Goal: Information Seeking & Learning: Get advice/opinions

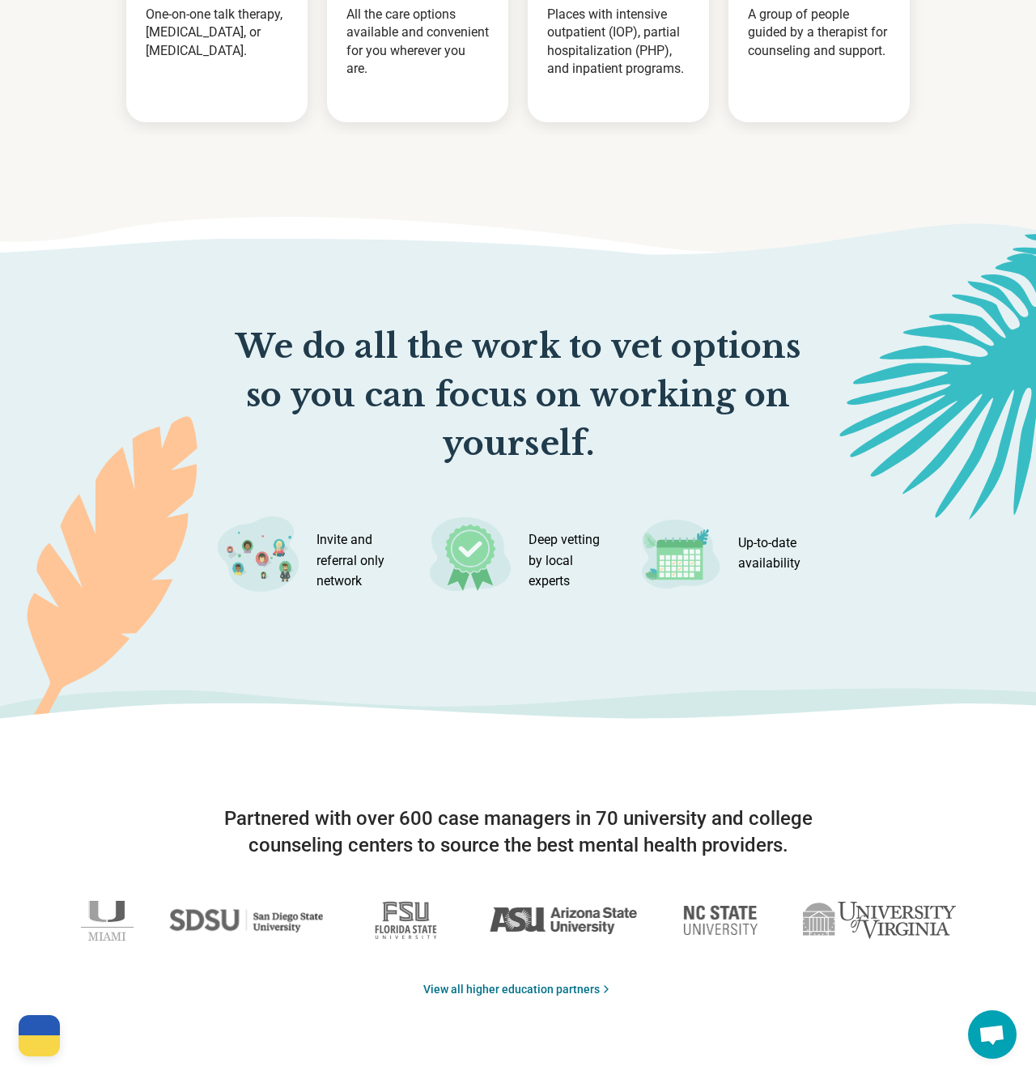
scroll to position [2395, 0]
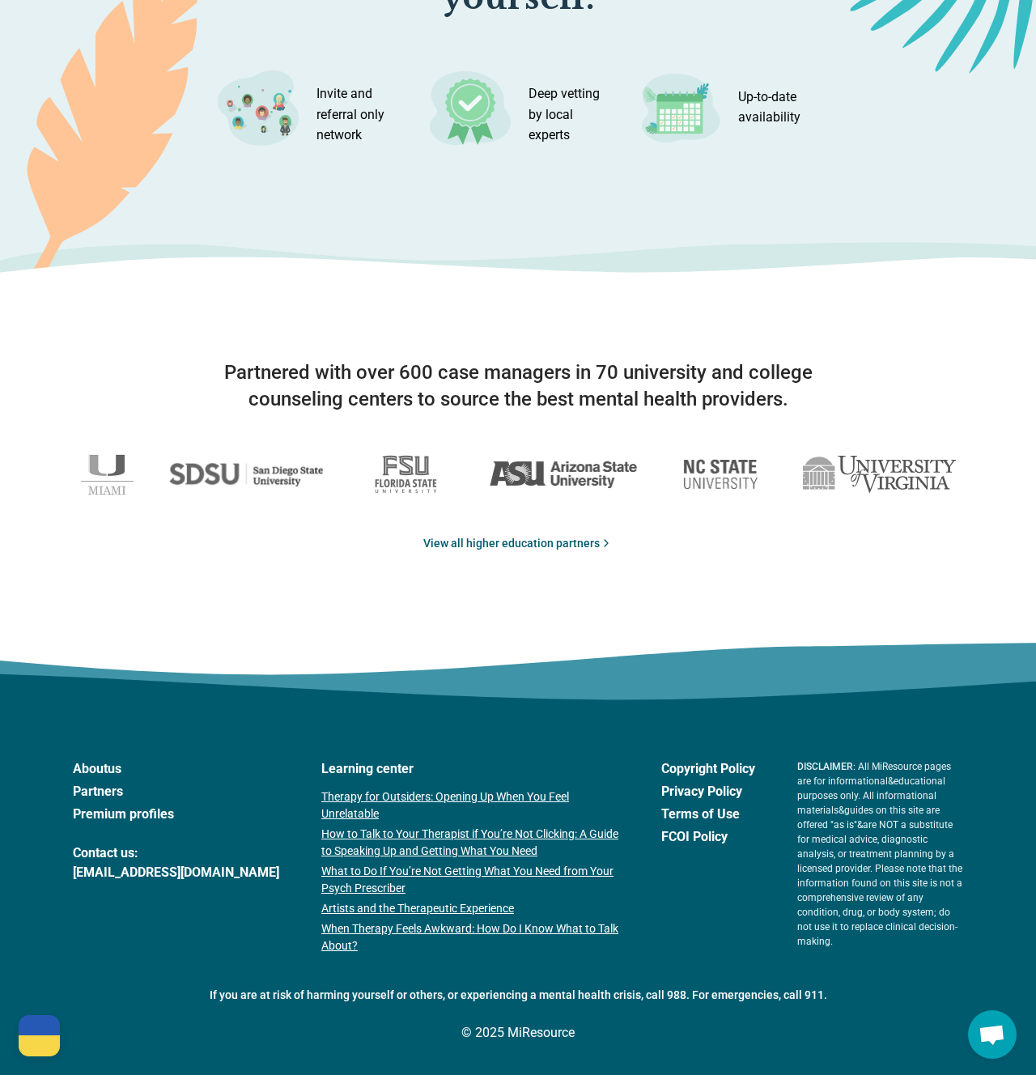
click at [494, 542] on link "View all higher education partners" at bounding box center [517, 543] width 189 height 17
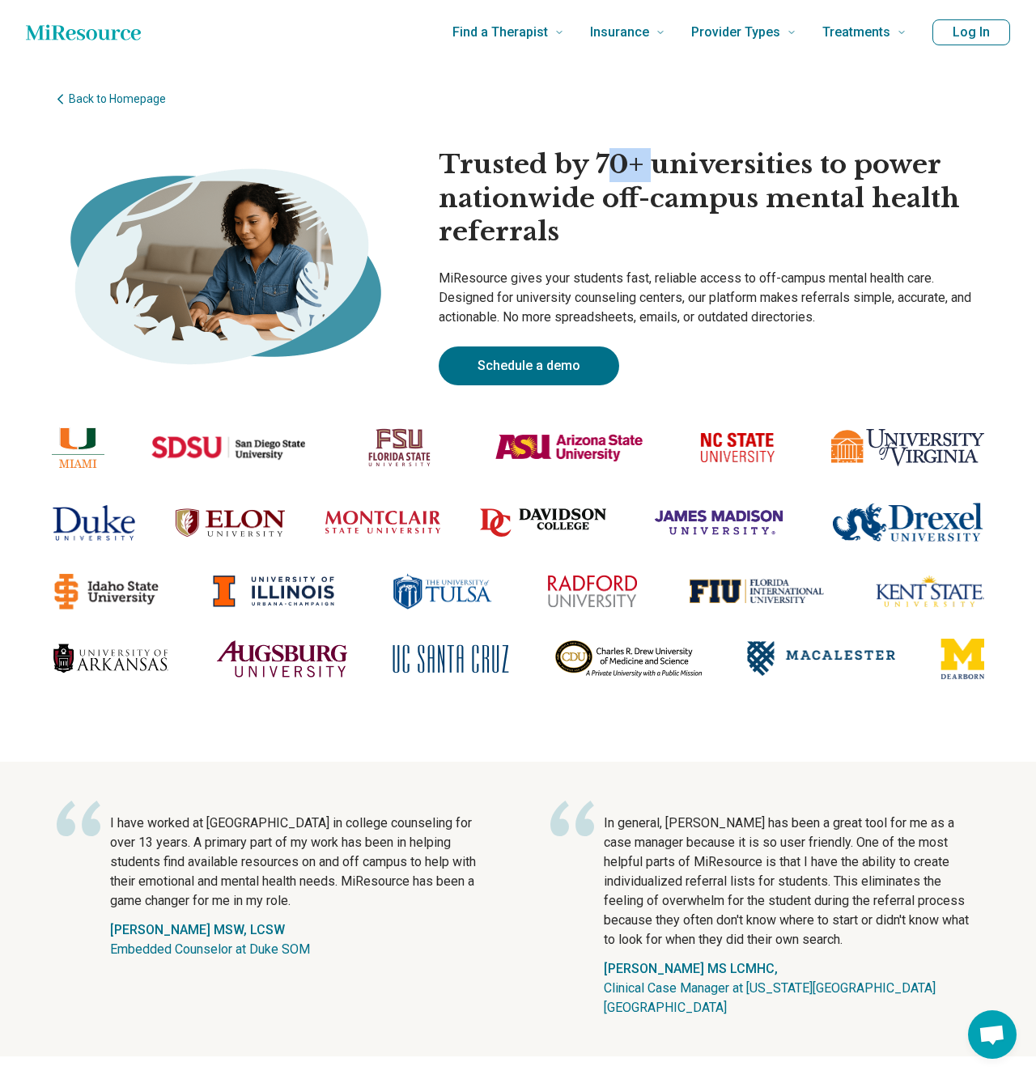
drag, startPoint x: 609, startPoint y: 164, endPoint x: 642, endPoint y: 164, distance: 33.2
click at [642, 164] on h1 "Trusted by 70+ universities to power nationwide off-campus mental health referr…" at bounding box center [712, 198] width 546 height 101
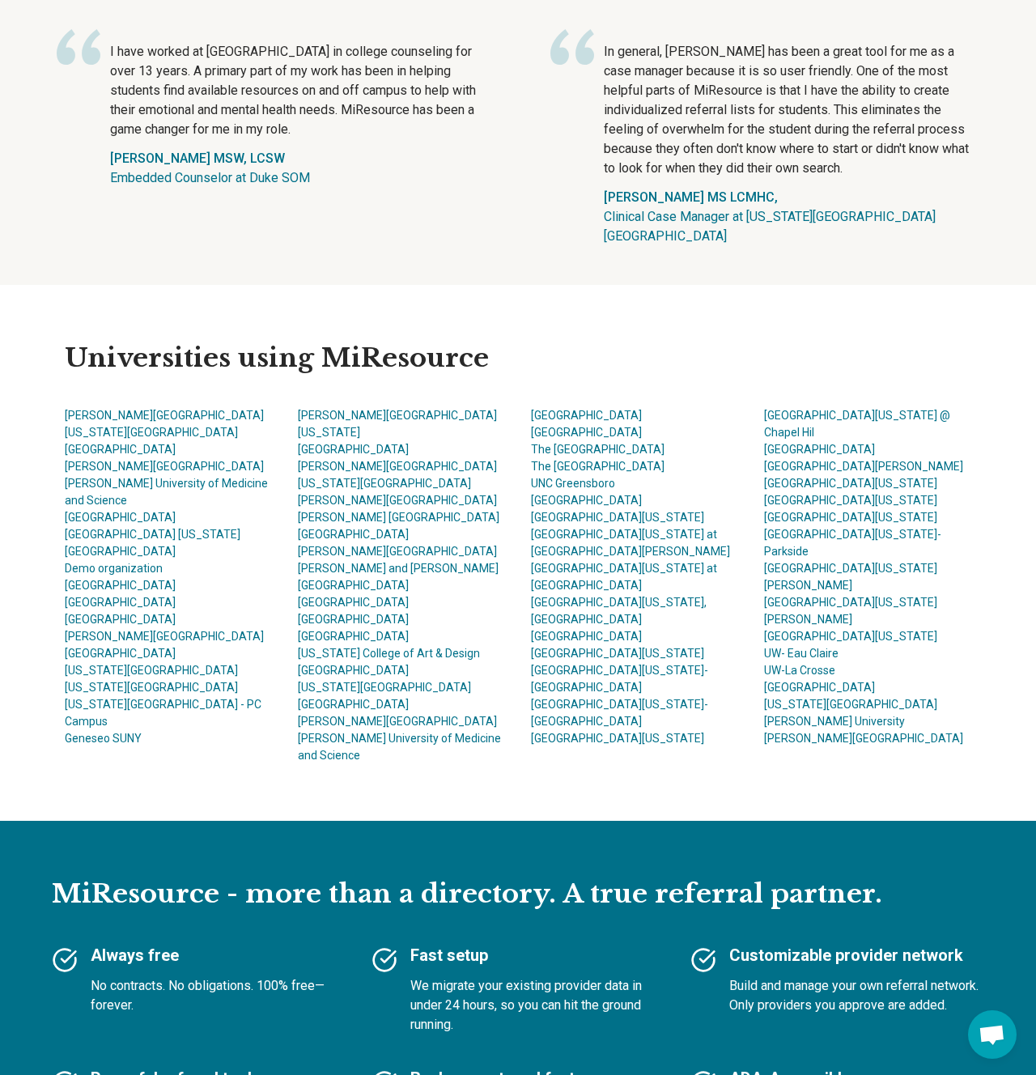
scroll to position [849, 0]
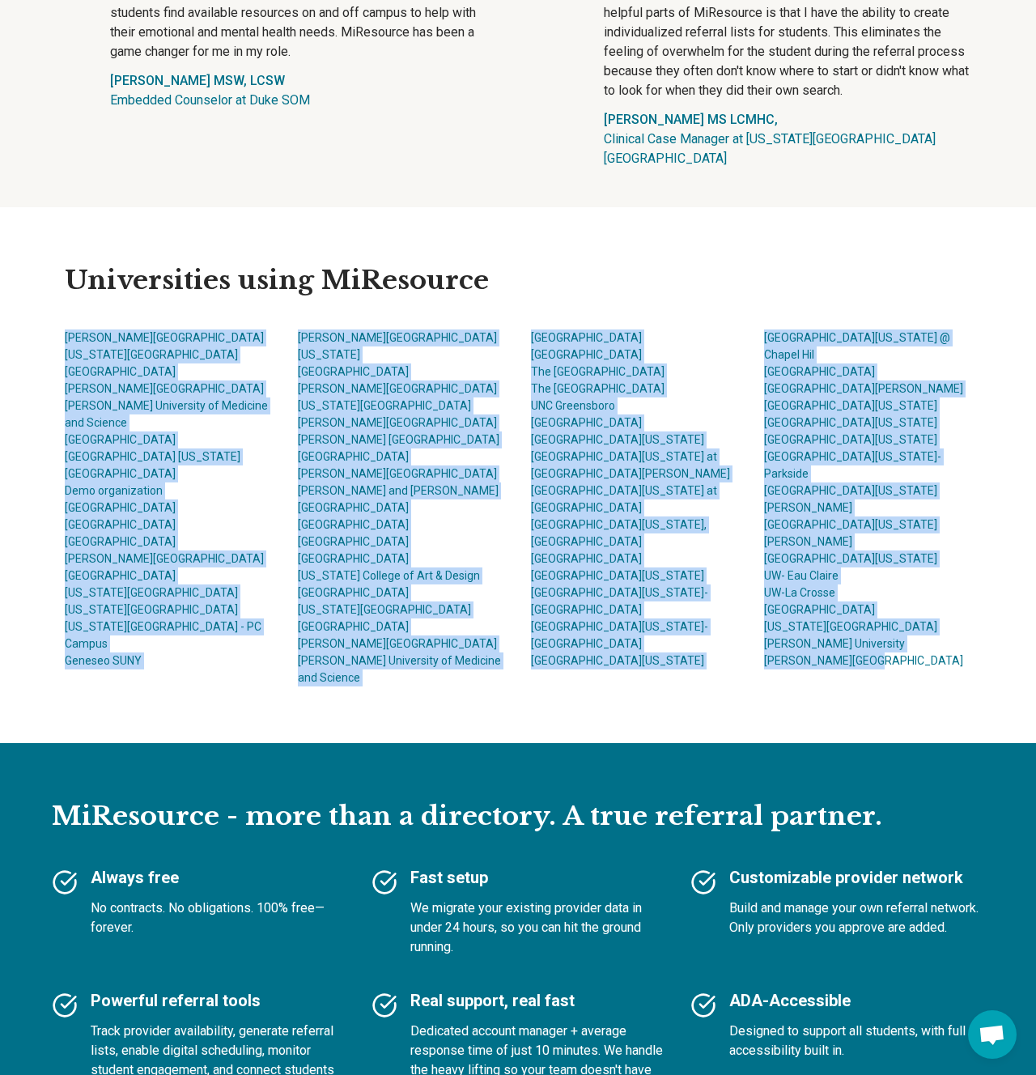
drag, startPoint x: 59, startPoint y: 333, endPoint x: 968, endPoint y: 641, distance: 959.4
click at [968, 641] on div "Universities using MiResource Adams State University Arizona State University A…" at bounding box center [518, 475] width 933 height 537
click at [23, 431] on main "Back to Homepage Trusted by 70+ universities to power nationwide off-campus men…" at bounding box center [518, 389] width 1036 height 2348
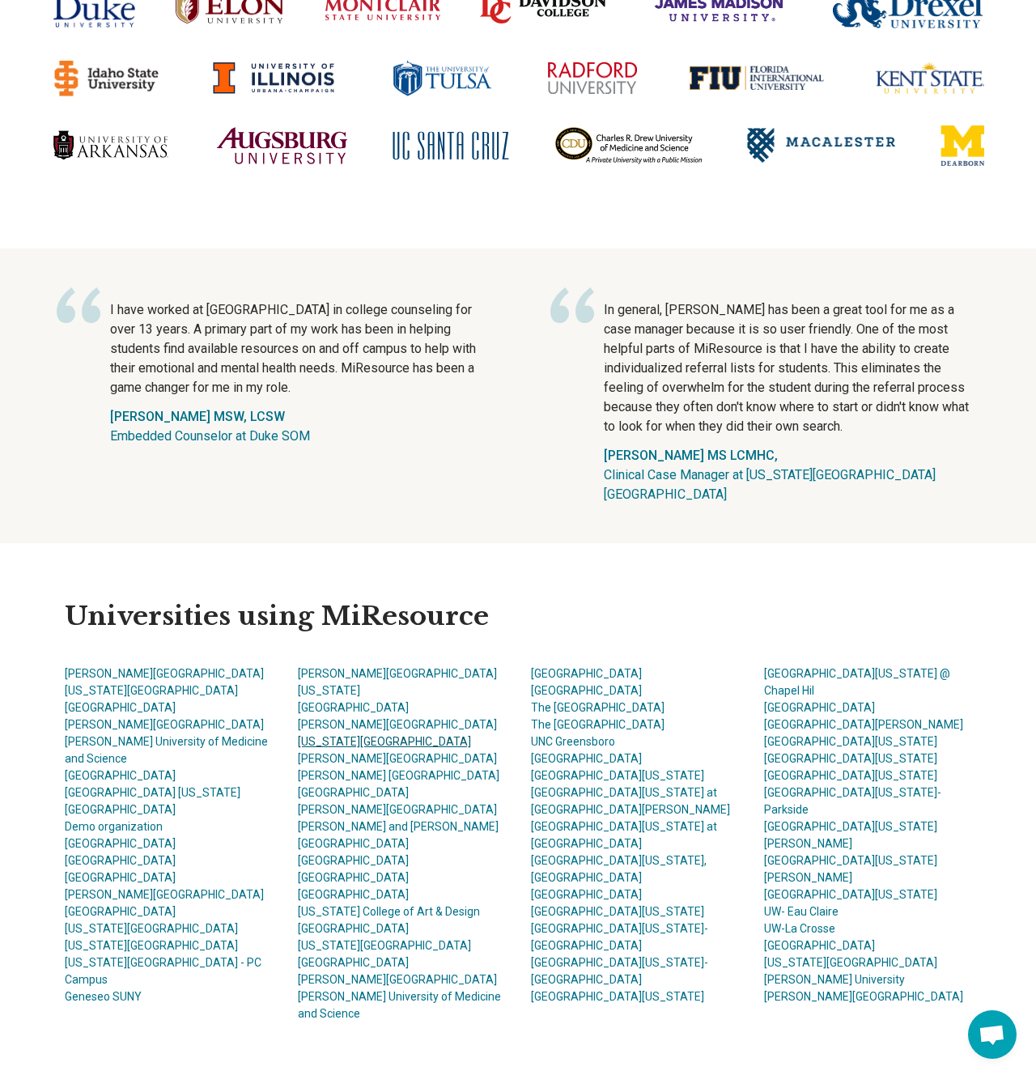
scroll to position [0, 0]
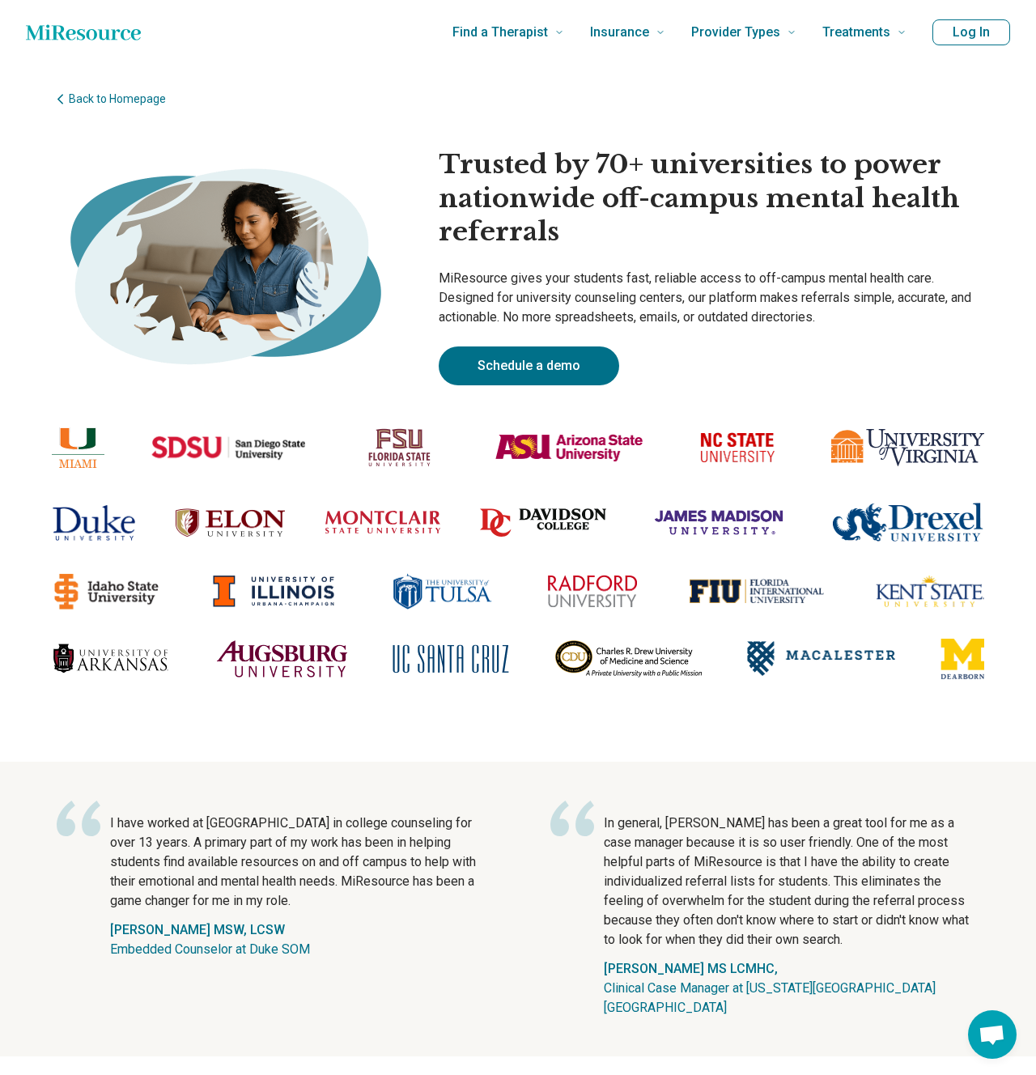
click at [66, 35] on icon "Home page" at bounding box center [83, 31] width 115 height 15
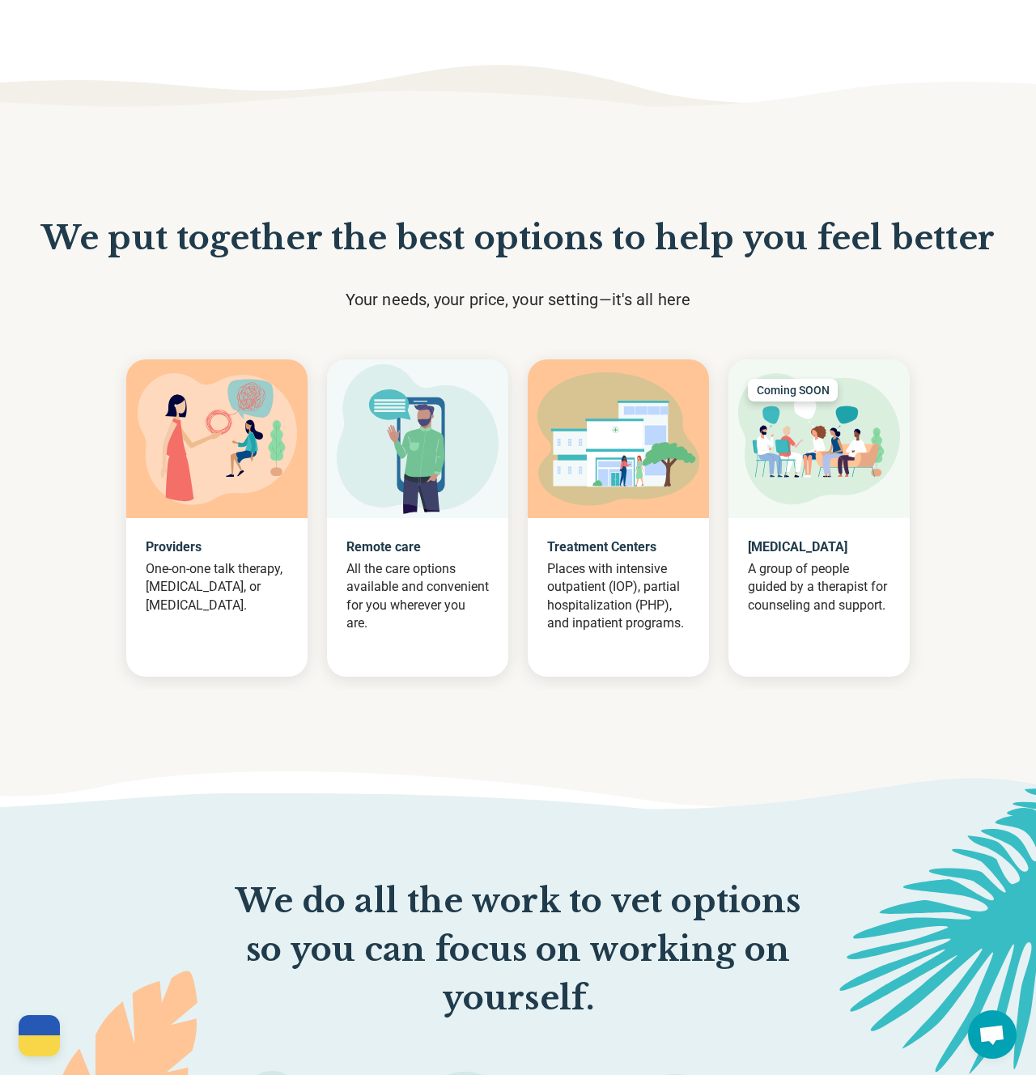
scroll to position [2395, 0]
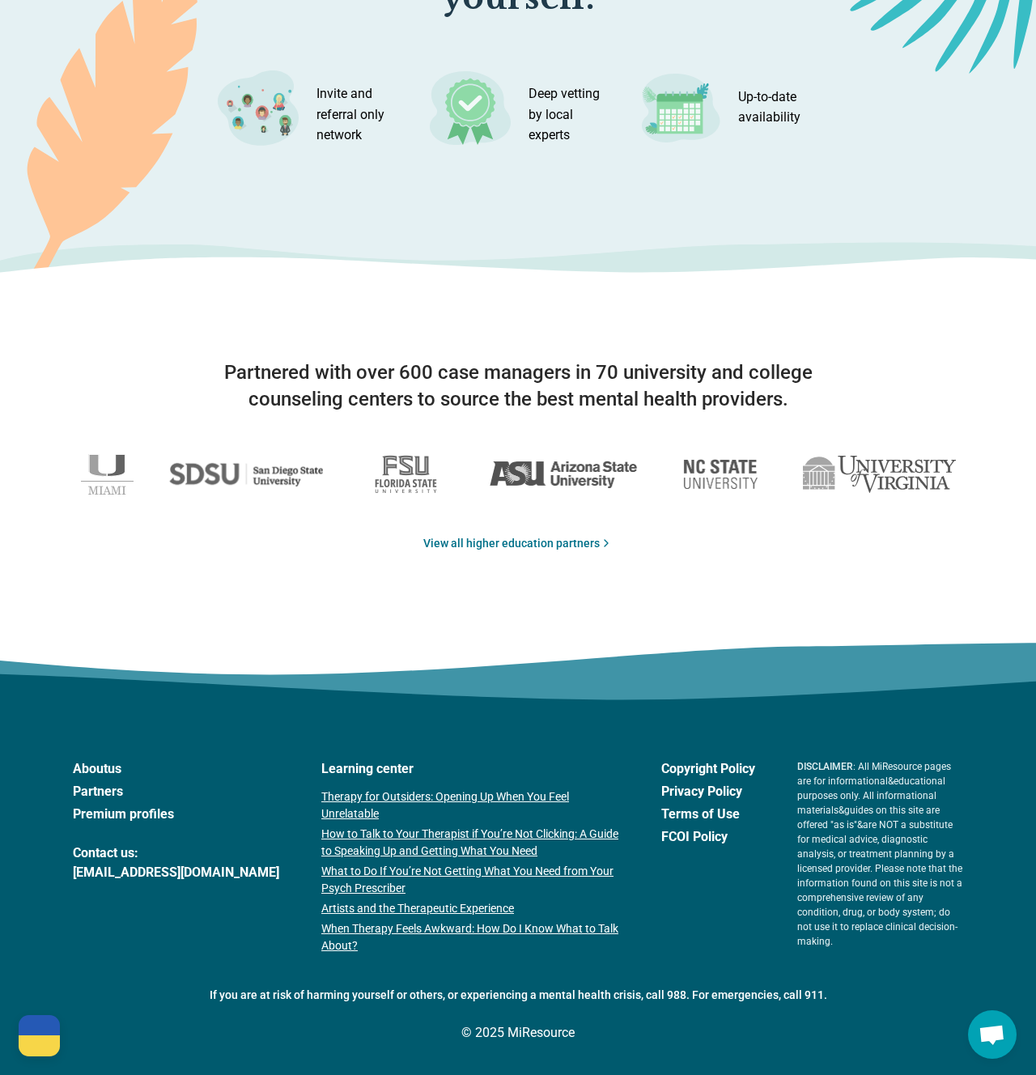
click at [101, 785] on link "Partners" at bounding box center [176, 791] width 206 height 19
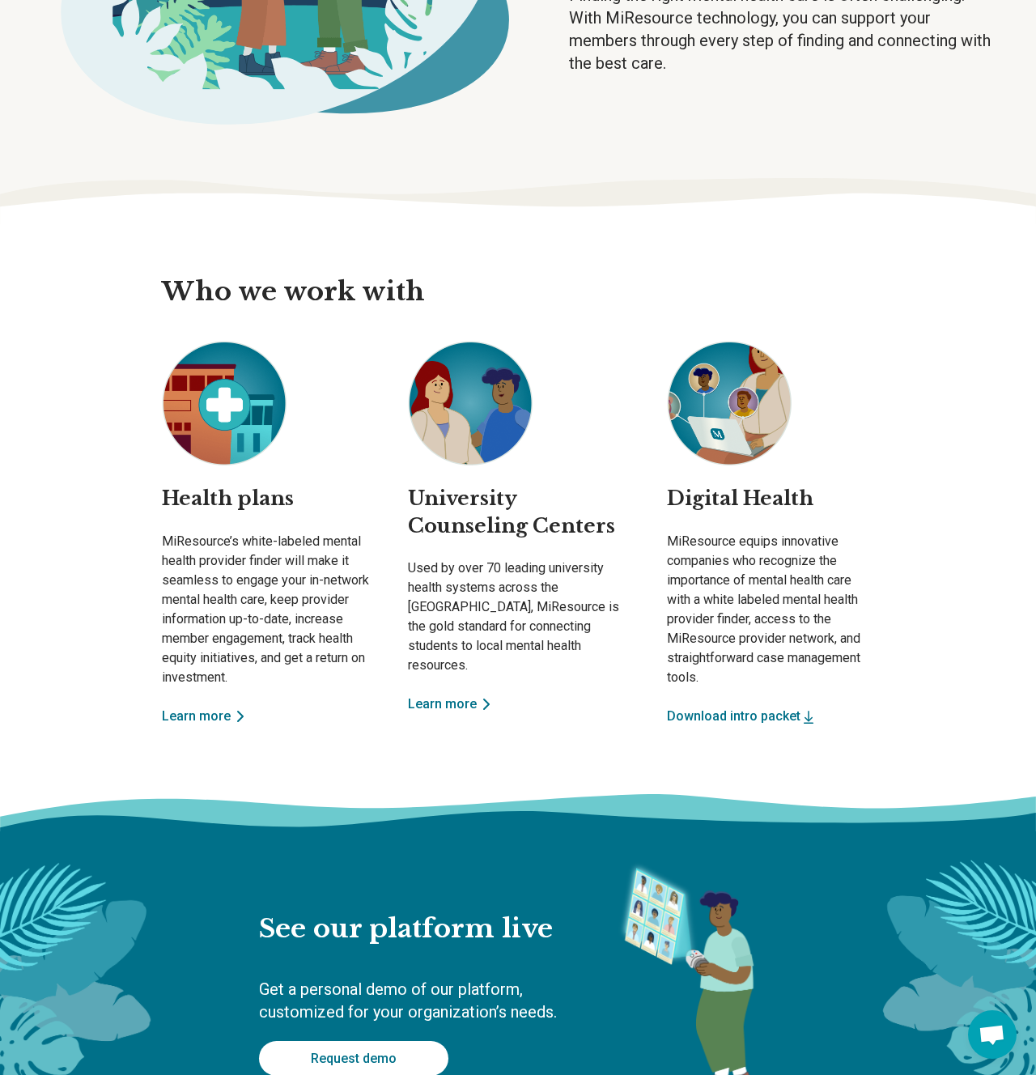
scroll to position [340, 0]
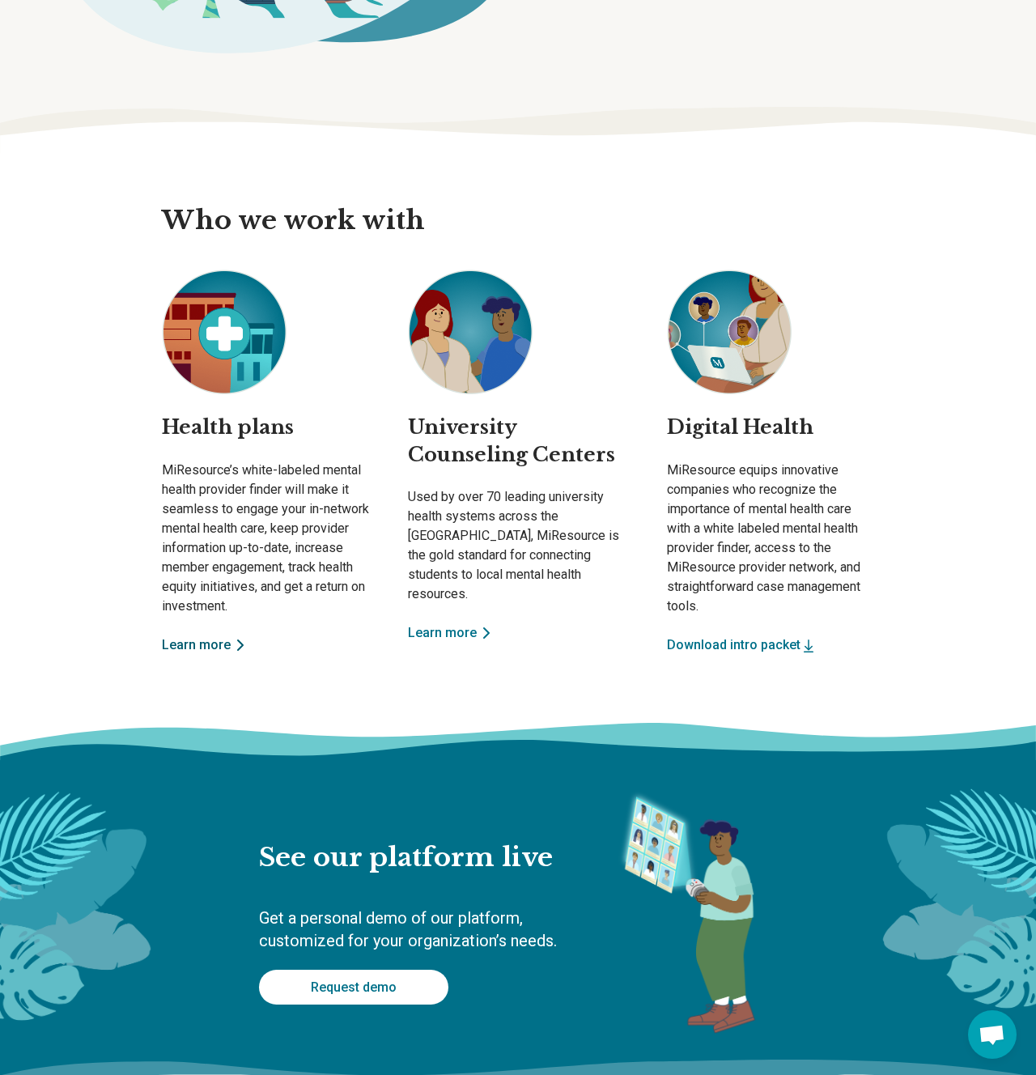
click at [202, 647] on link "Learn more" at bounding box center [265, 645] width 207 height 19
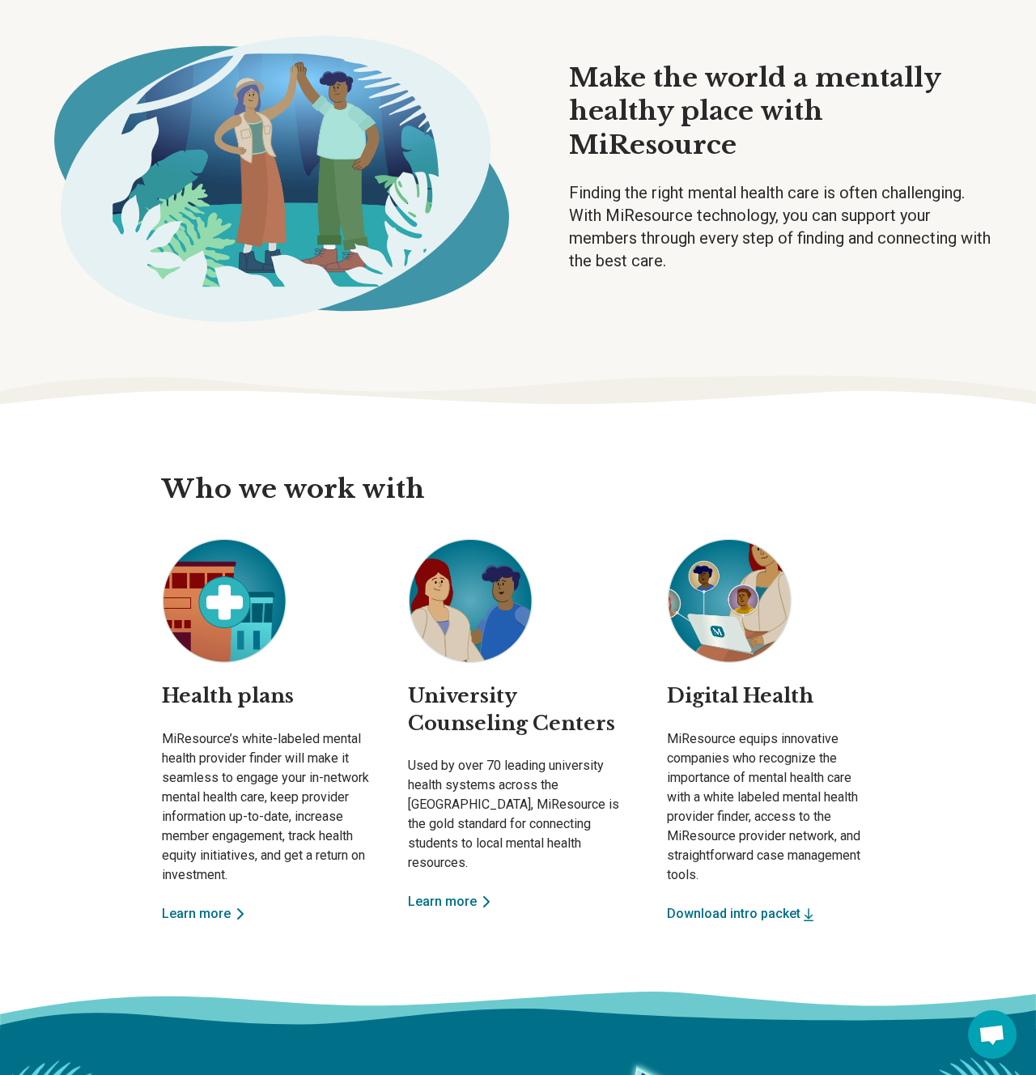
scroll to position [0, 0]
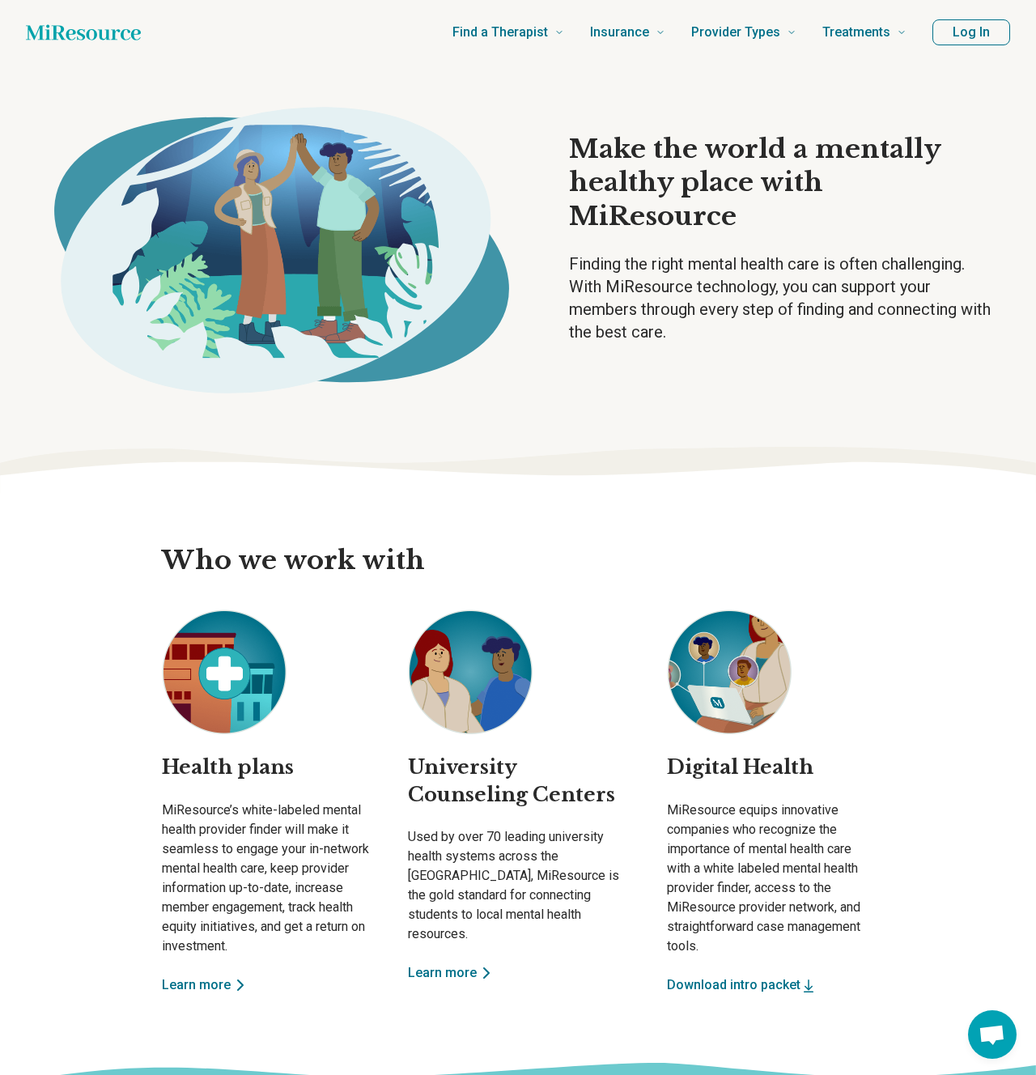
click at [64, 15] on header "Find a Therapist Mental Health Conditions ADHD Anxiety Anorexia Autism Bipolar …" at bounding box center [518, 32] width 1036 height 65
click at [64, 19] on icon "Home page" at bounding box center [83, 32] width 115 height 32
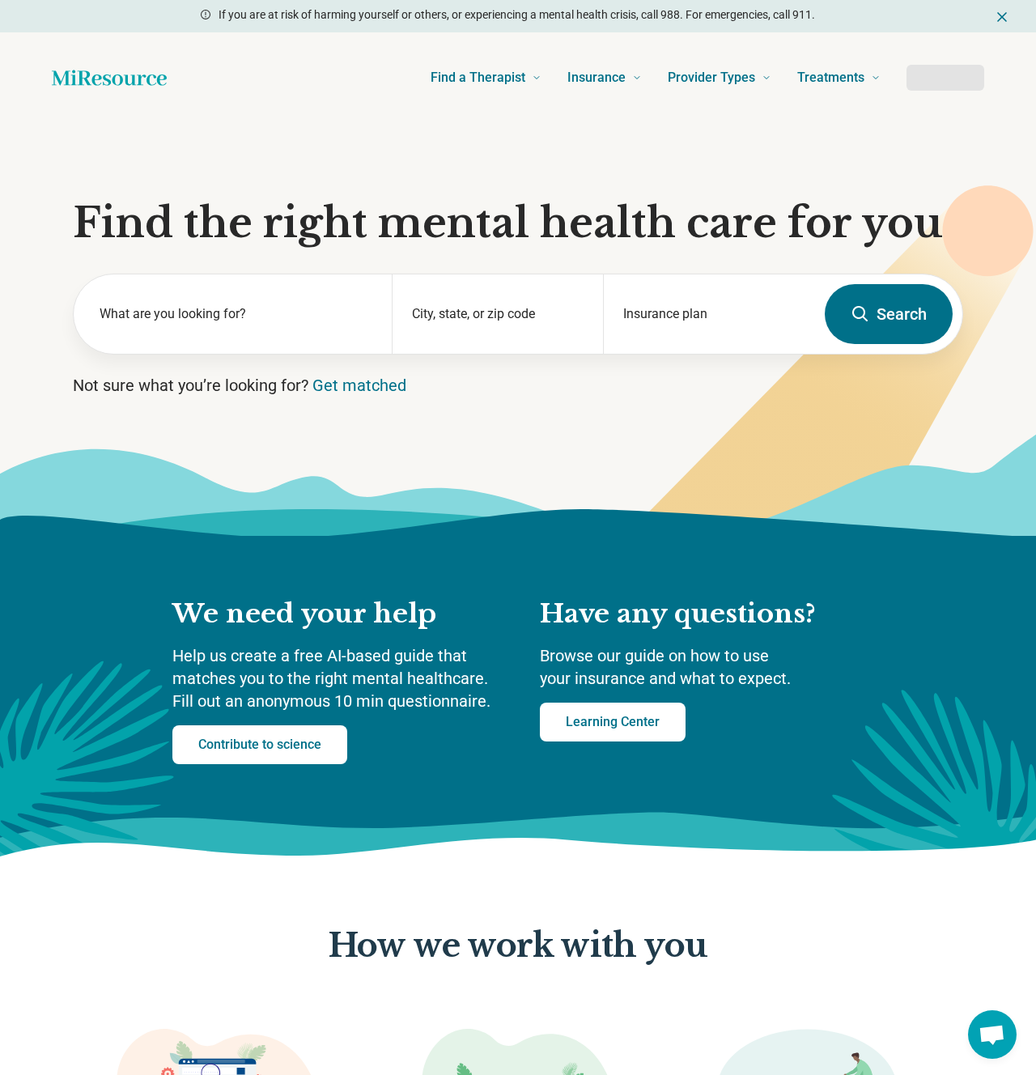
click at [64, 25] on div "If you are at risk of harming yourself or others, or experiencing a mental heal…" at bounding box center [518, 16] width 1036 height 32
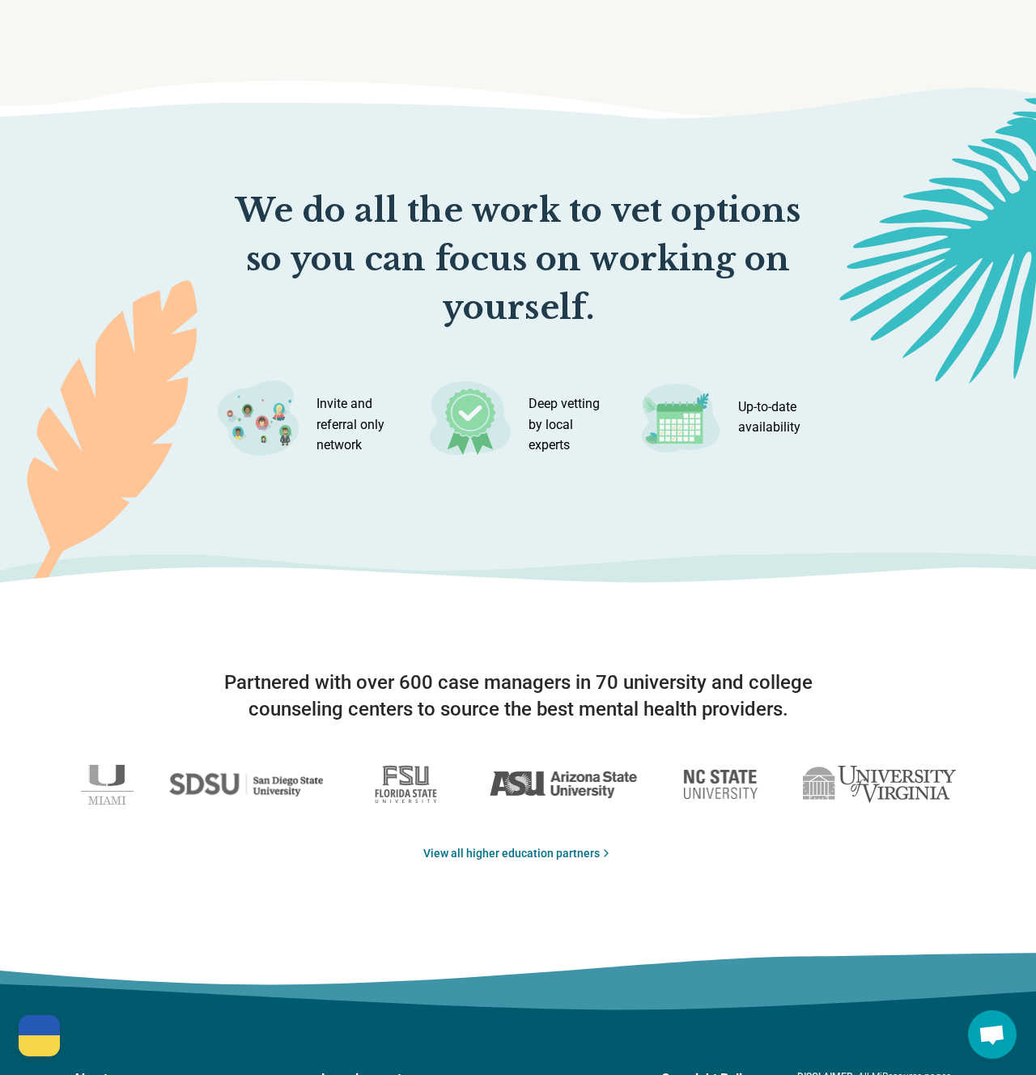
scroll to position [2395, 0]
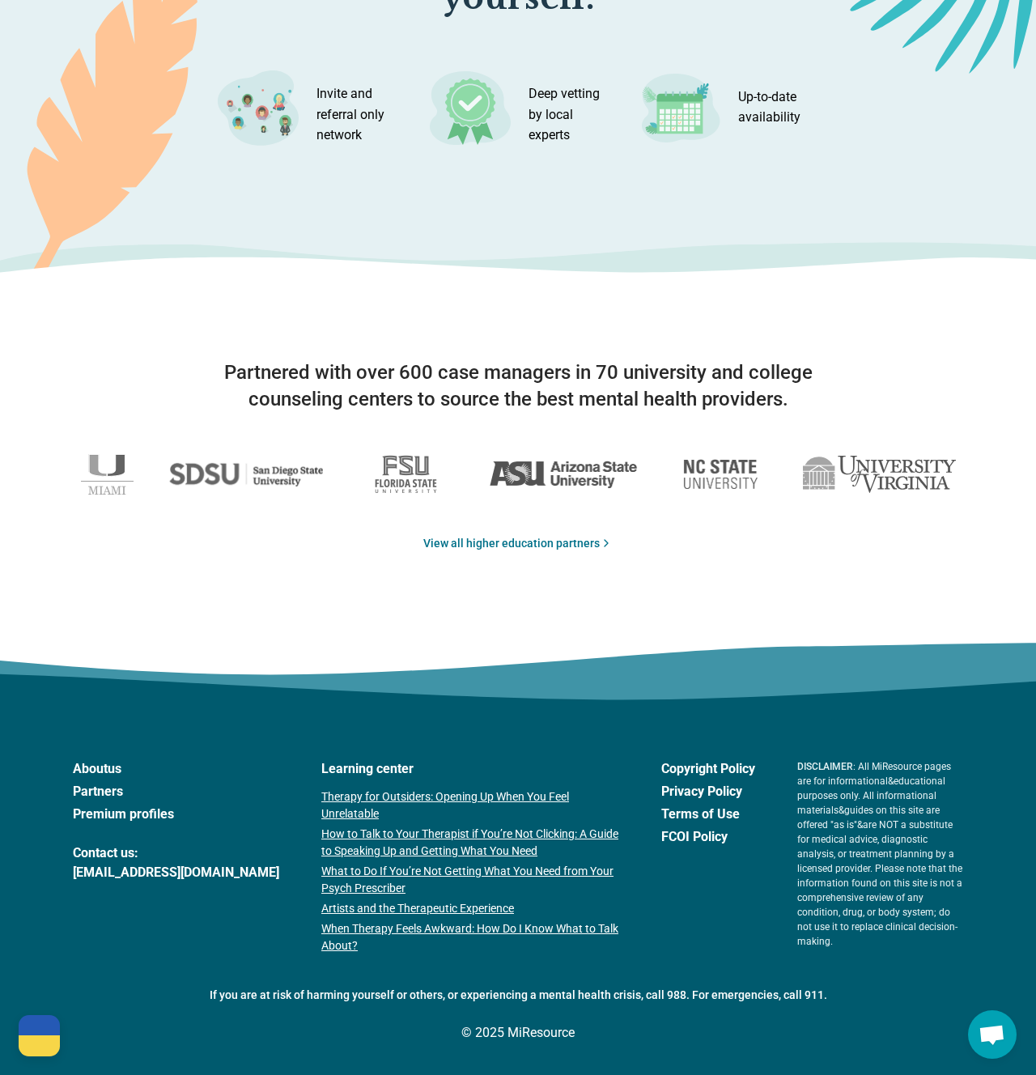
click at [114, 769] on link "About us" at bounding box center [176, 768] width 206 height 19
click at [708, 676] on icon at bounding box center [518, 689] width 2073 height 93
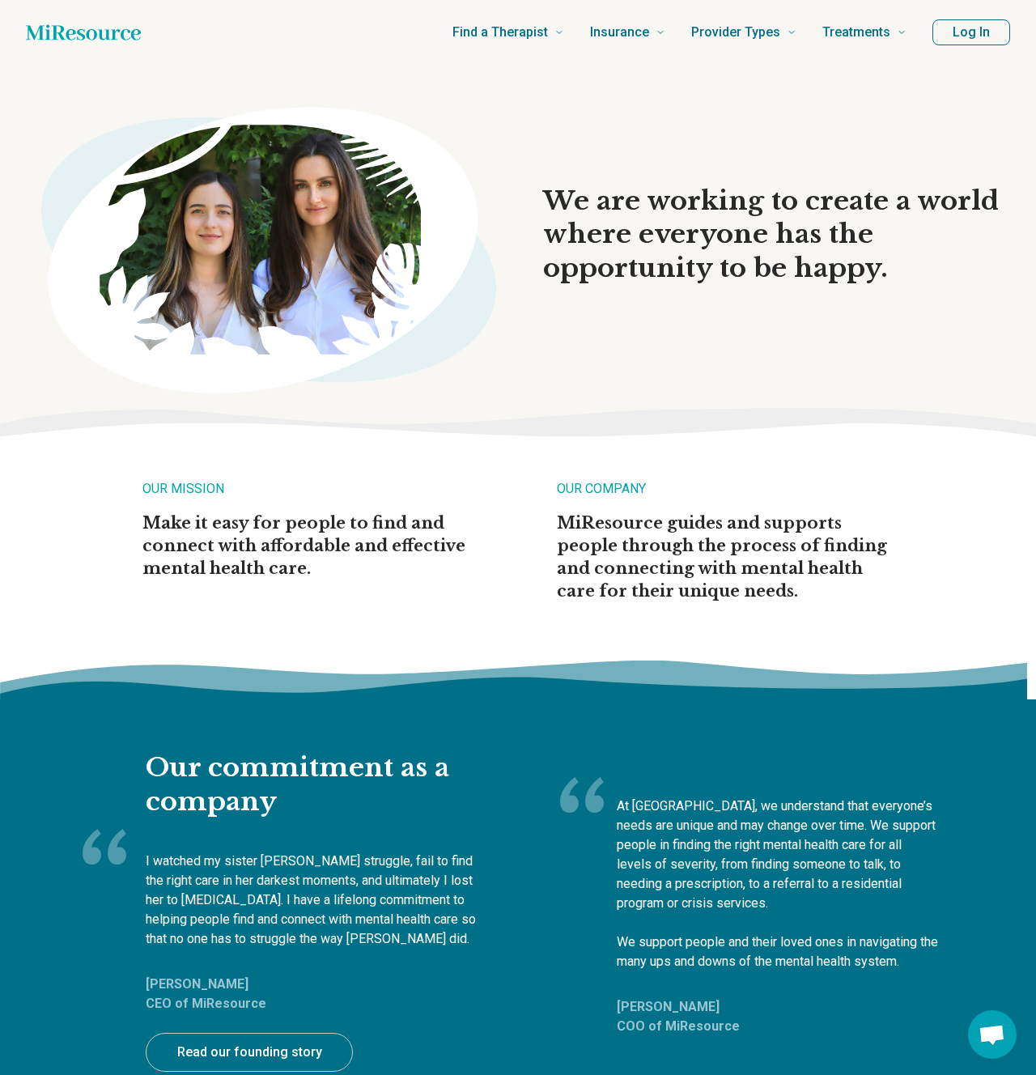
click at [296, 543] on p "Make it easy for people to find and connect with affordable and effective menta…" at bounding box center [310, 546] width 337 height 68
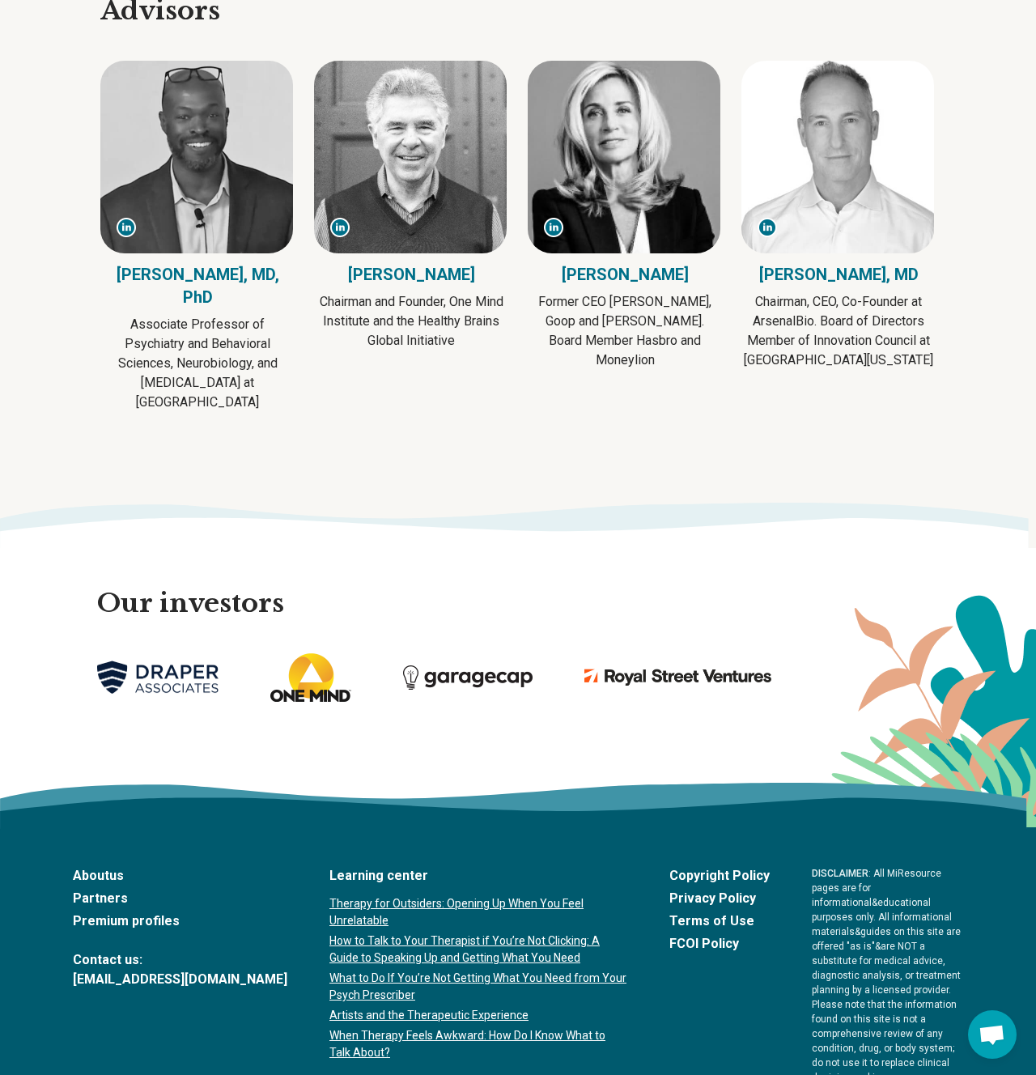
scroll to position [3089, 0]
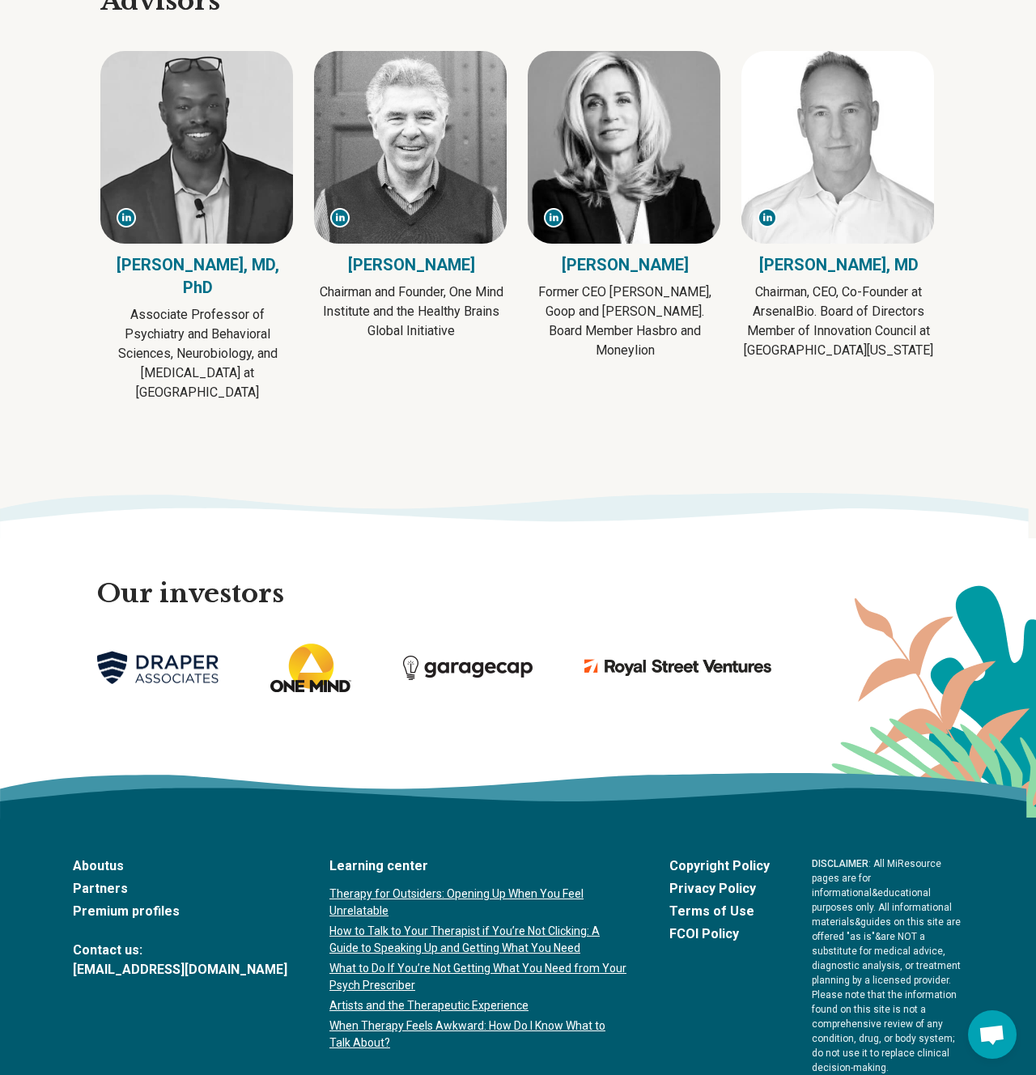
click at [573, 508] on icon at bounding box center [518, 524] width 1036 height 33
click at [702, 947] on div "About us Partners Premium profiles Contact us: support@miresource.com Learning …" at bounding box center [518, 966] width 891 height 219
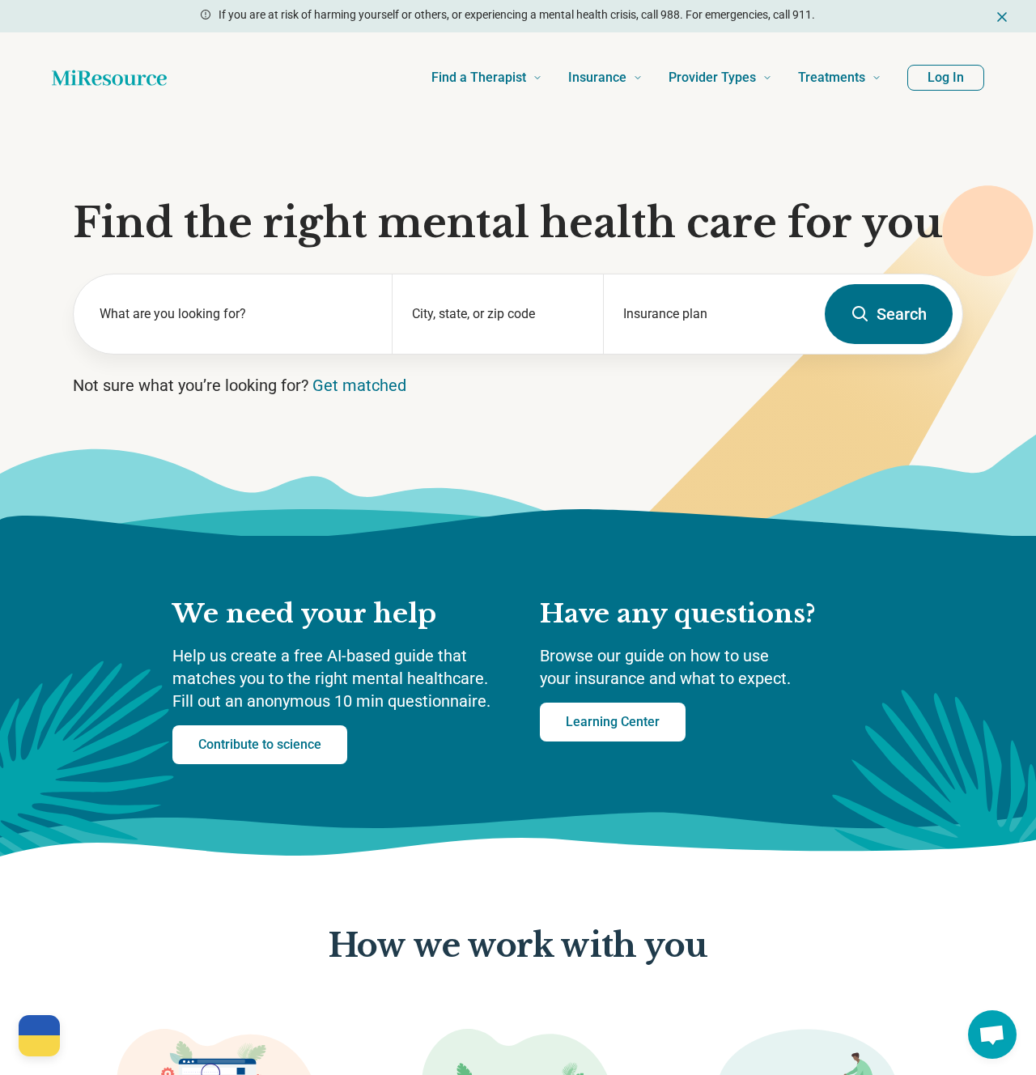
click at [517, 466] on icon at bounding box center [518, 484] width 1036 height 103
click at [483, 170] on section "Find the right mental health care for you What are you looking for? City, state…" at bounding box center [518, 329] width 1036 height 413
click at [474, 462] on icon at bounding box center [518, 484] width 1036 height 103
click at [522, 134] on section "Find the right mental health care for you What are you looking for? City, state…" at bounding box center [518, 329] width 1036 height 413
click at [592, 178] on section "Find the right mental health care for you What are you looking for? City, state…" at bounding box center [518, 329] width 1036 height 413
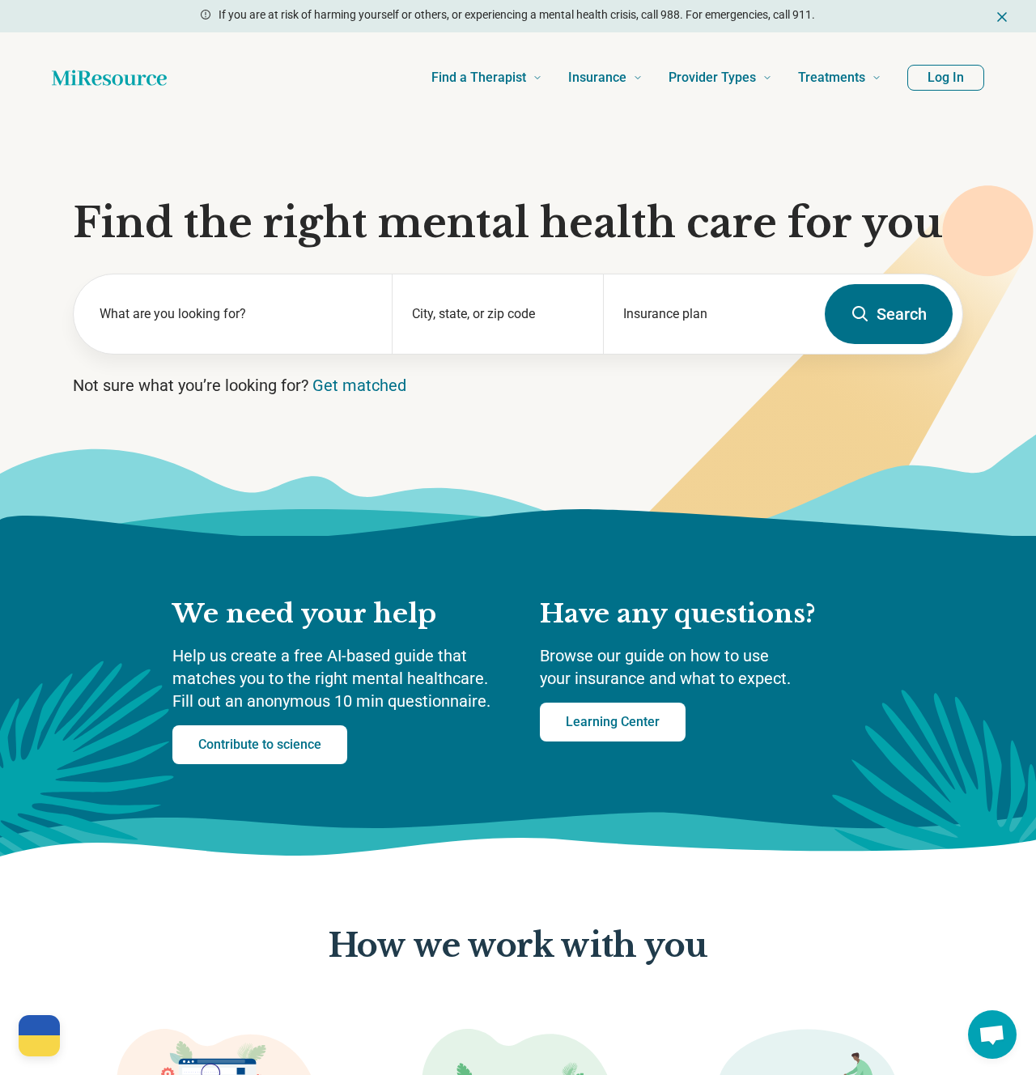
click at [559, 458] on icon at bounding box center [518, 484] width 1036 height 103
click at [523, 492] on icon at bounding box center [518, 484] width 1036 height 103
click at [555, 476] on icon at bounding box center [518, 484] width 1036 height 103
click at [508, 176] on section "Find the right mental health care for you What are you looking for? City, state…" at bounding box center [518, 329] width 1036 height 413
click at [536, 427] on section "Find the right mental health care for you What are you looking for? City, state…" at bounding box center [518, 329] width 1036 height 413
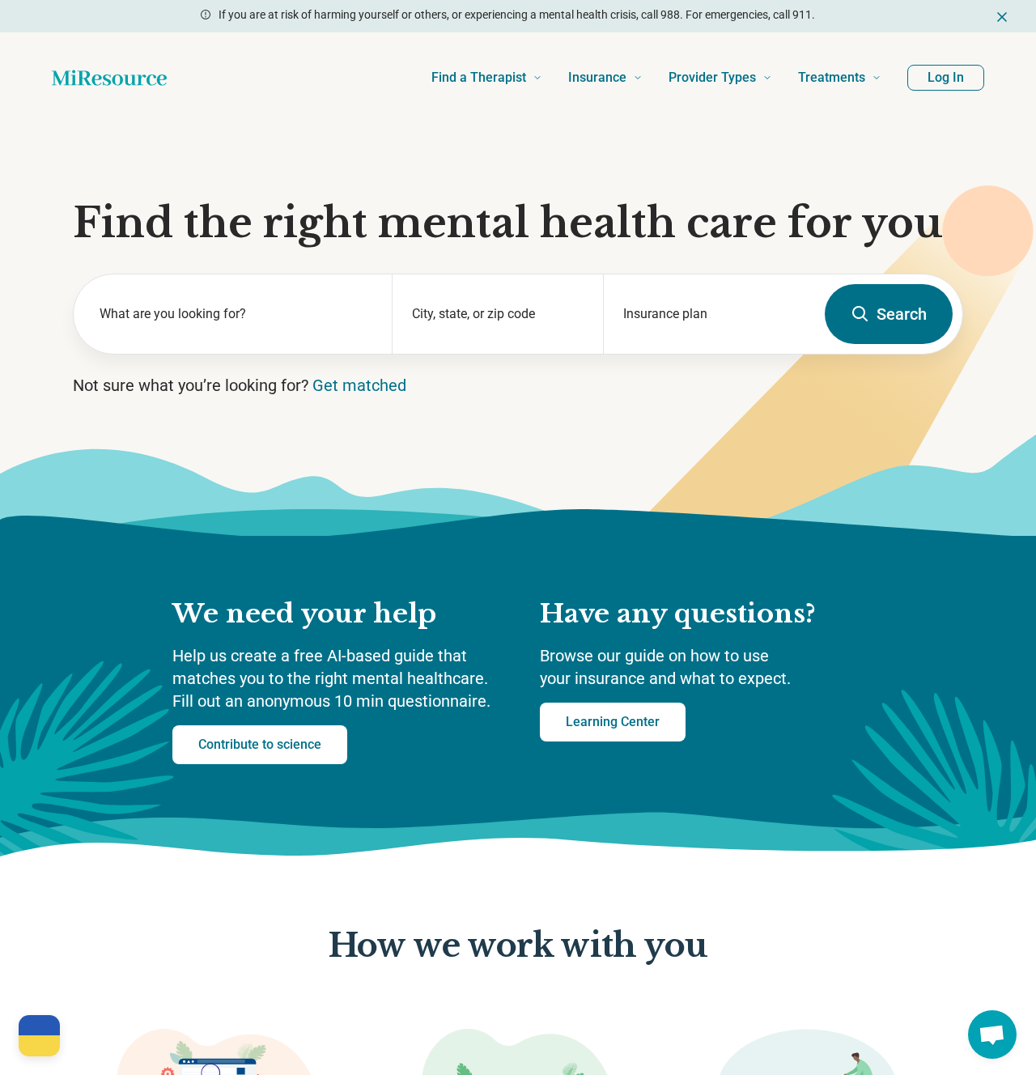
click at [550, 142] on section "Find the right mental health care for you What are you looking for? City, state…" at bounding box center [518, 329] width 1036 height 413
click at [547, 439] on icon at bounding box center [518, 484] width 1036 height 103
drag, startPoint x: 536, startPoint y: 228, endPoint x: 467, endPoint y: 228, distance: 68.8
click at [467, 228] on h1 "Find the right mental health care for you" at bounding box center [518, 223] width 891 height 49
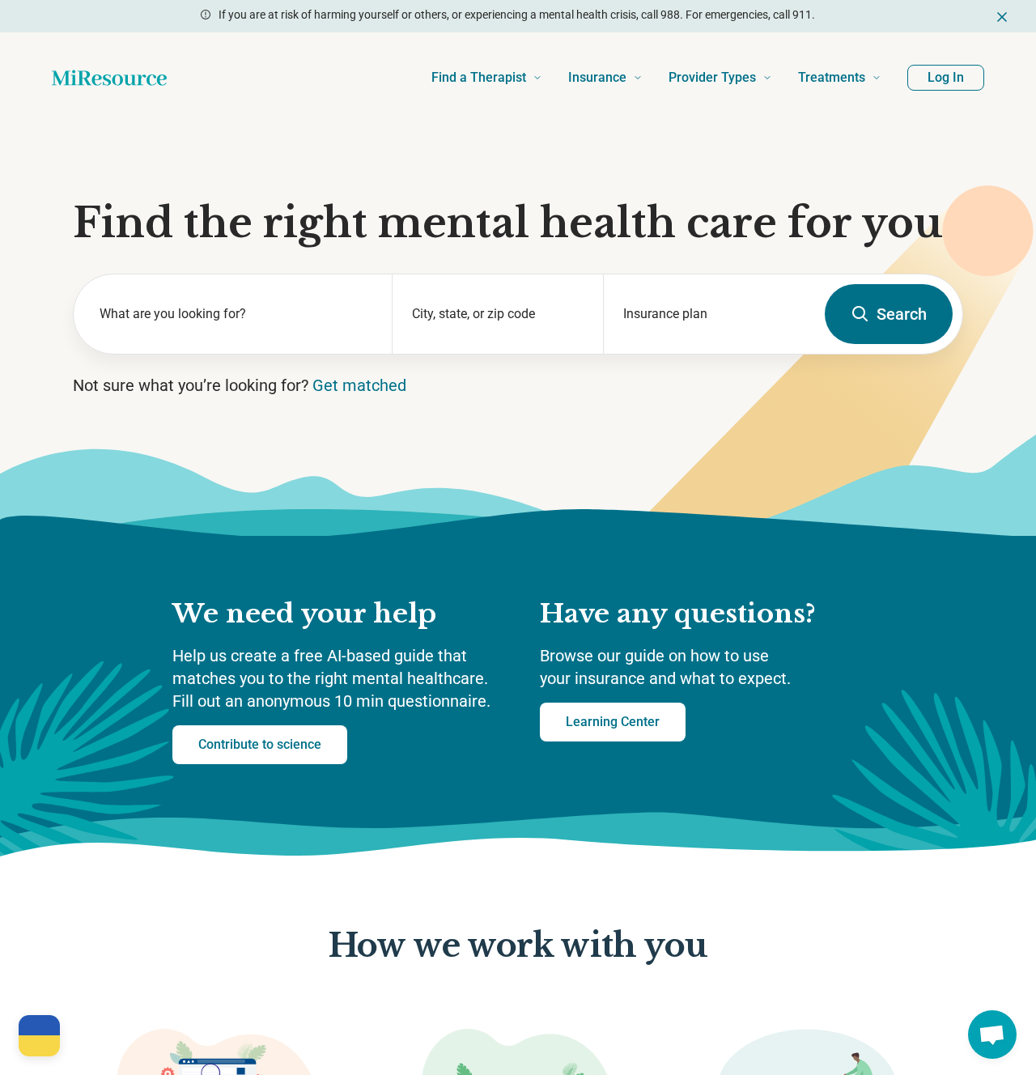
click at [138, 82] on icon "Home page" at bounding box center [109, 78] width 115 height 32
click at [675, 487] on icon at bounding box center [518, 484] width 1036 height 103
click at [611, 470] on icon at bounding box center [518, 484] width 1036 height 103
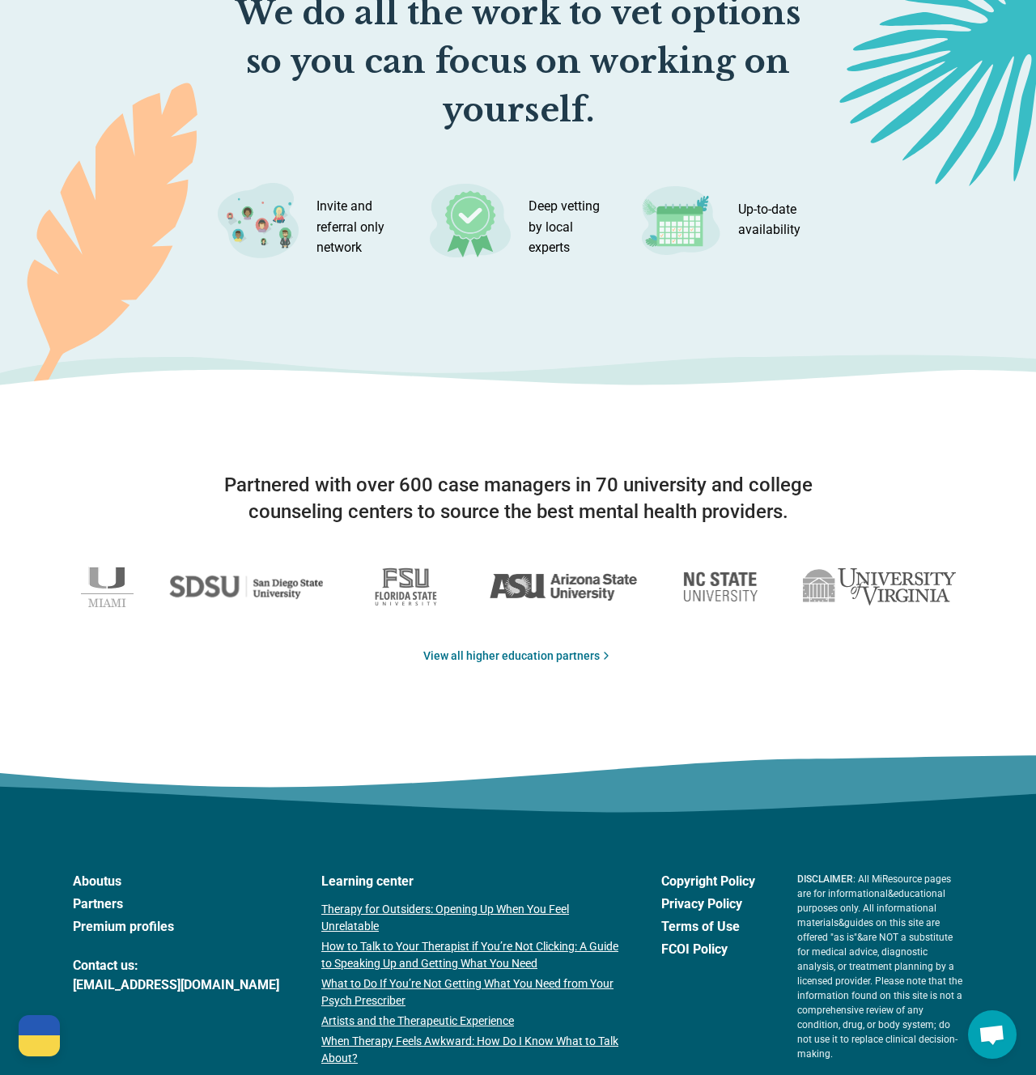
scroll to position [2395, 0]
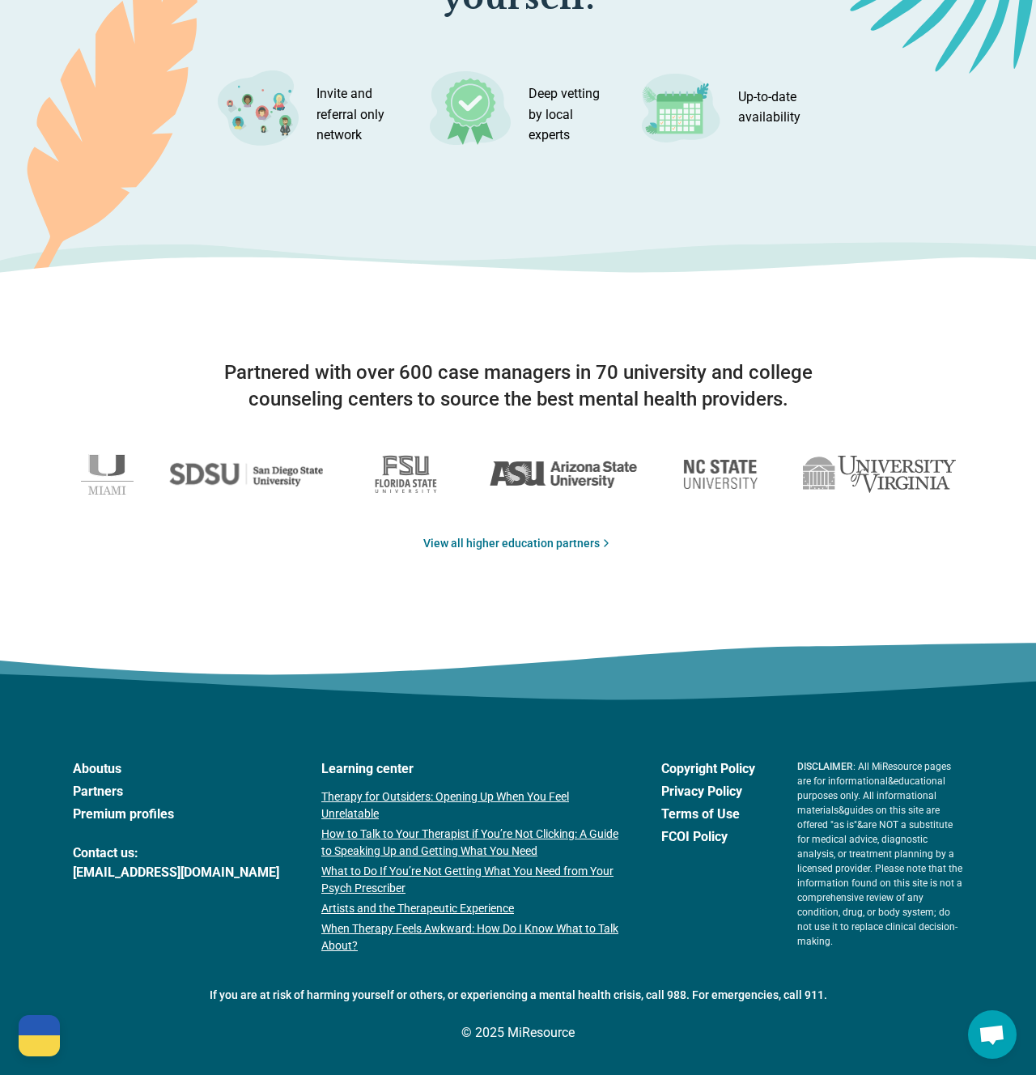
click at [441, 663] on icon at bounding box center [518, 691] width 2073 height 96
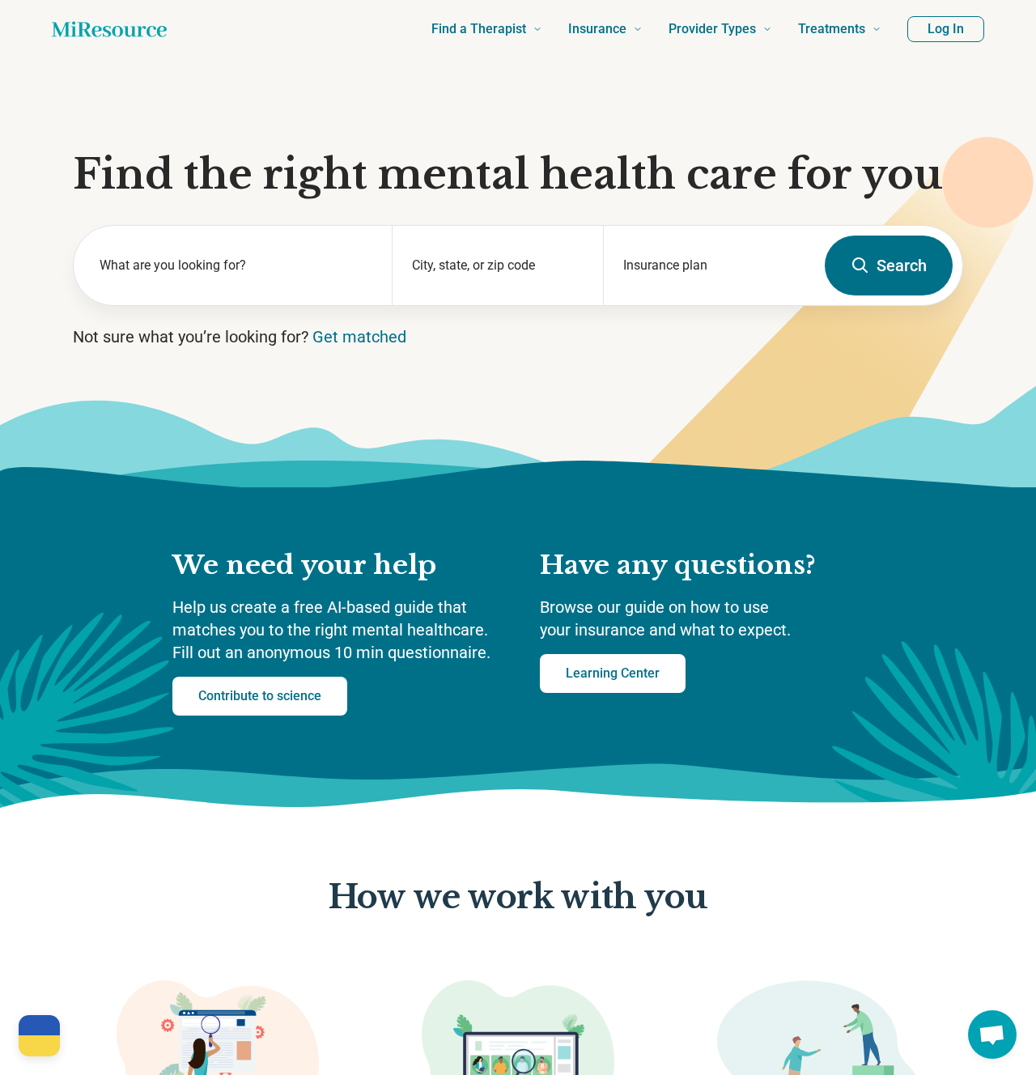
scroll to position [0, 0]
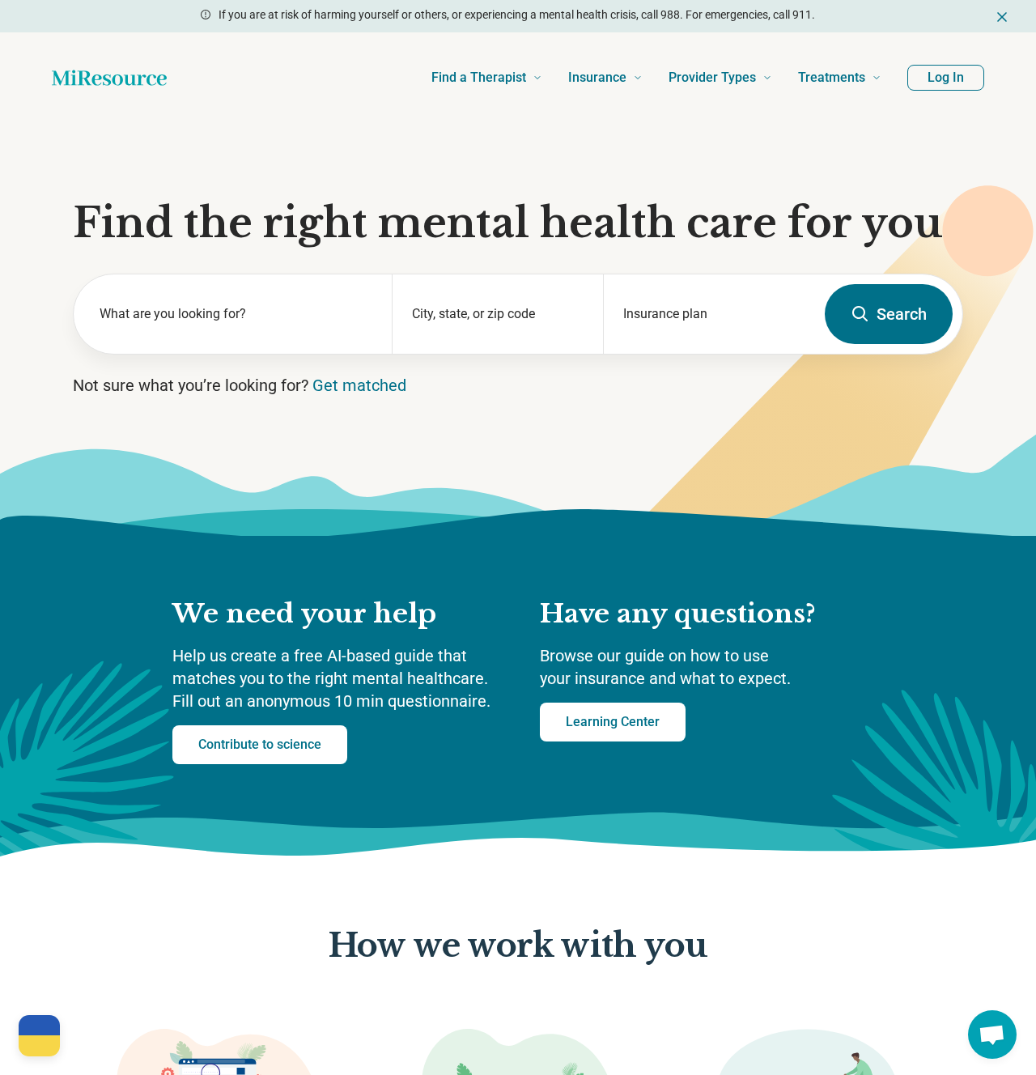
click at [662, 148] on section "Find the right mental health care for you What are you looking for? City, state…" at bounding box center [518, 329] width 1036 height 413
click at [588, 473] on icon at bounding box center [518, 484] width 1036 height 103
drag, startPoint x: 678, startPoint y: 203, endPoint x: 568, endPoint y: 204, distance: 110.1
click at [568, 204] on h1 "Find the right mental health care for you" at bounding box center [518, 223] width 891 height 49
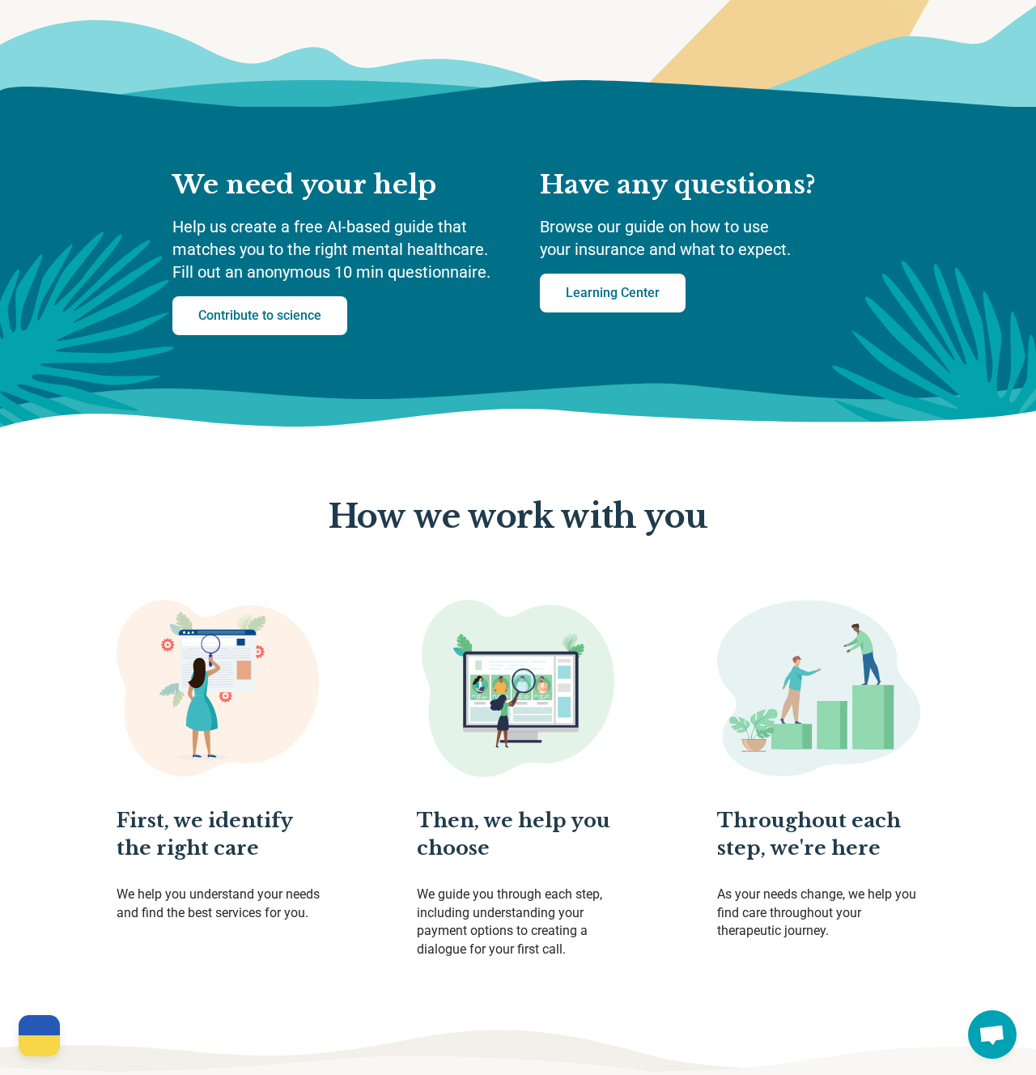
scroll to position [658, 0]
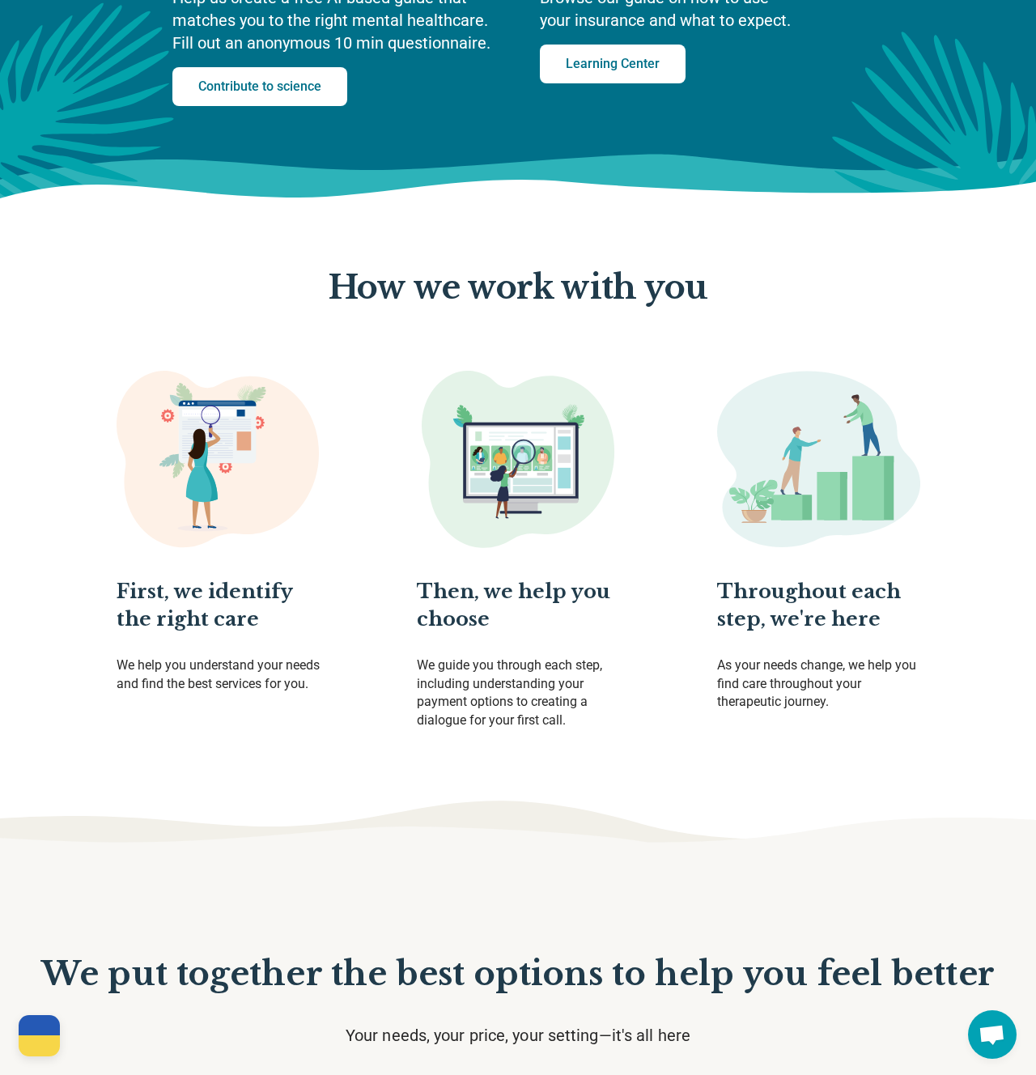
click at [569, 259] on section "How we work with you First, we identify the right care We help you understand y…" at bounding box center [518, 535] width 1036 height 661
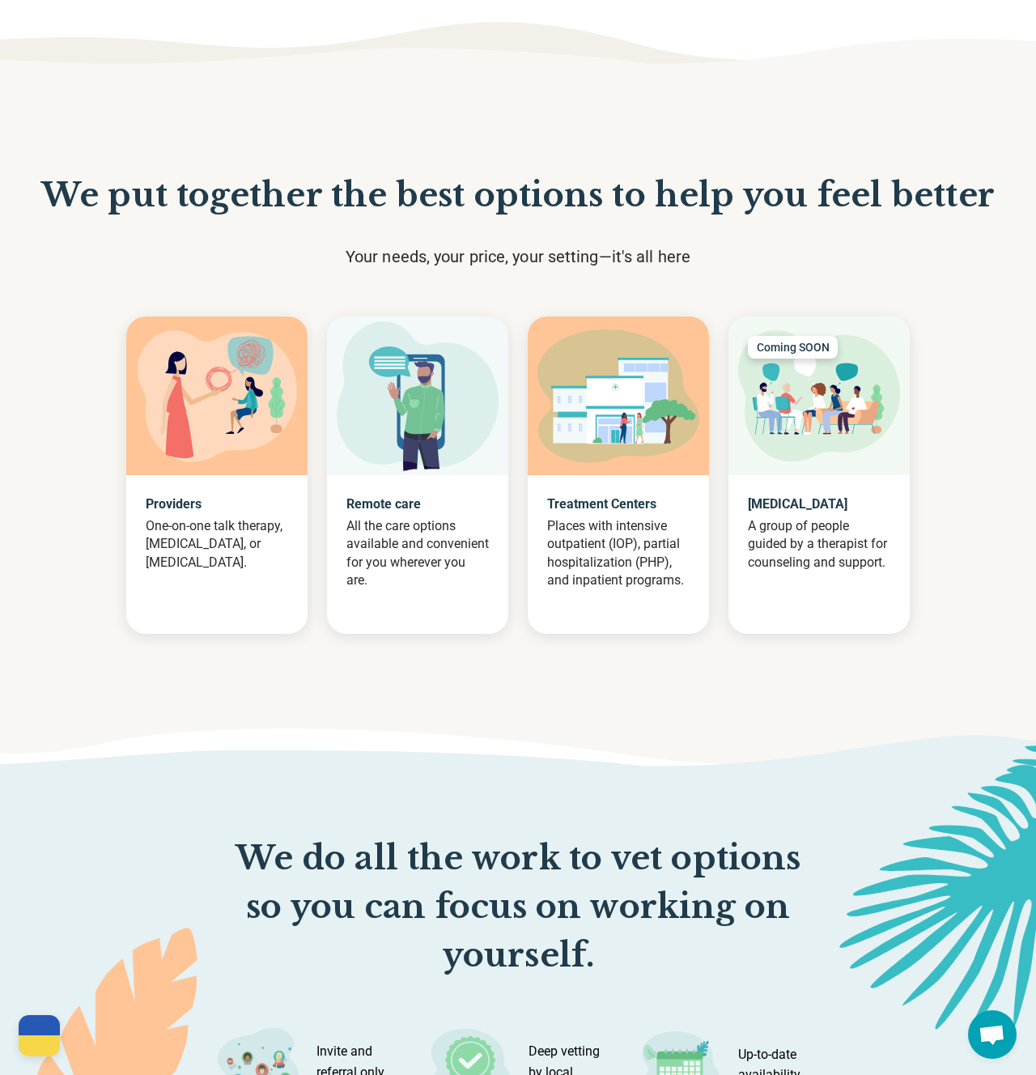
scroll to position [2395, 0]
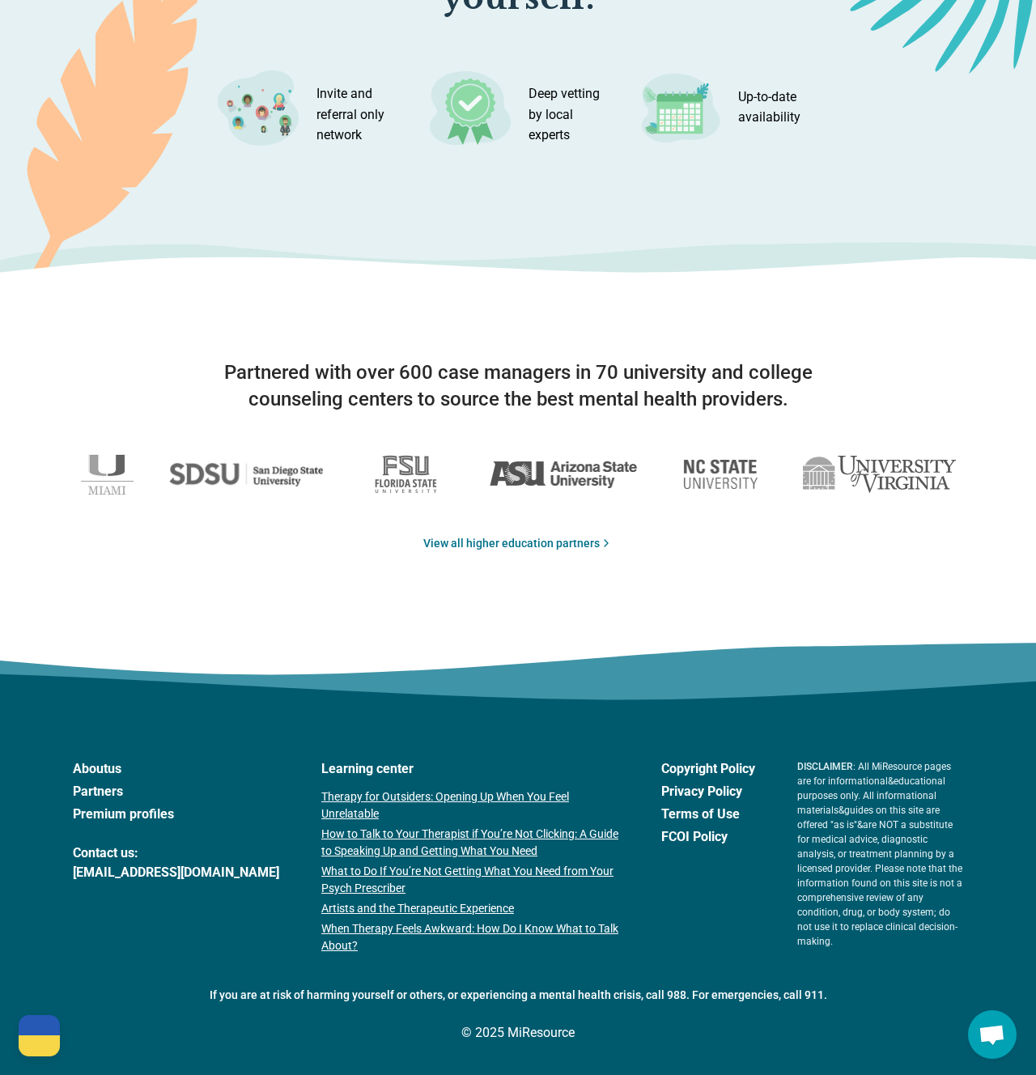
click at [104, 793] on link "Partners" at bounding box center [176, 791] width 206 height 19
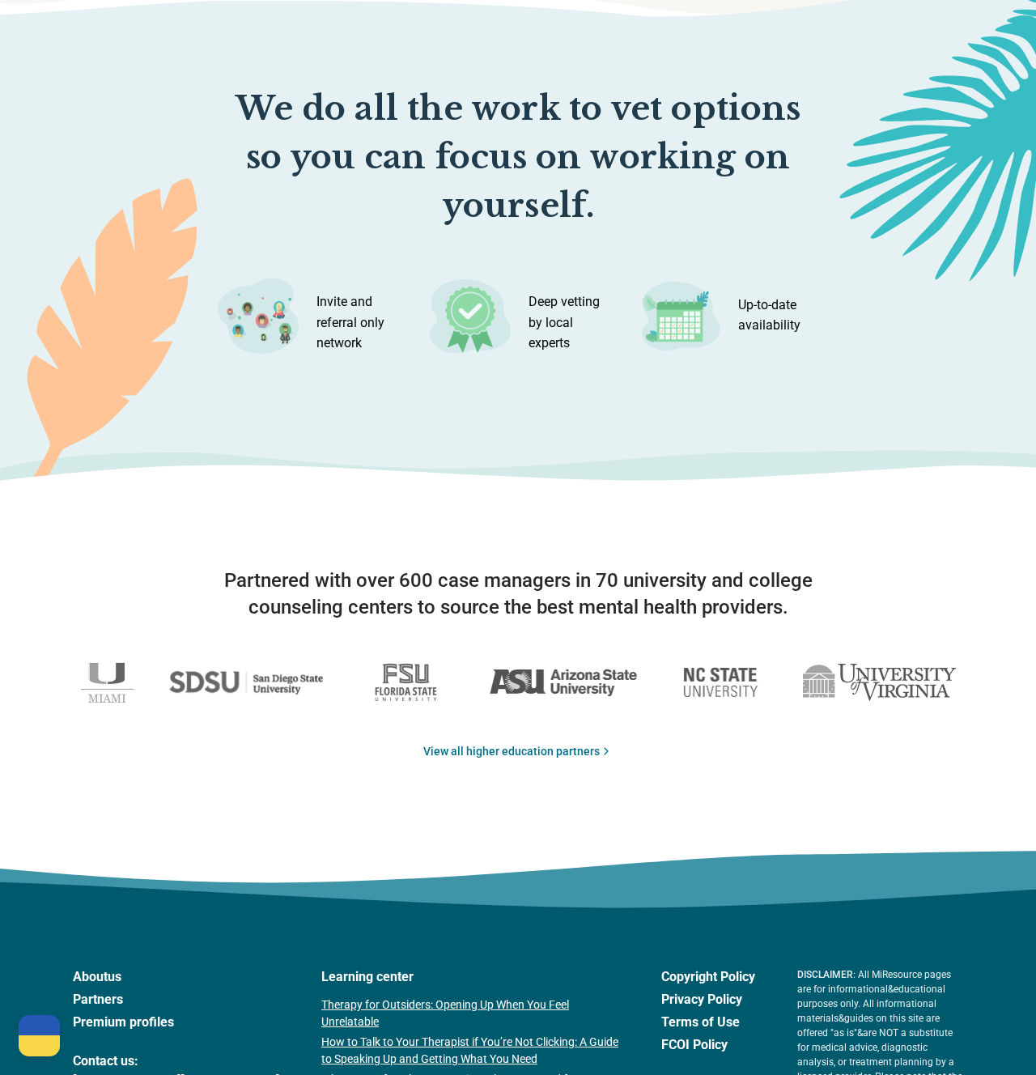
scroll to position [2395, 0]
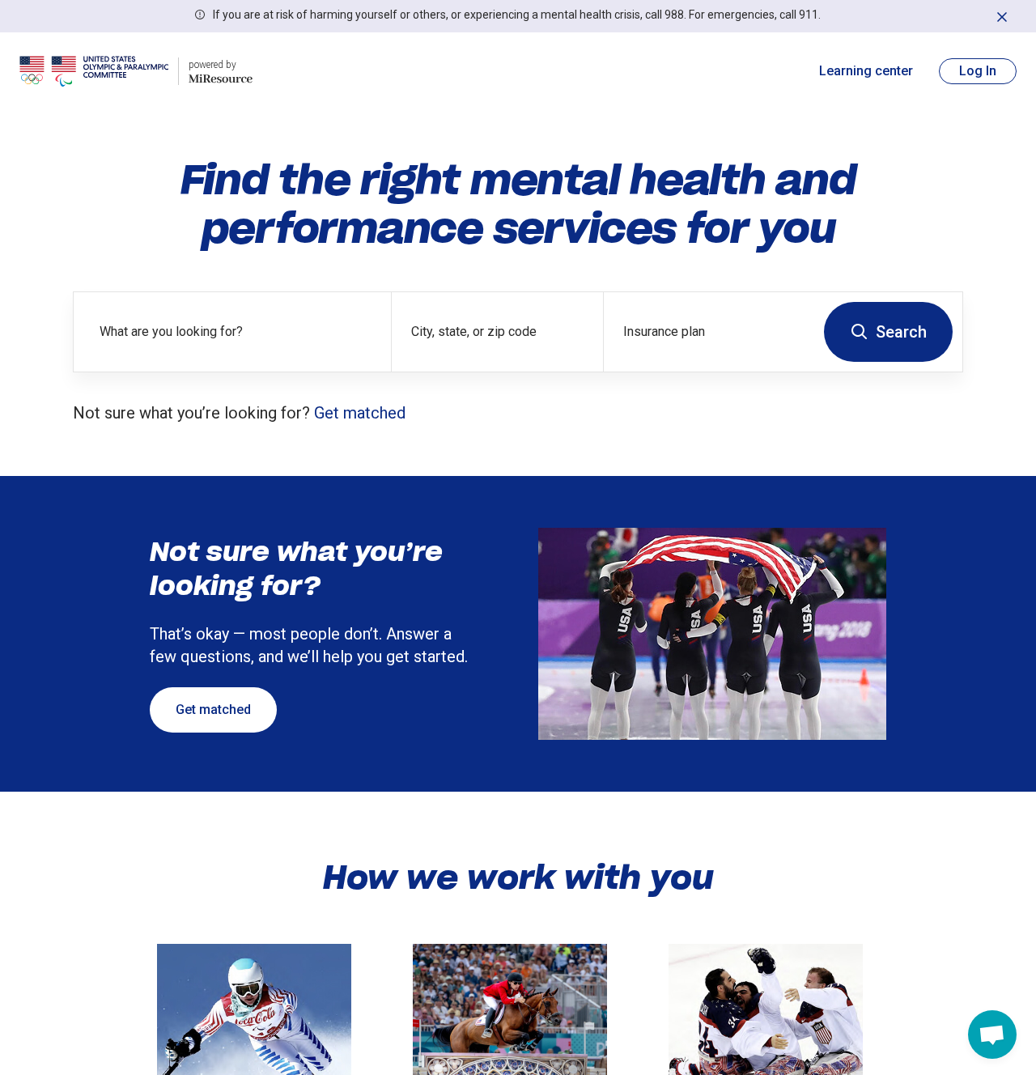
click at [748, 109] on header "powered by Miresource logo Learning center Log In" at bounding box center [518, 71] width 1036 height 78
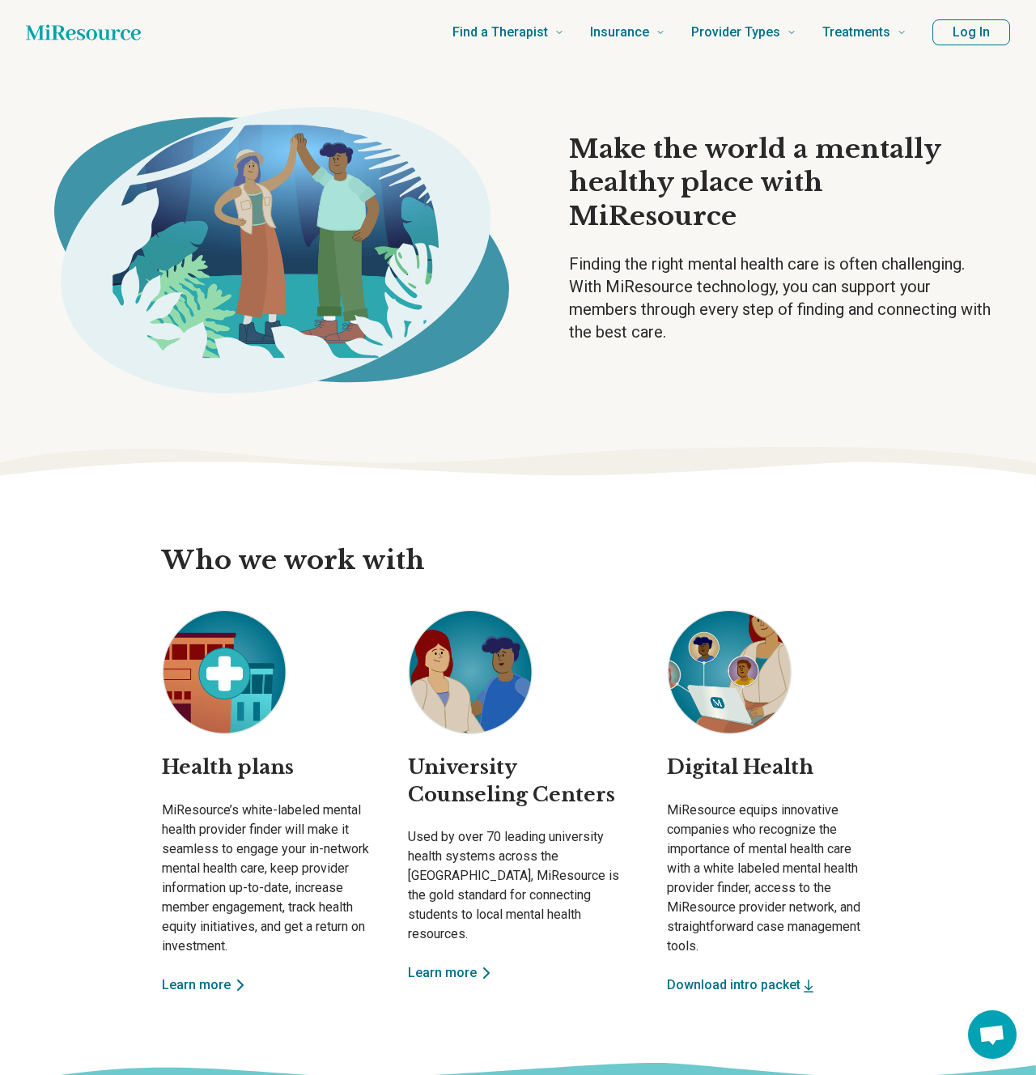
click at [827, 544] on h2 "Who we work with" at bounding box center [518, 561] width 738 height 34
click at [762, 545] on h2 "Who we work with" at bounding box center [518, 561] width 738 height 34
click at [764, 694] on img at bounding box center [729, 672] width 125 height 125
click at [213, 700] on img at bounding box center [224, 672] width 125 height 125
click at [880, 677] on div "Digital Health MiResource equips innovative companies who recognize the importa…" at bounding box center [777, 802] width 220 height 385
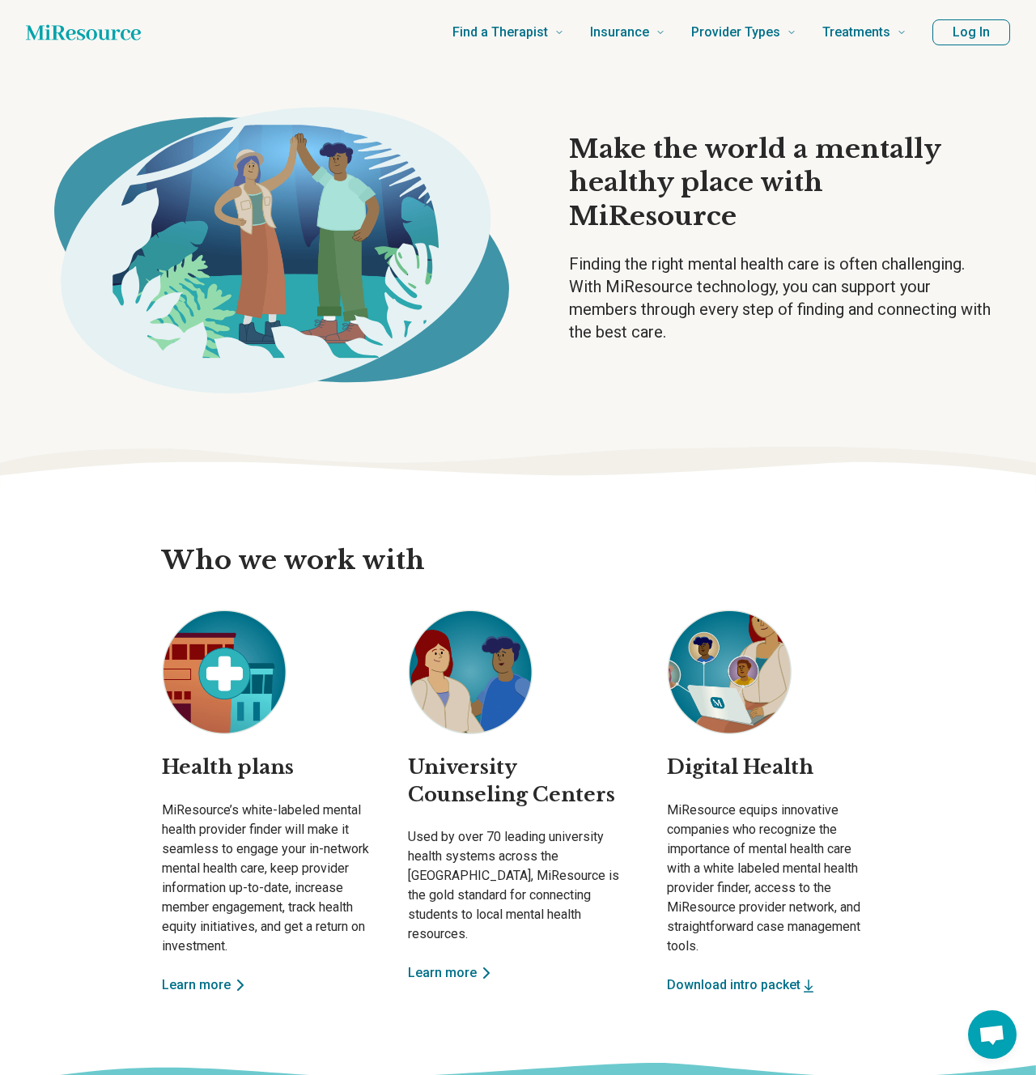
click at [880, 677] on div "Digital Health MiResource equips innovative companies who recognize the importa…" at bounding box center [777, 802] width 220 height 385
click at [695, 390] on div "Make the world a mentally healthy place with MiResource Finding the right menta…" at bounding box center [518, 235] width 1036 height 340
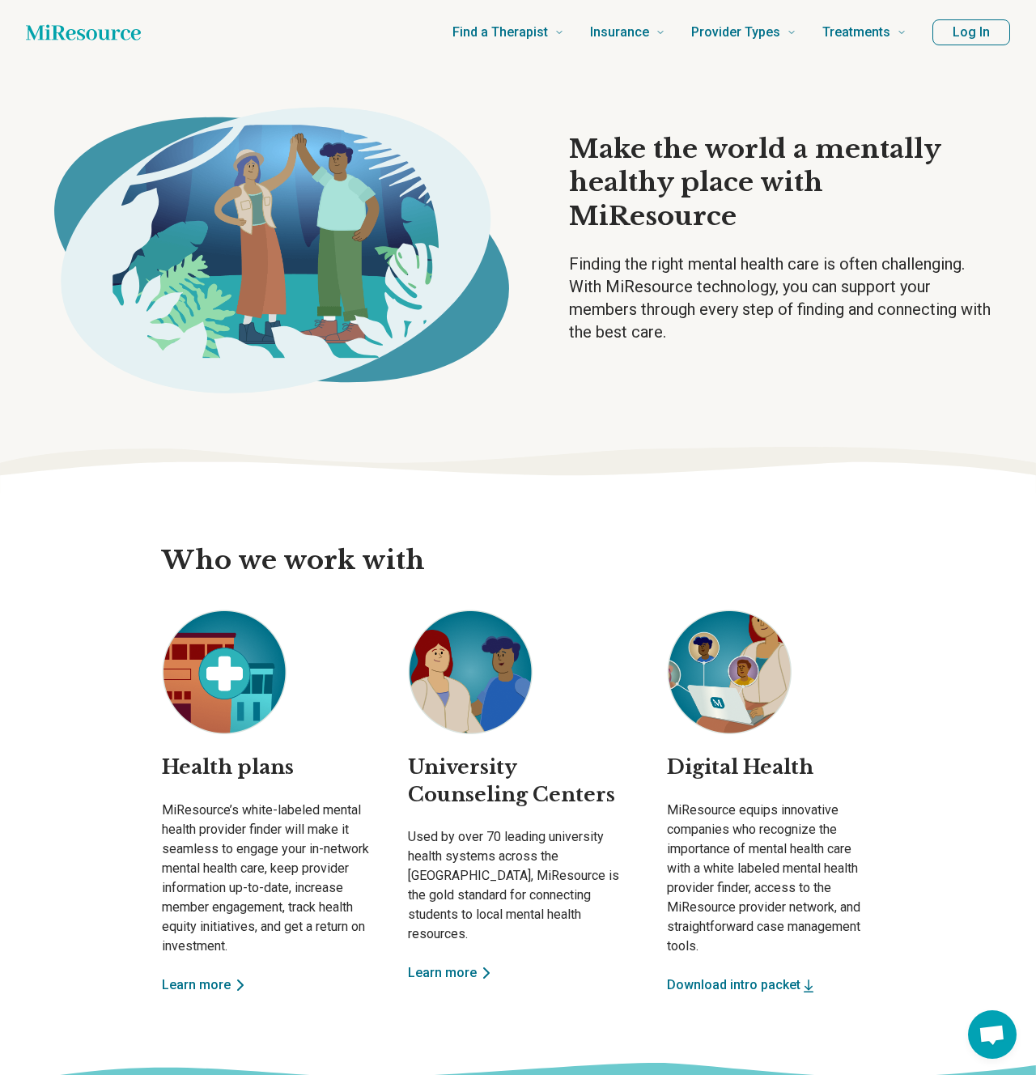
click at [661, 351] on div "Make the world a mentally healthy place with MiResource Finding the right menta…" at bounding box center [518, 235] width 1036 height 340
drag, startPoint x: 708, startPoint y: 291, endPoint x: 661, endPoint y: 285, distance: 48.1
click at [661, 285] on p "Finding the right mental health care is often challenging. With MiResource tech…" at bounding box center [782, 298] width 427 height 91
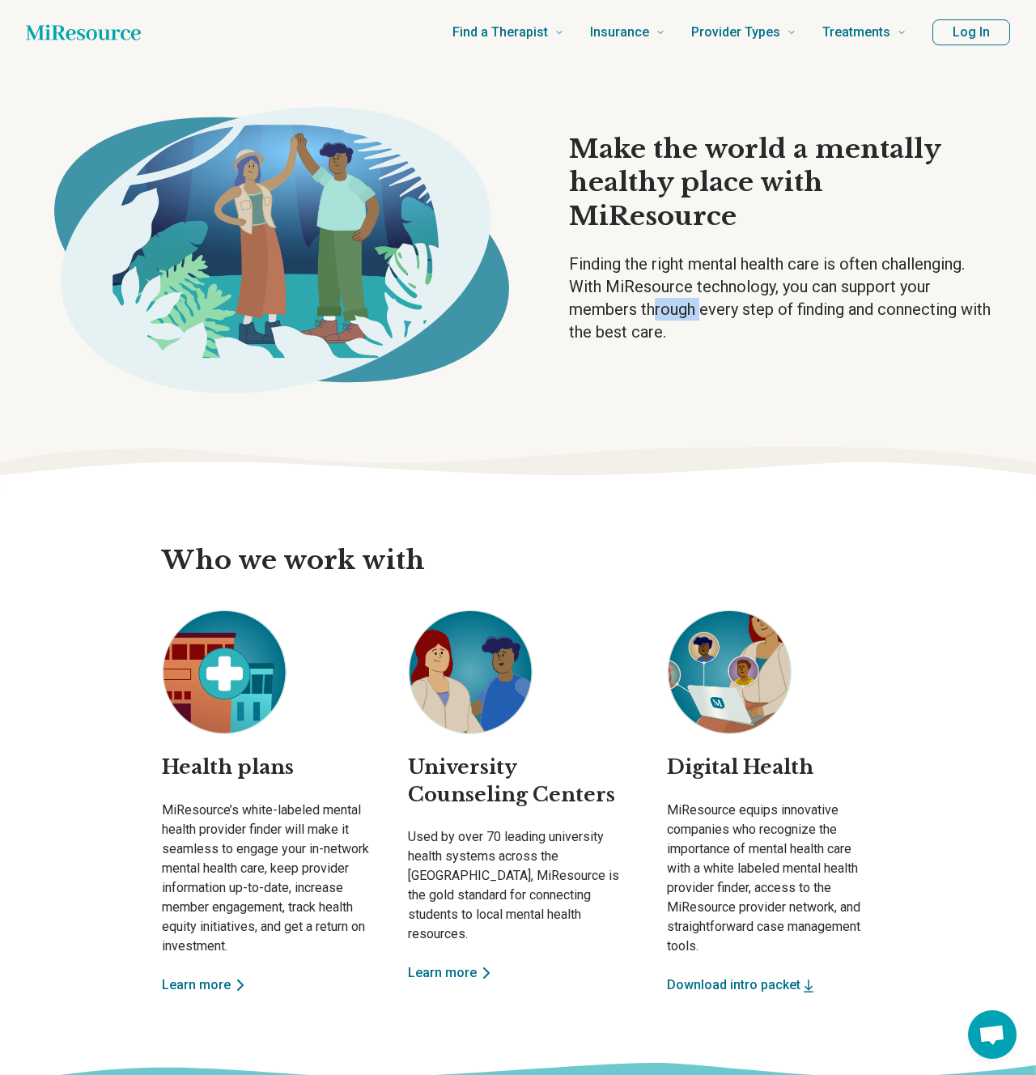
drag, startPoint x: 684, startPoint y: 296, endPoint x: 656, endPoint y: 292, distance: 28.5
click at [656, 292] on p "Finding the right mental health care is often challenging. With MiResource tech…" at bounding box center [782, 298] width 427 height 91
drag, startPoint x: 715, startPoint y: 302, endPoint x: 666, endPoint y: 286, distance: 51.2
click at [666, 286] on p "Finding the right mental health care is often challenging. With MiResource tech…" at bounding box center [782, 298] width 427 height 91
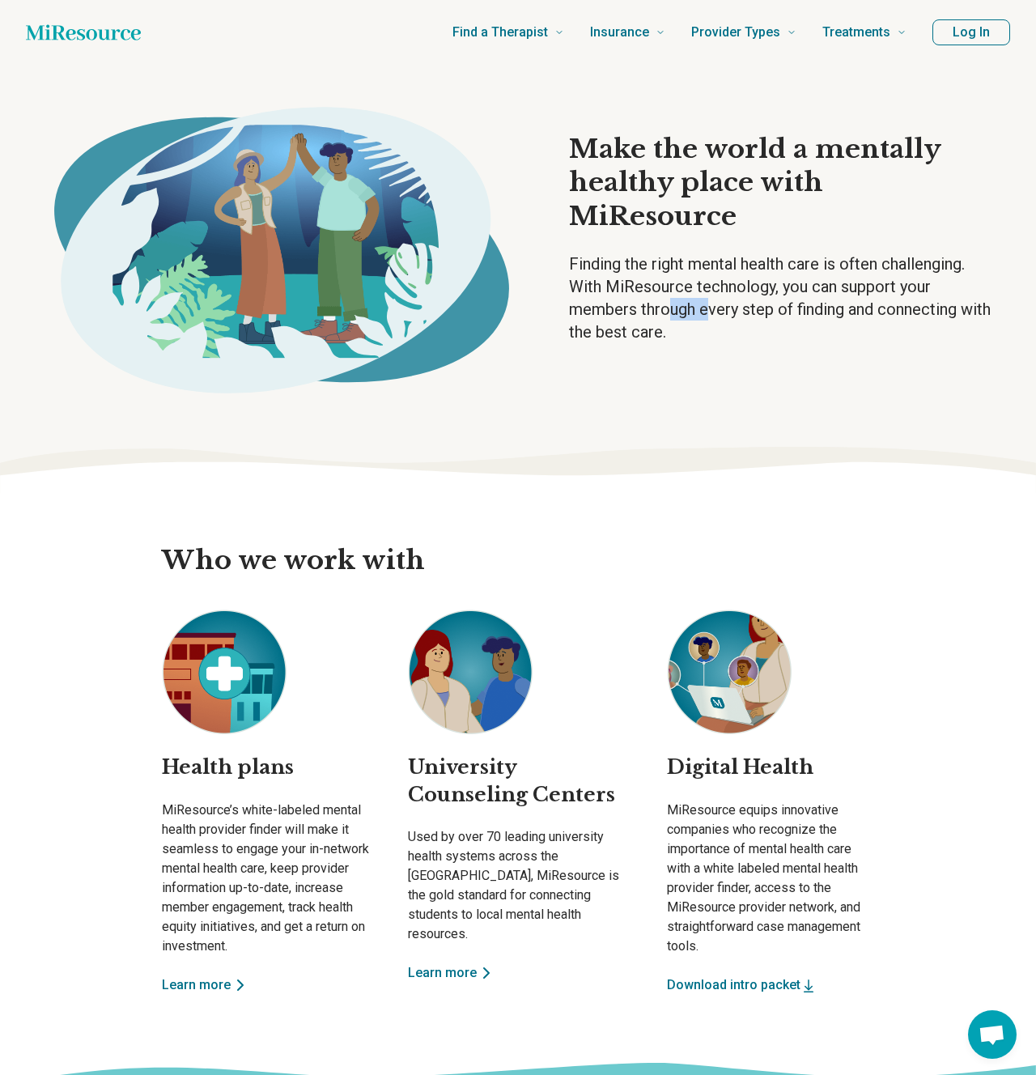
click at [669, 286] on p "Finding the right mental health care is often challenging. With MiResource tech…" at bounding box center [782, 298] width 427 height 91
drag, startPoint x: 725, startPoint y: 300, endPoint x: 665, endPoint y: 280, distance: 63.8
click at [663, 280] on p "Finding the right mental health care is often challenging. With MiResource tech…" at bounding box center [782, 298] width 427 height 91
click at [665, 280] on p "Finding the right mental health care is often challenging. With MiResource tech…" at bounding box center [782, 298] width 427 height 91
drag, startPoint x: 705, startPoint y: 287, endPoint x: 675, endPoint y: 282, distance: 30.3
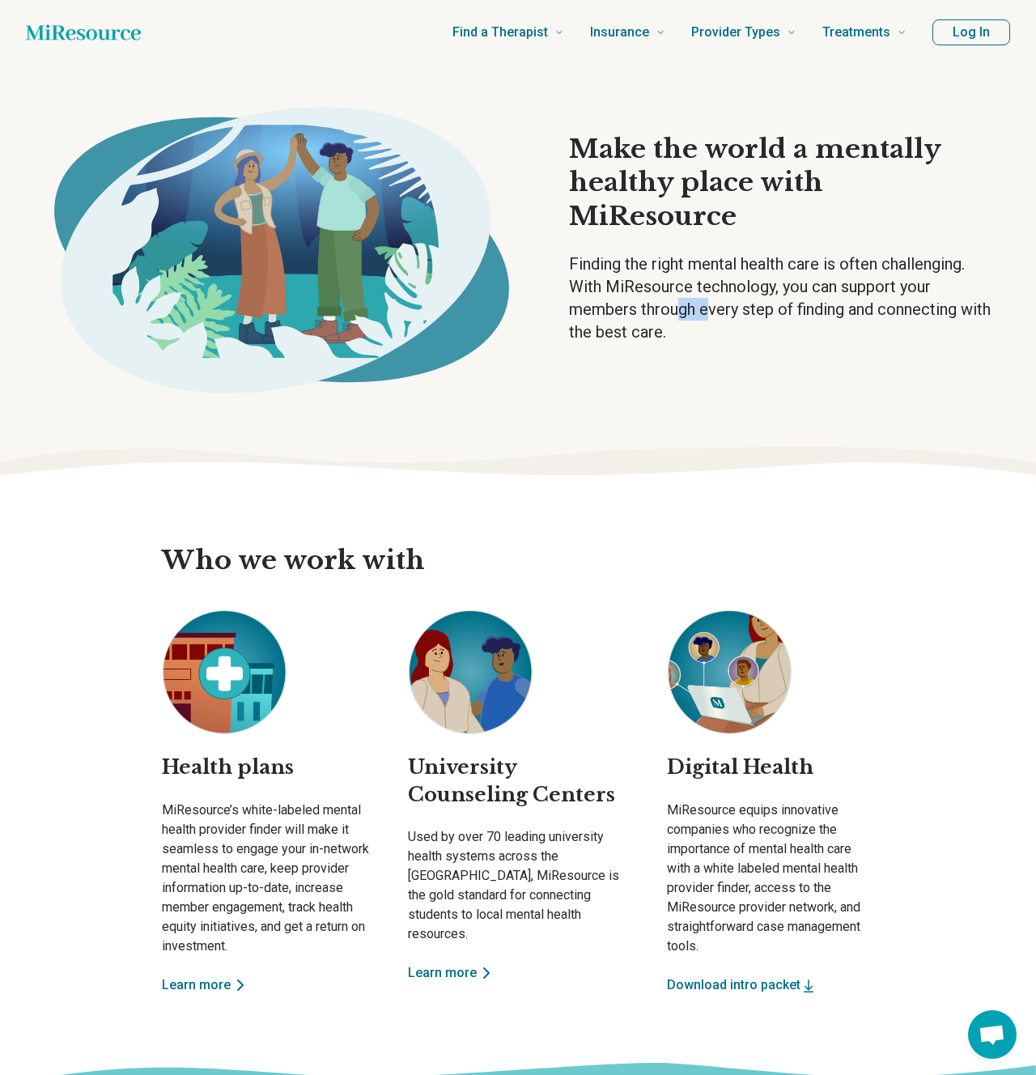
click at [675, 282] on p "Finding the right mental health care is often challenging. With MiResource tech…" at bounding box center [782, 298] width 427 height 91
drag, startPoint x: 664, startPoint y: 278, endPoint x: 722, endPoint y: 278, distance: 58.3
click at [723, 278] on p "Finding the right mental health care is often challenging. With MiResource tech…" at bounding box center [782, 298] width 427 height 91
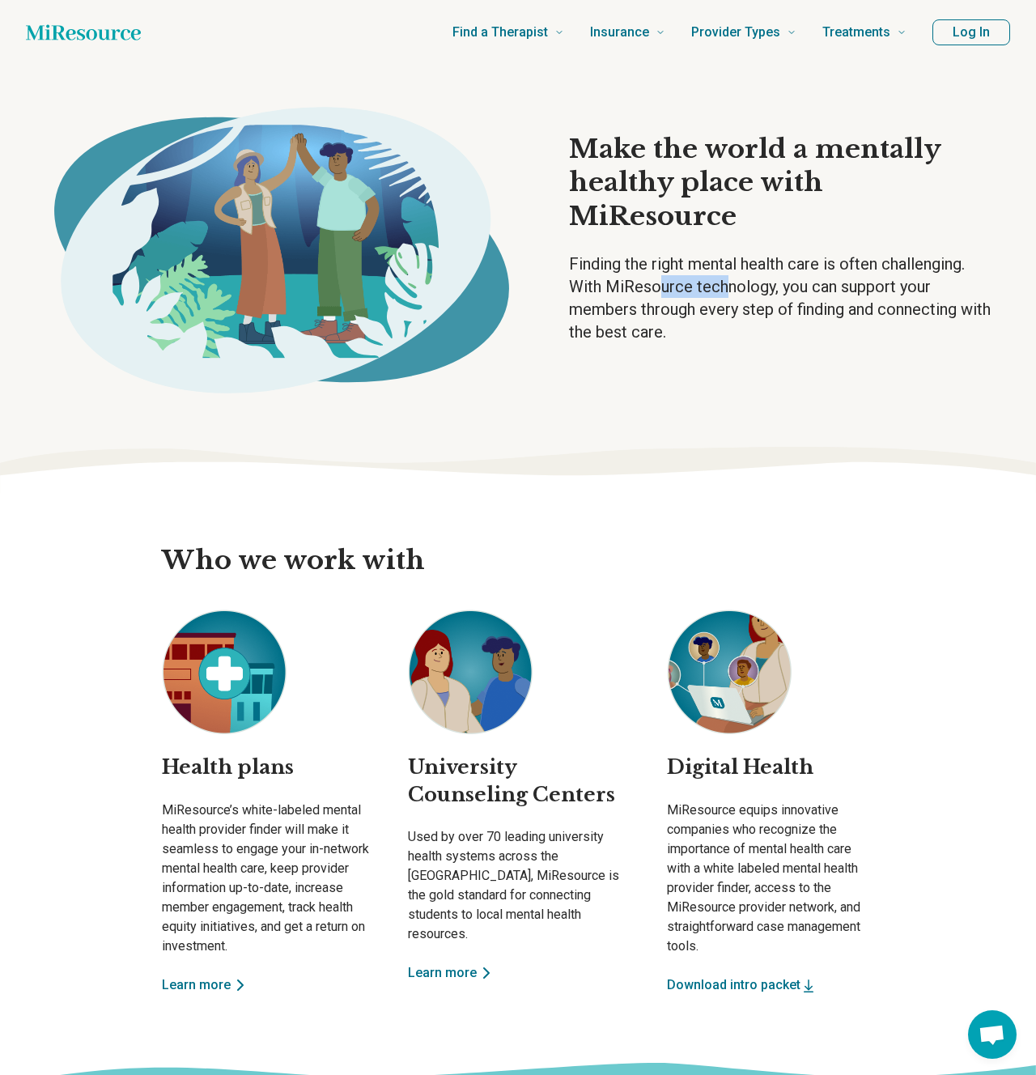
click at [722, 278] on p "Finding the right mental health care is often challenging. With MiResource tech…" at bounding box center [782, 298] width 427 height 91
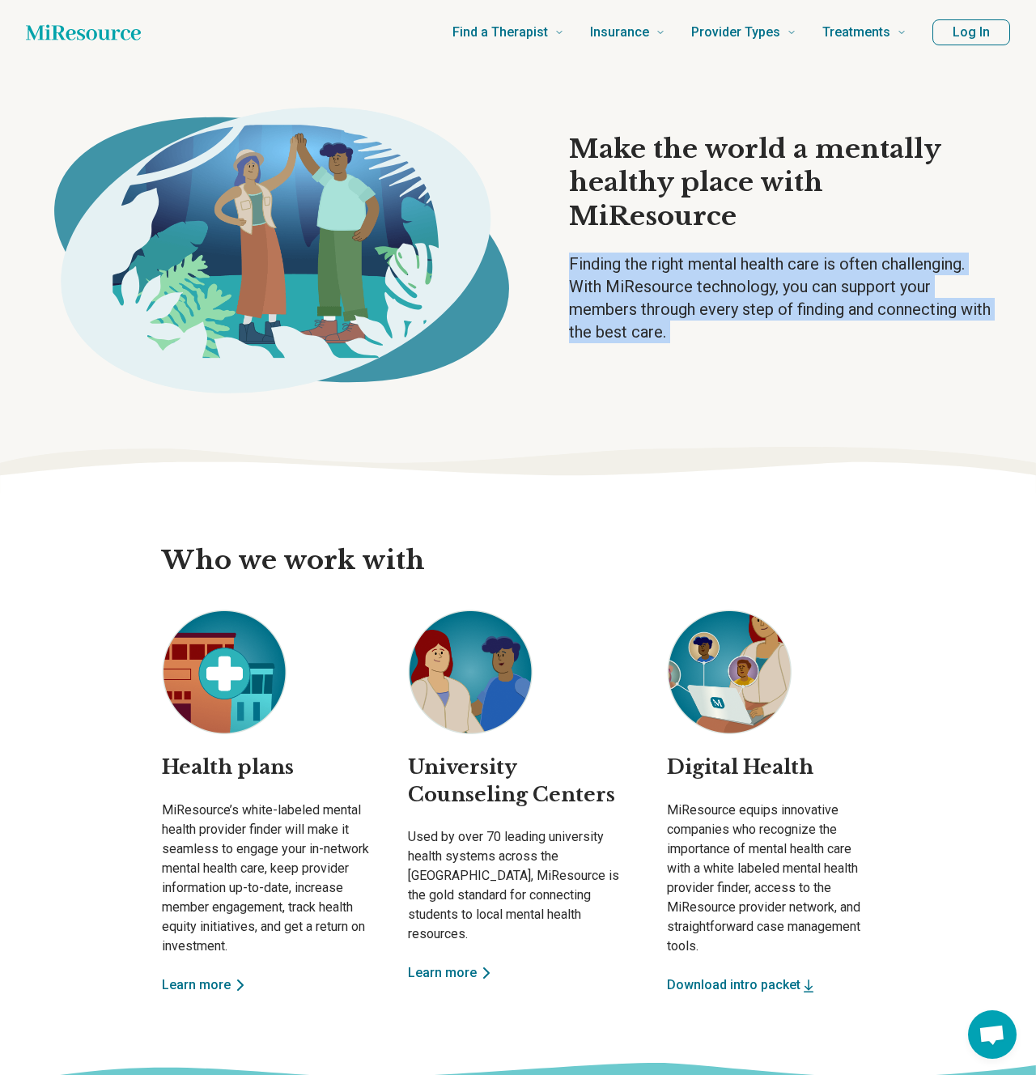
click at [722, 278] on p "Finding the right mental health care is often challenging. With MiResource tech…" at bounding box center [782, 298] width 427 height 91
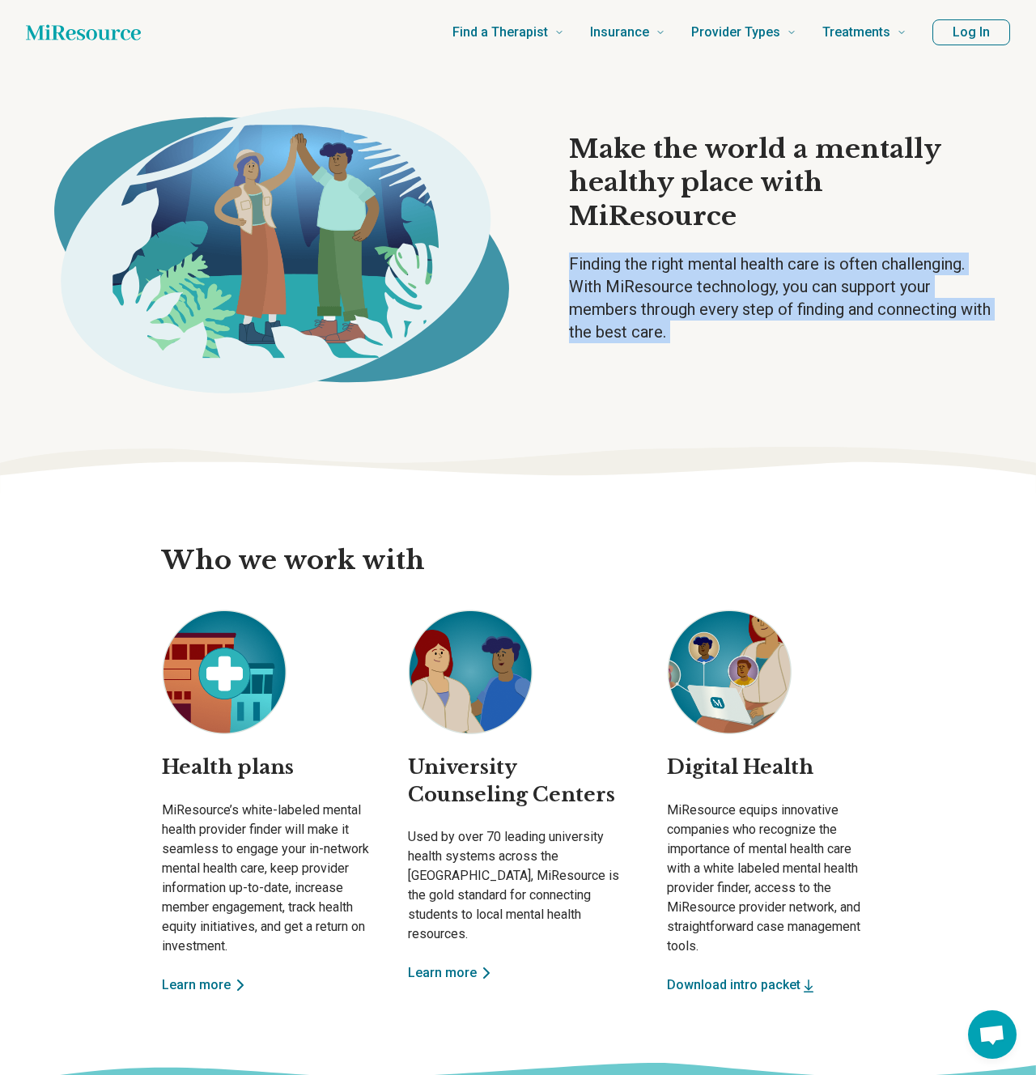
click at [722, 278] on p "Finding the right mental health care is often challenging. With MiResource tech…" at bounding box center [782, 298] width 427 height 91
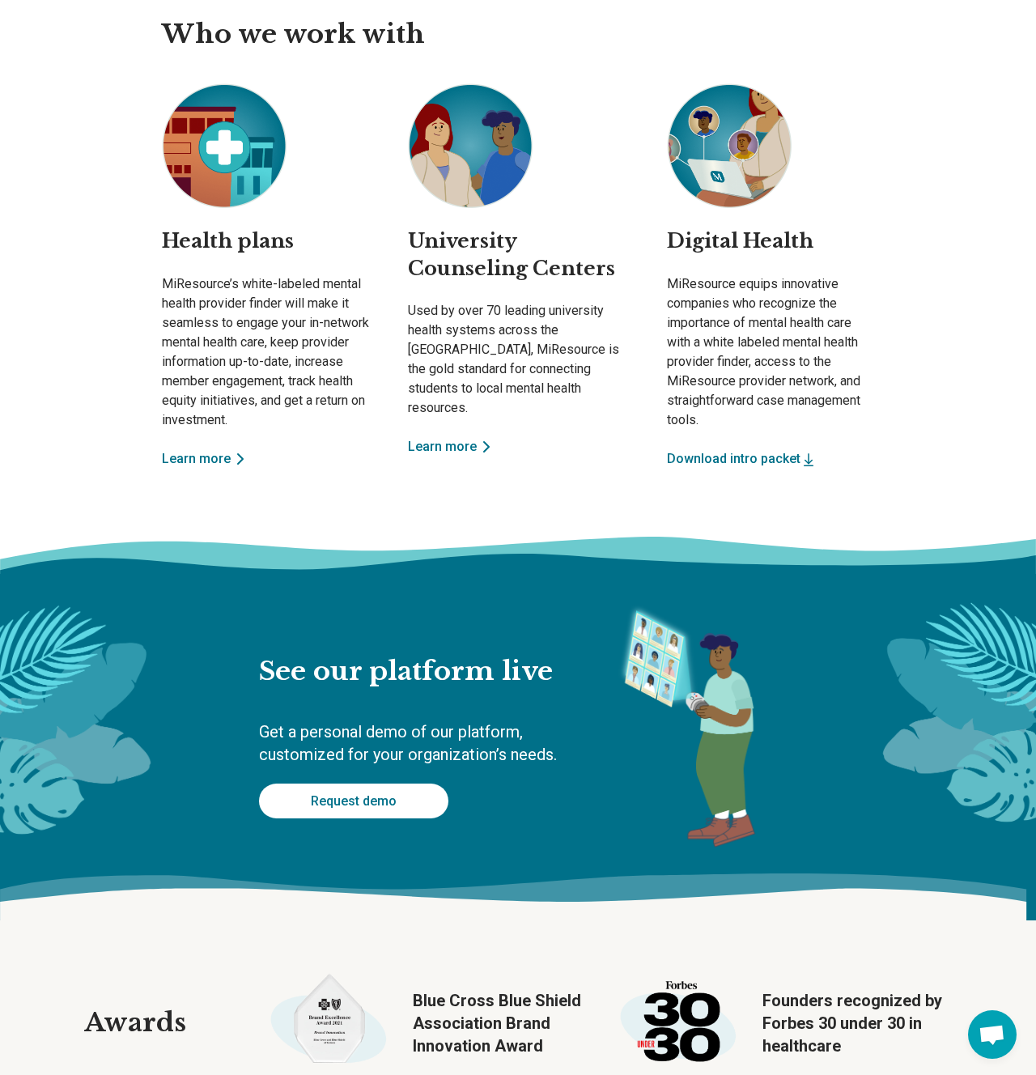
scroll to position [487, 0]
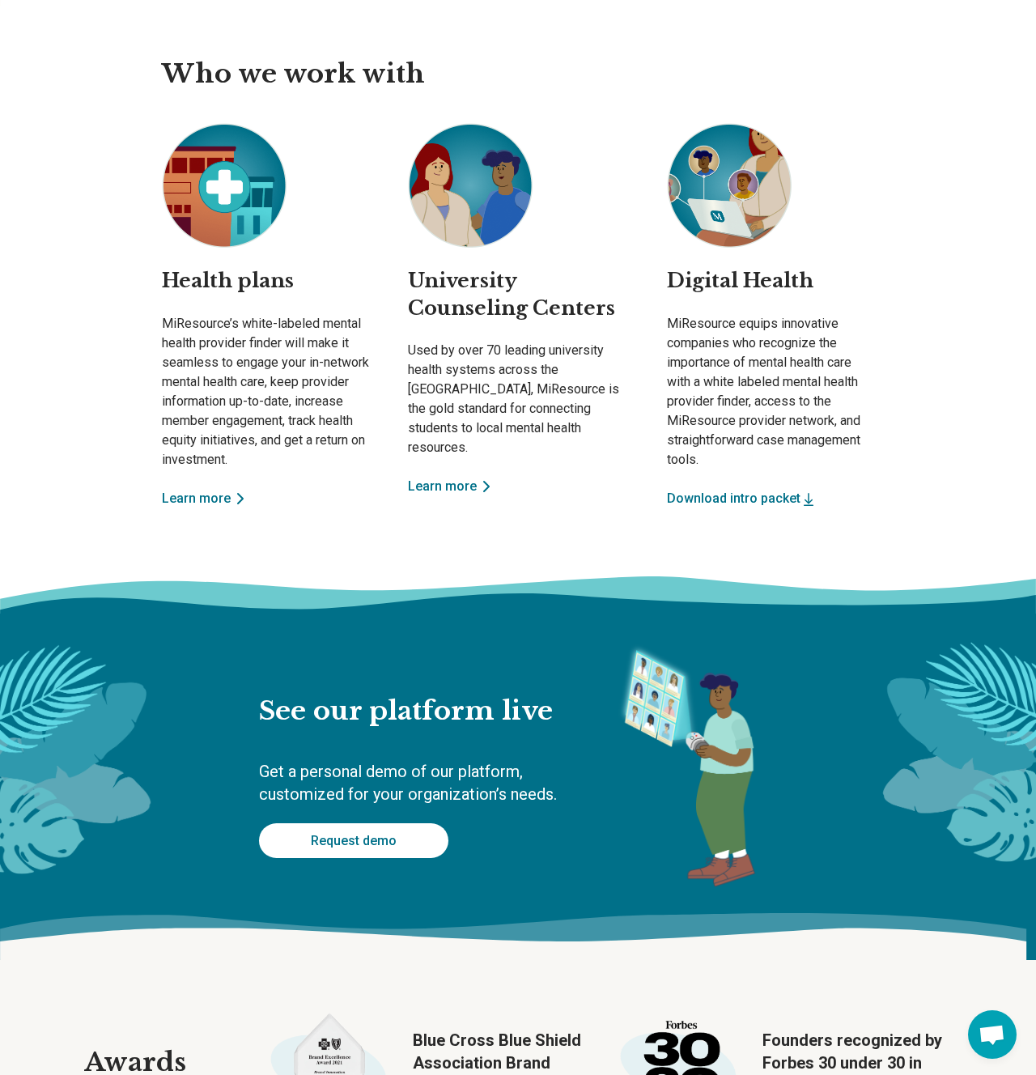
click at [619, 495] on div "University Counseling Centers Used by over 70 leading university health systems…" at bounding box center [518, 315] width 220 height 385
click at [472, 163] on img at bounding box center [470, 185] width 125 height 125
click at [464, 189] on img at bounding box center [470, 185] width 125 height 125
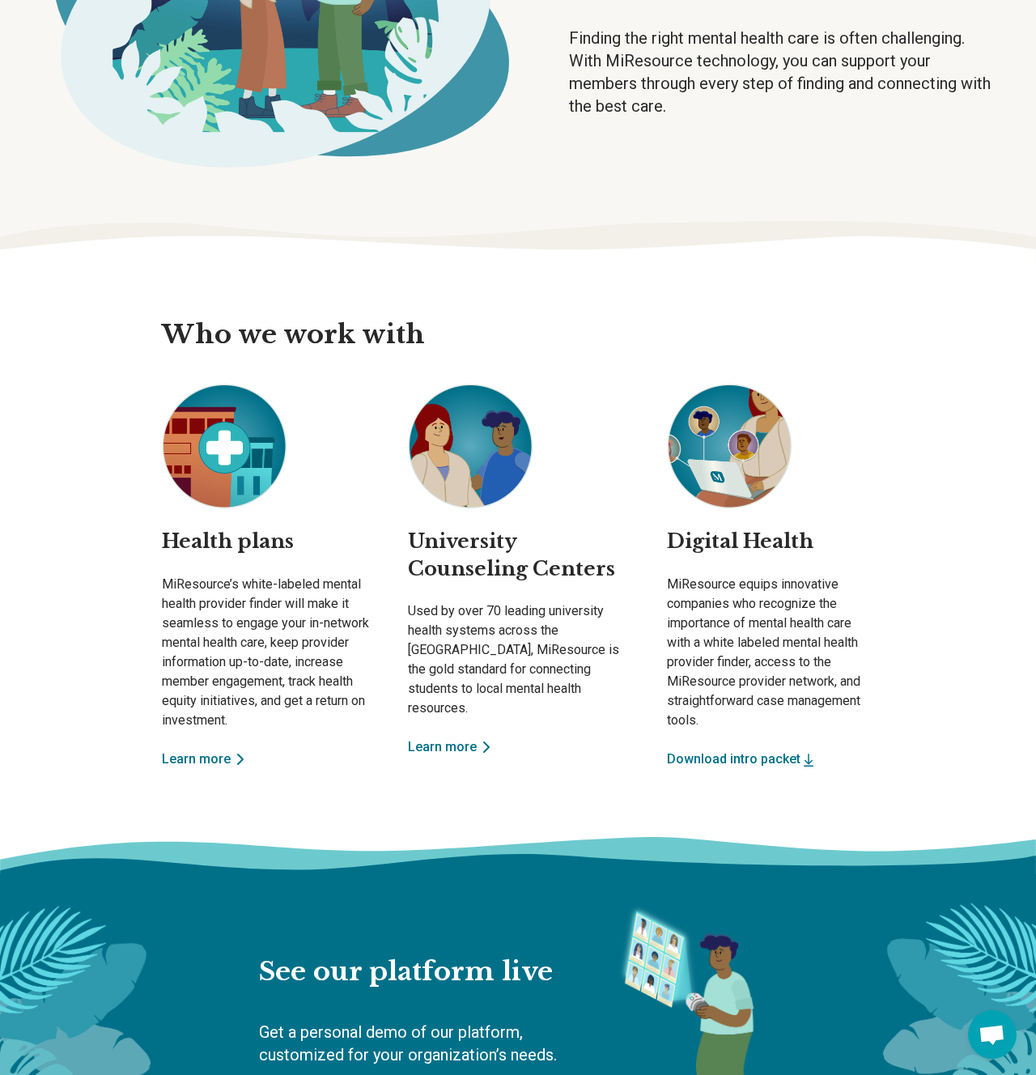
scroll to position [0, 0]
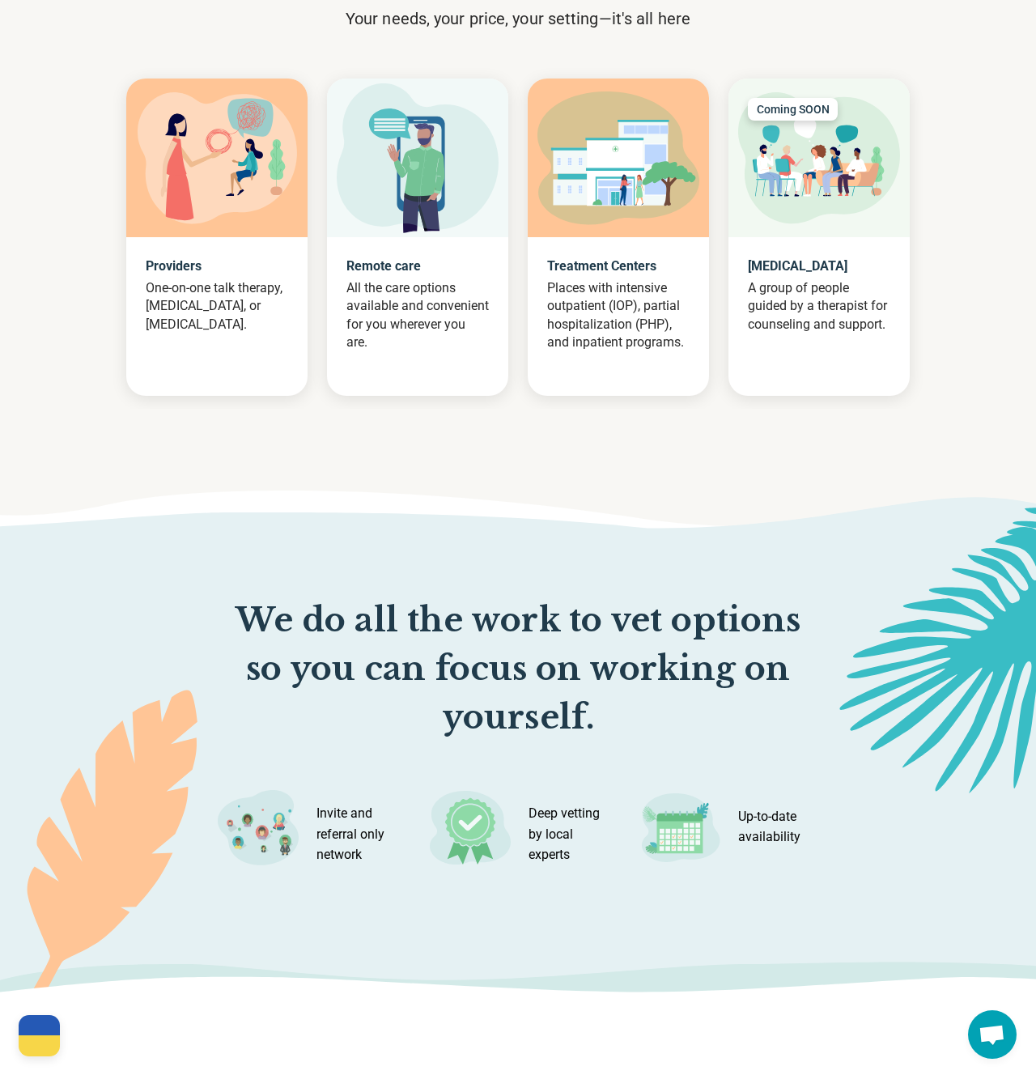
scroll to position [1606, 0]
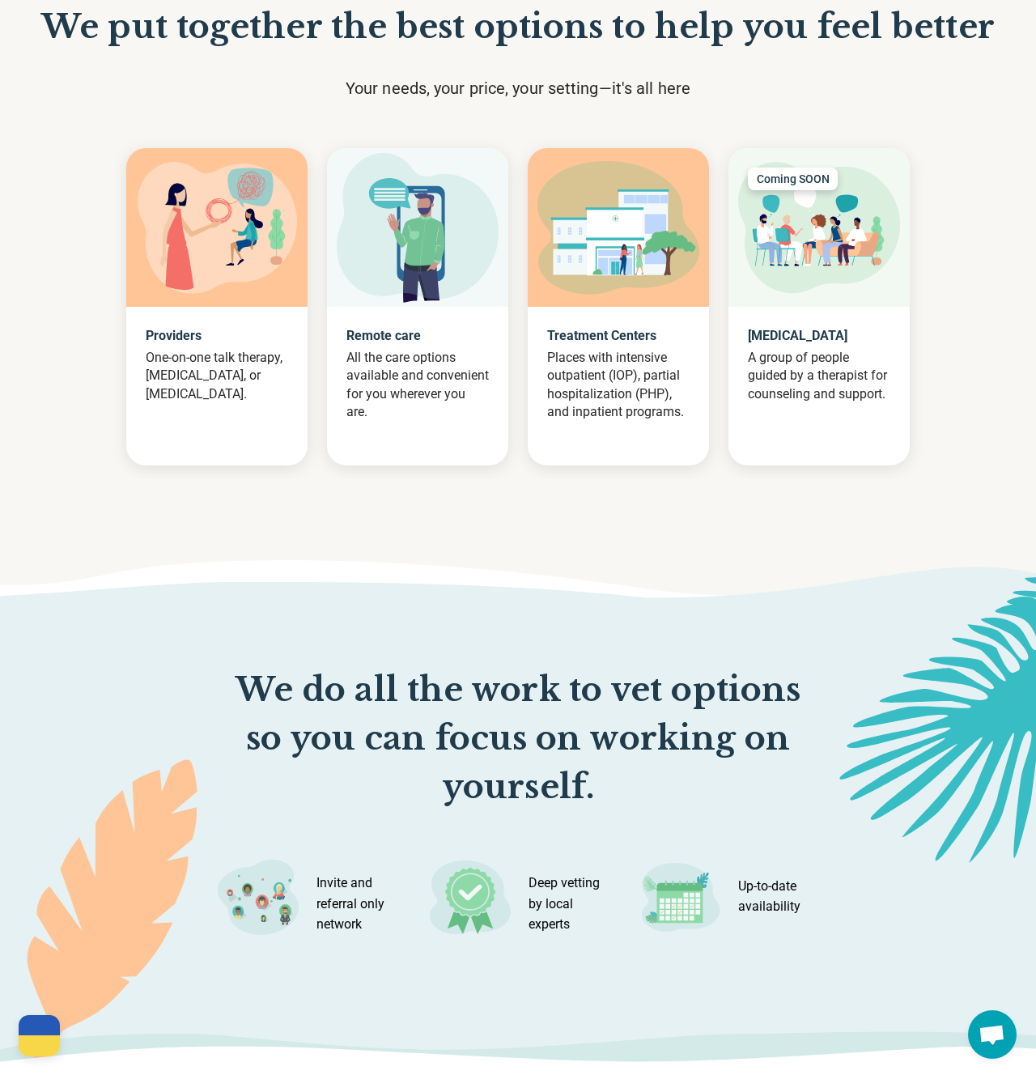
click at [189, 556] on section "We put together the best options to help you feel better Your needs, your price…" at bounding box center [518, 269] width 1036 height 704
click at [420, 415] on p "All the care options available and convenient for you wherever you are." at bounding box center [418, 385] width 142 height 73
click at [416, 549] on section "We put together the best options to help you feel better Your needs, your price…" at bounding box center [518, 269] width 1036 height 704
click at [370, 292] on img at bounding box center [418, 228] width 162 height 150
click at [217, 300] on div at bounding box center [216, 227] width 181 height 159
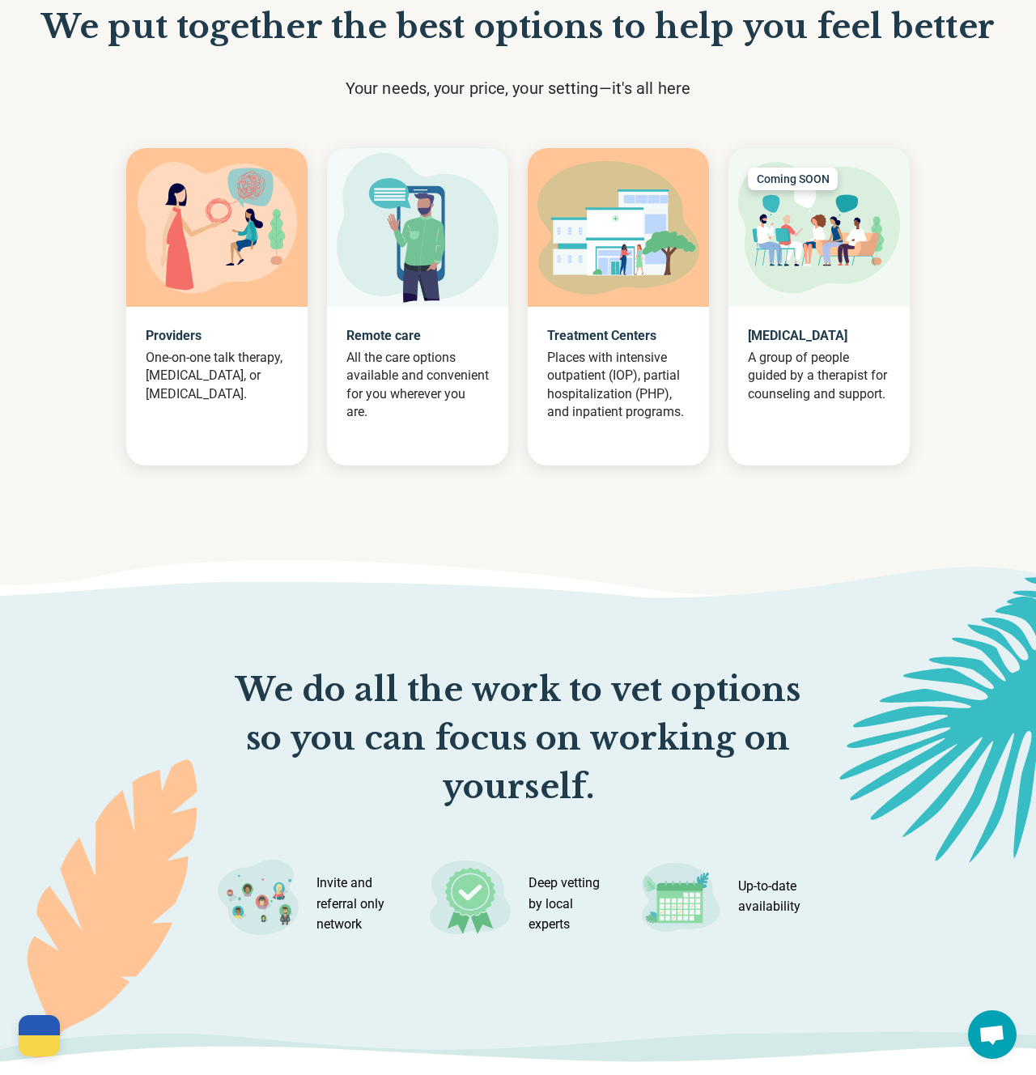
click at [433, 253] on img at bounding box center [418, 228] width 162 height 150
click at [653, 240] on img at bounding box center [619, 228] width 162 height 134
click at [789, 240] on img at bounding box center [819, 228] width 162 height 132
click at [617, 233] on img at bounding box center [619, 228] width 162 height 134
click at [419, 233] on img at bounding box center [418, 228] width 162 height 150
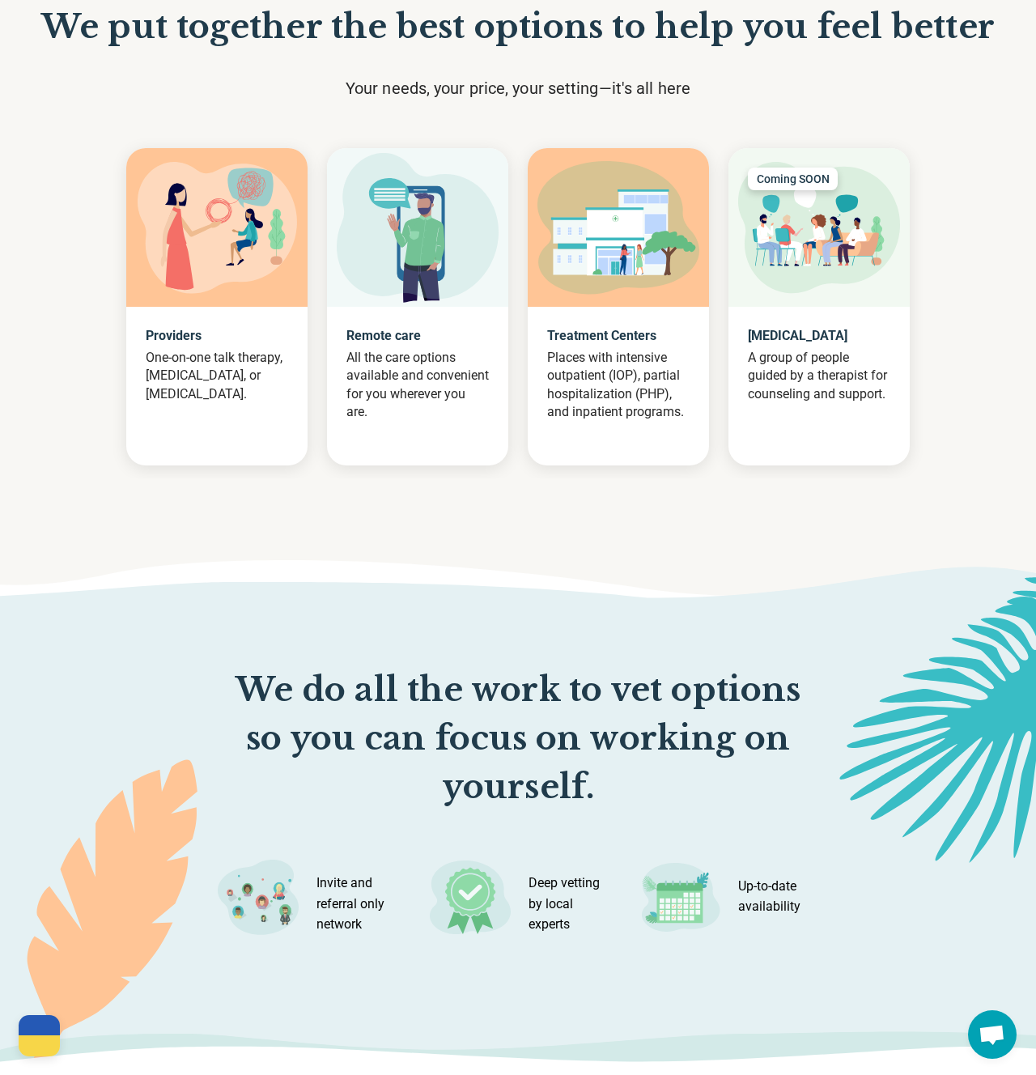
click at [81, 212] on div "Providers One-on-one talk therapy, psychotherapy, or medication management. Rem…" at bounding box center [518, 306] width 1036 height 343
click at [469, 533] on section "We put together the best options to help you feel better Your needs, your price…" at bounding box center [518, 269] width 1036 height 704
click at [582, 121] on section "We put together the best options to help you feel better Your needs, your price…" at bounding box center [518, 269] width 1036 height 704
click at [764, 624] on div at bounding box center [518, 852] width 1036 height 464
click at [746, 559] on section "We put together the best options to help you feel better Your needs, your price…" at bounding box center [518, 269] width 1036 height 704
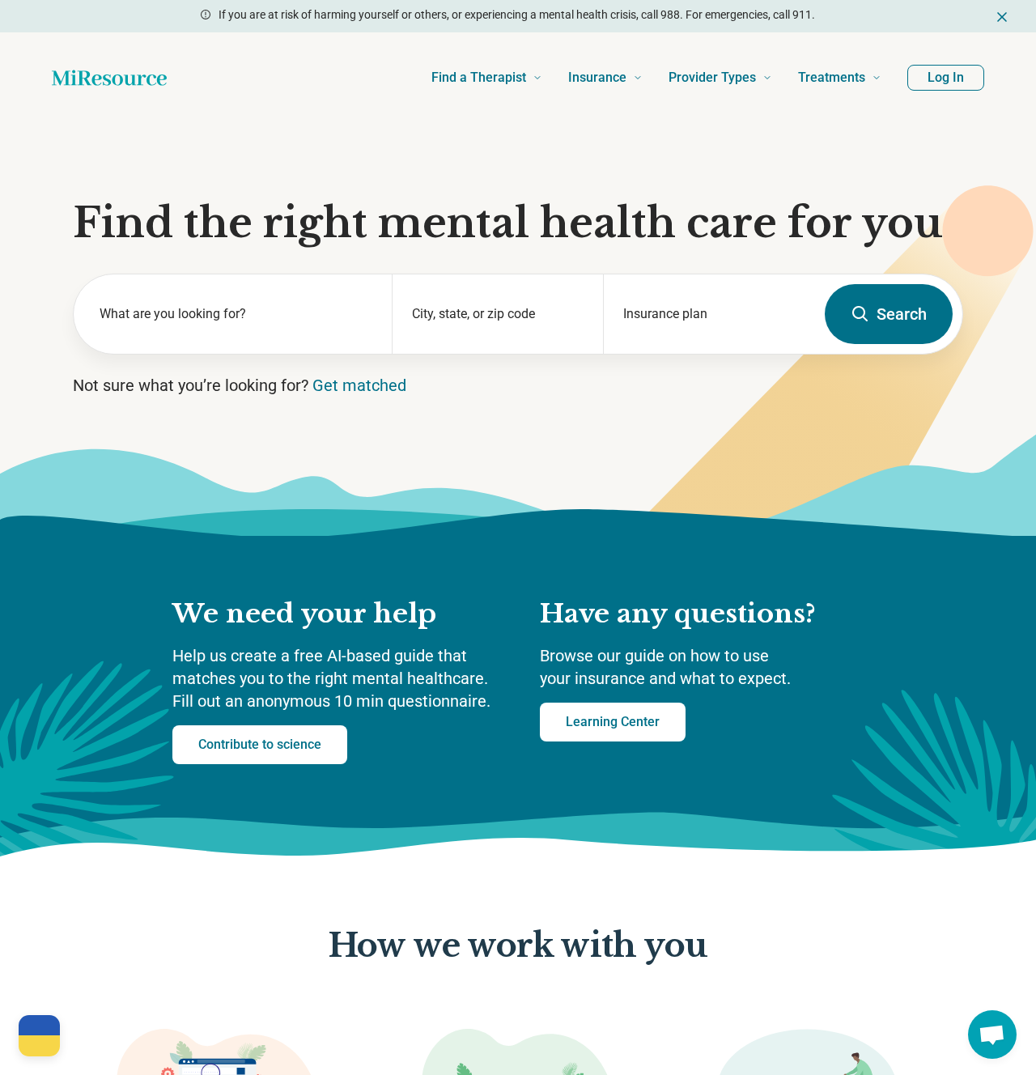
click at [687, 394] on p "Not sure what you’re looking for? Get matched" at bounding box center [518, 385] width 891 height 23
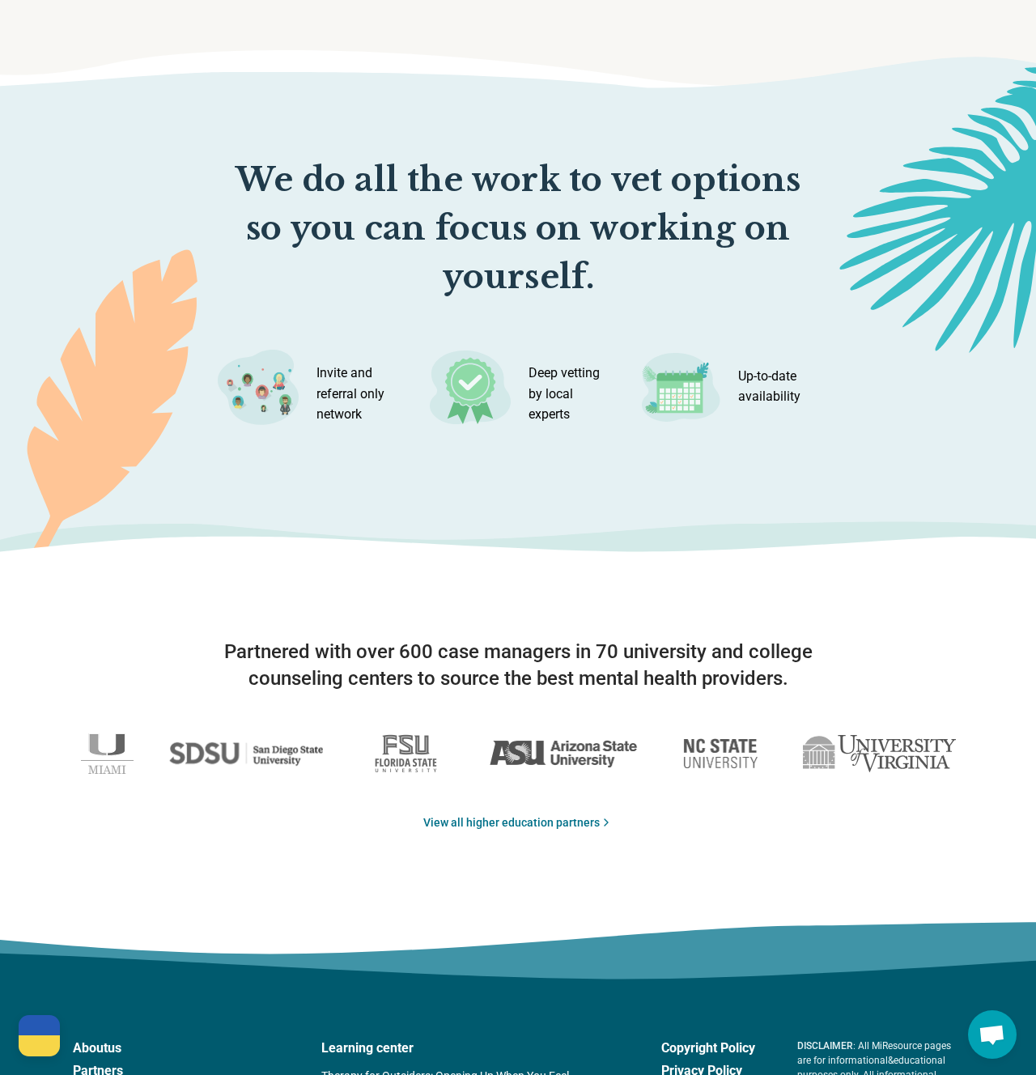
scroll to position [2395, 0]
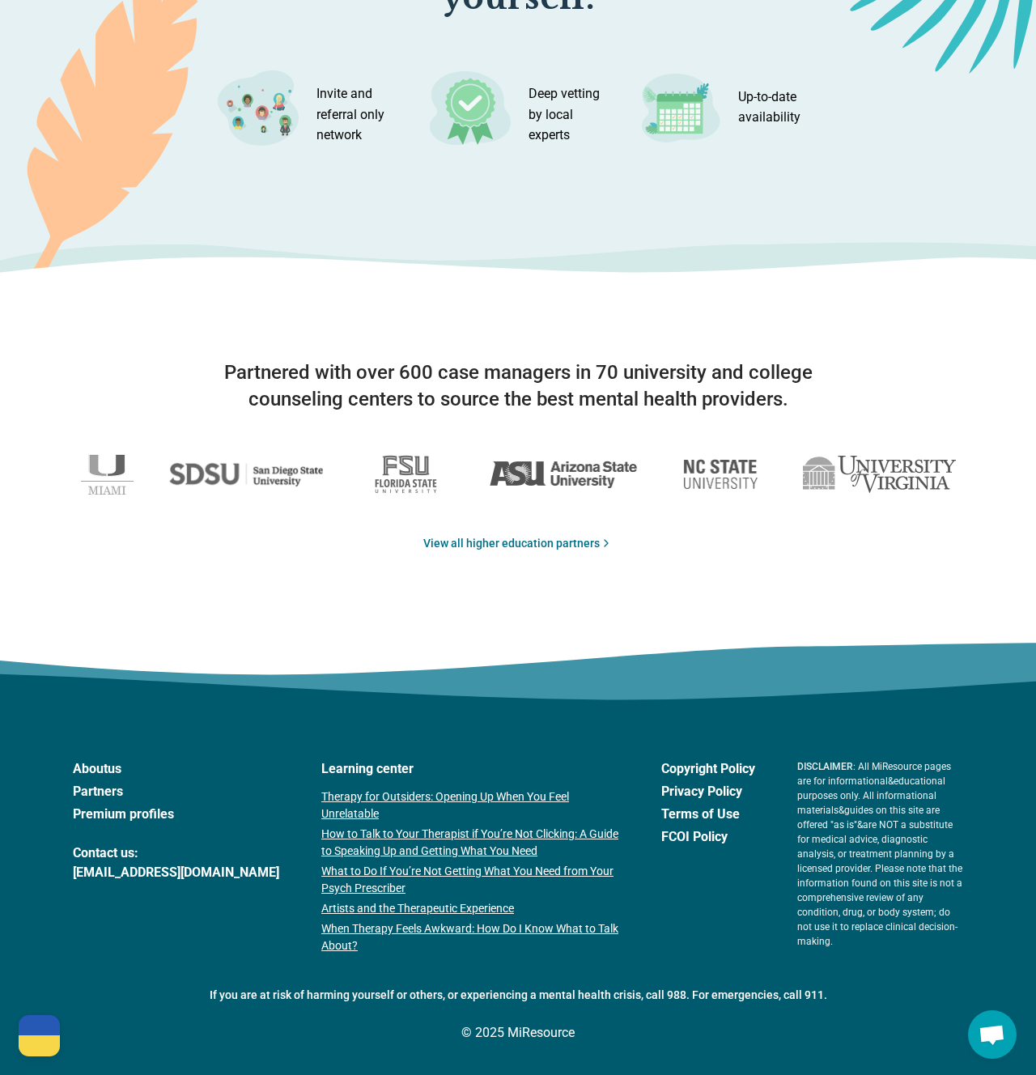
click at [113, 809] on link "Premium profiles" at bounding box center [176, 814] width 206 height 19
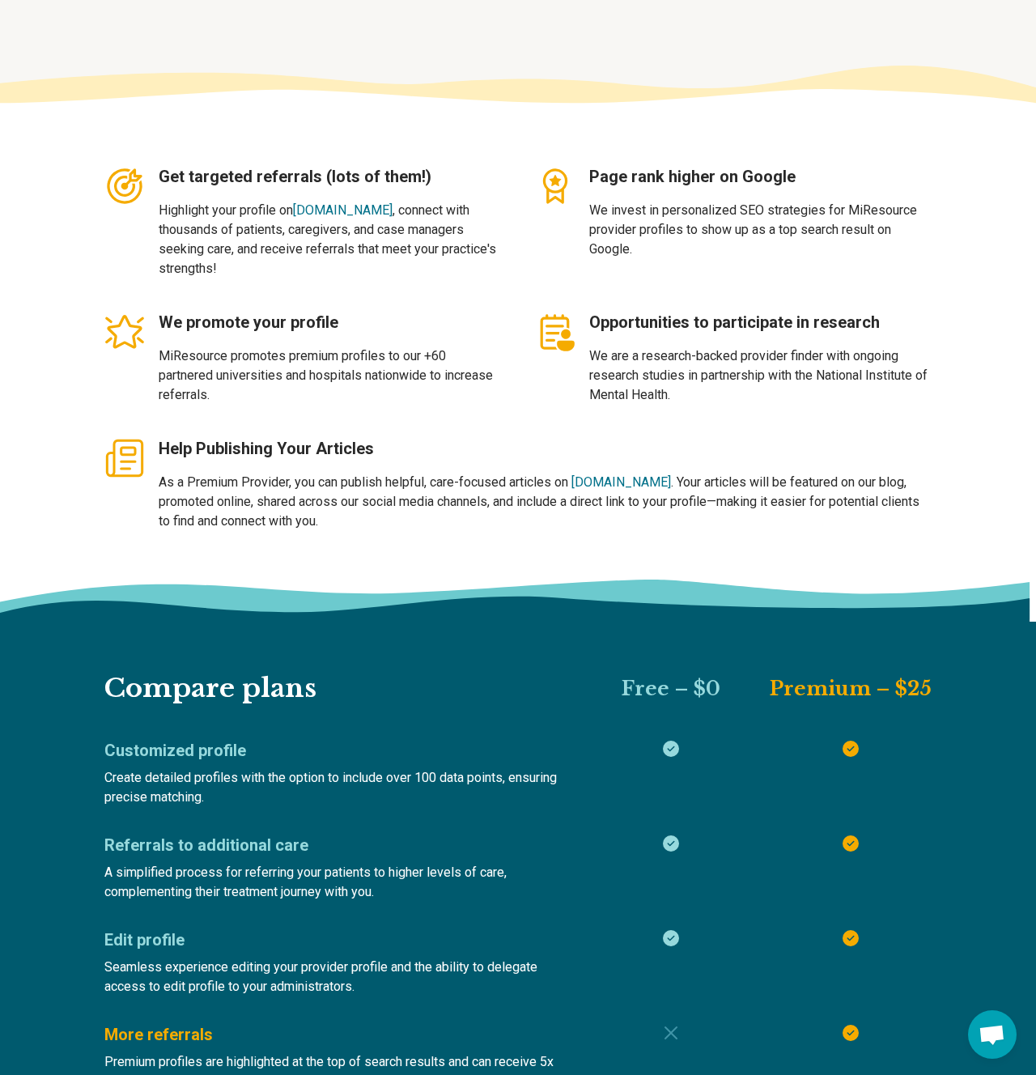
scroll to position [734, 0]
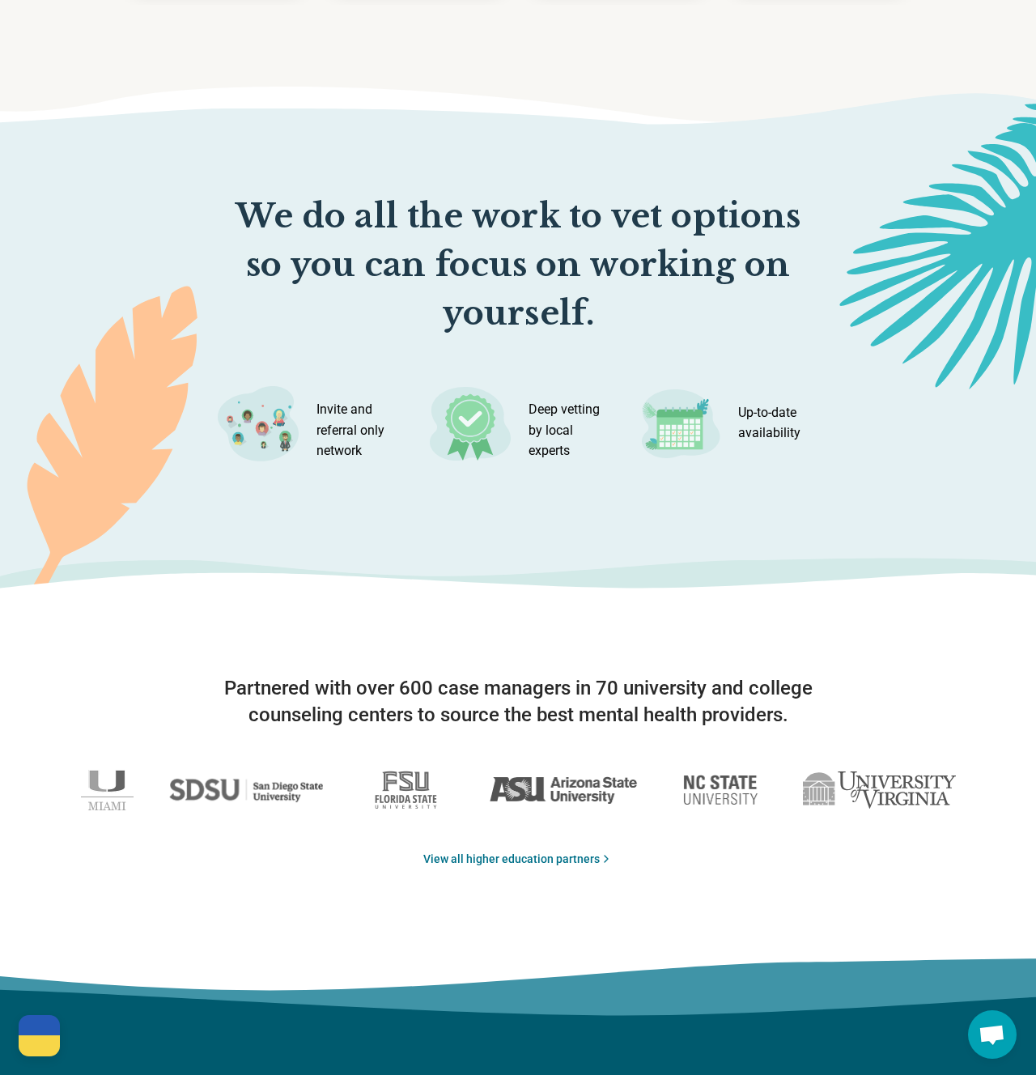
scroll to position [2395, 0]
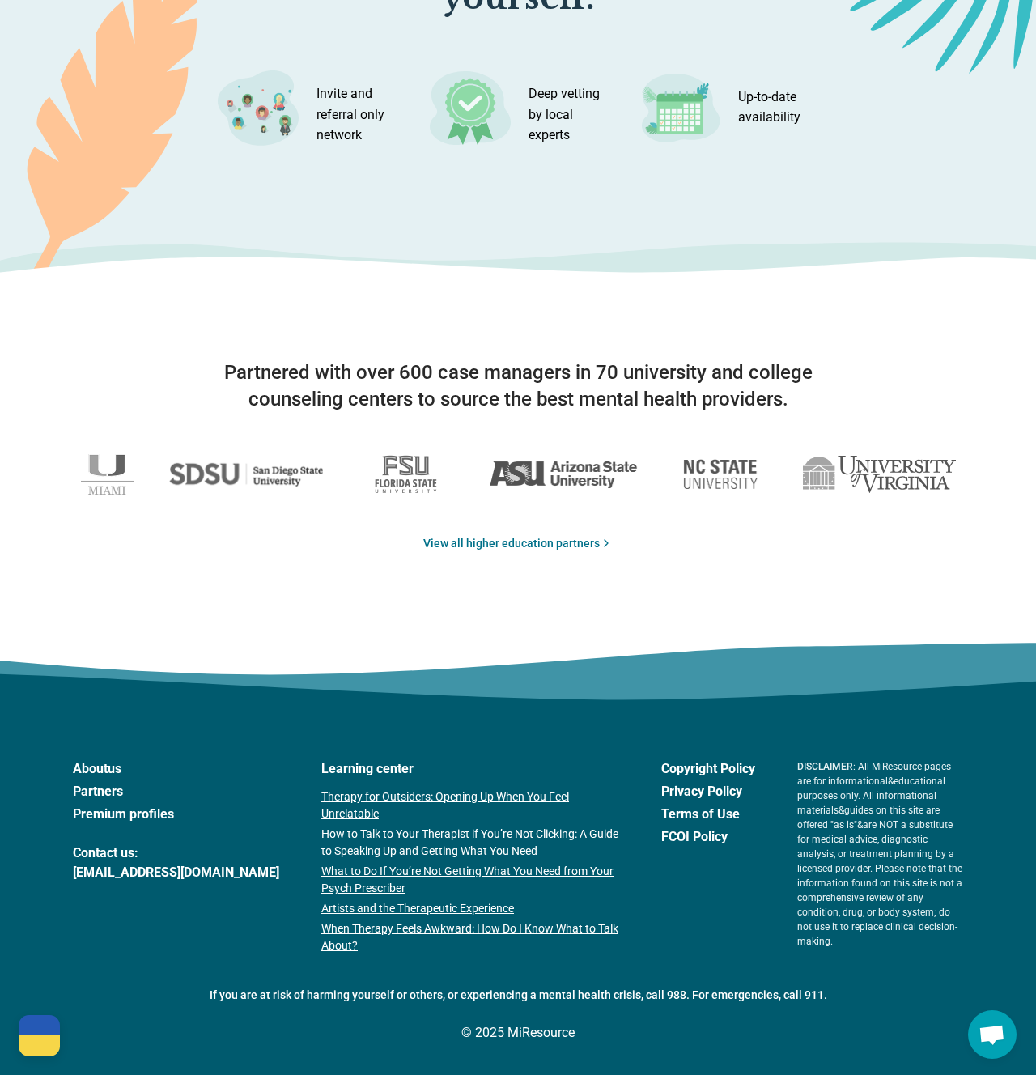
click at [97, 789] on link "Partners" at bounding box center [176, 791] width 206 height 19
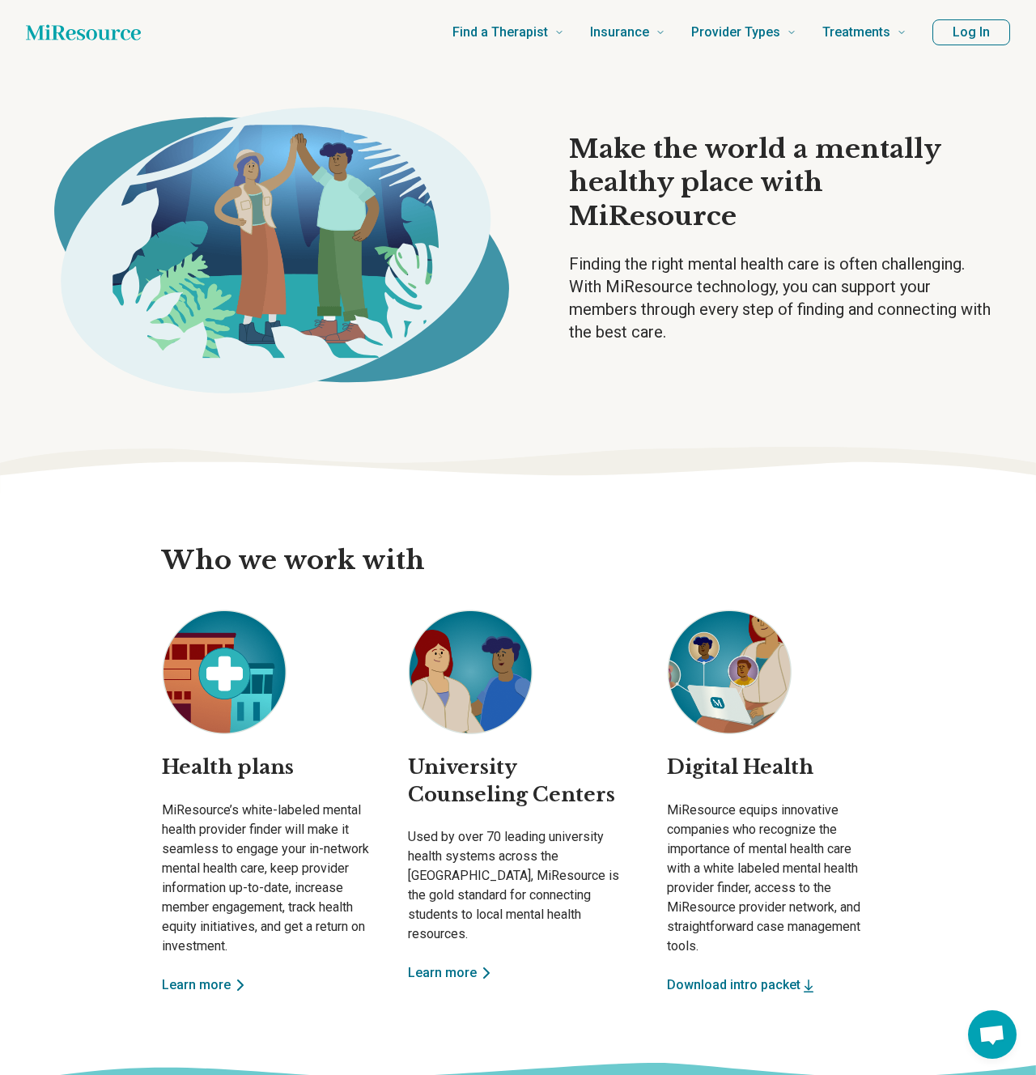
click at [725, 989] on button "Download intro packet" at bounding box center [742, 985] width 150 height 19
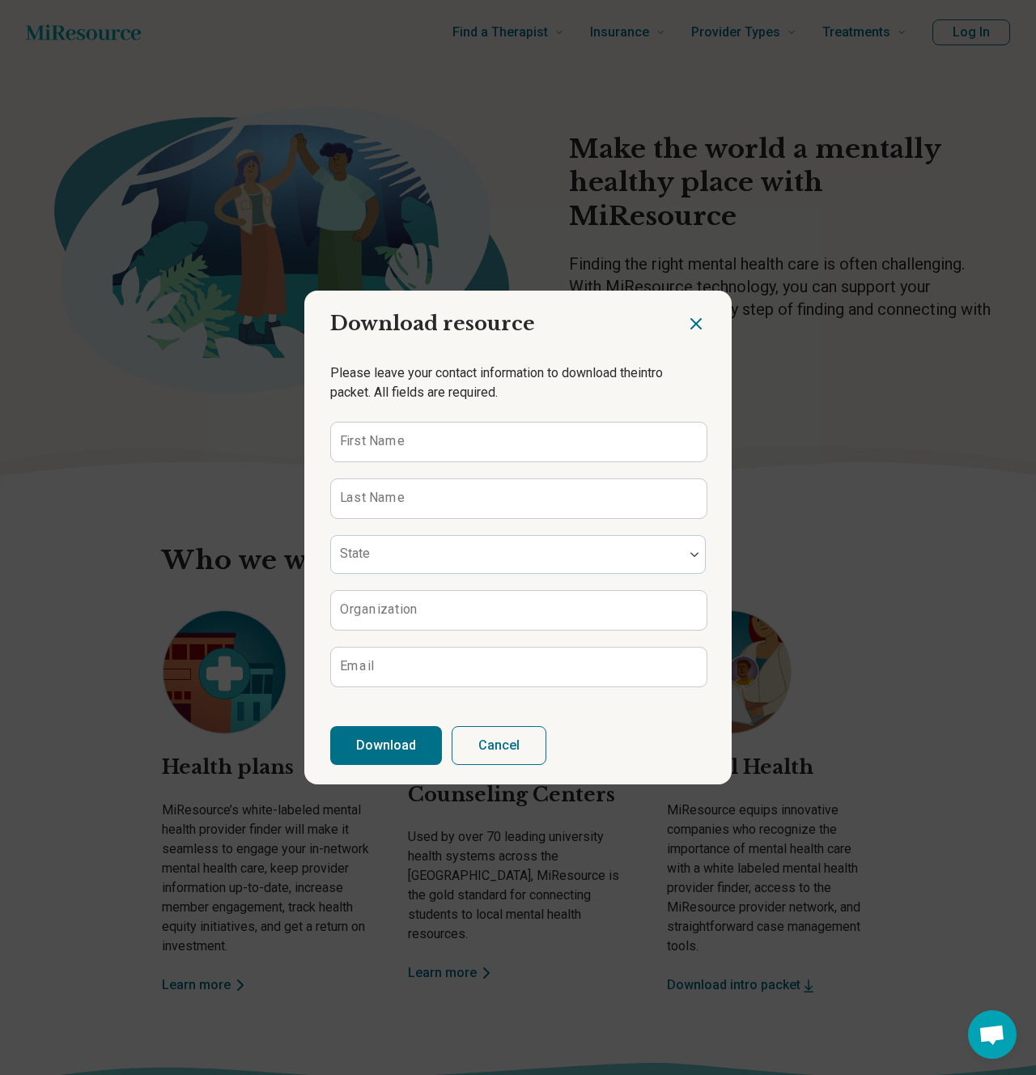
click at [700, 327] on icon "Close dialog" at bounding box center [696, 324] width 10 height 10
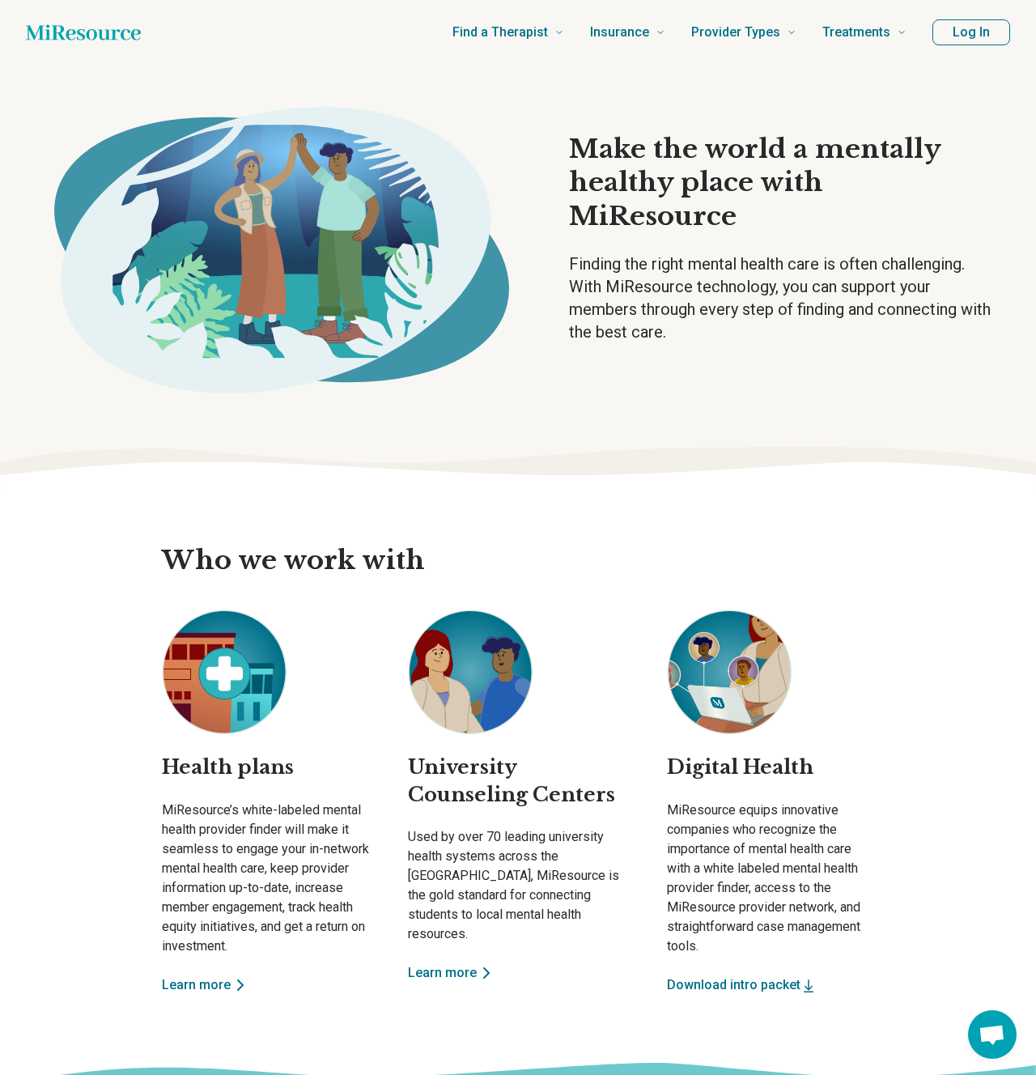
click at [725, 709] on img at bounding box center [729, 672] width 125 height 125
click at [640, 666] on div "Health plans MiResource’s white-labeled mental health provider finder will make…" at bounding box center [518, 802] width 738 height 385
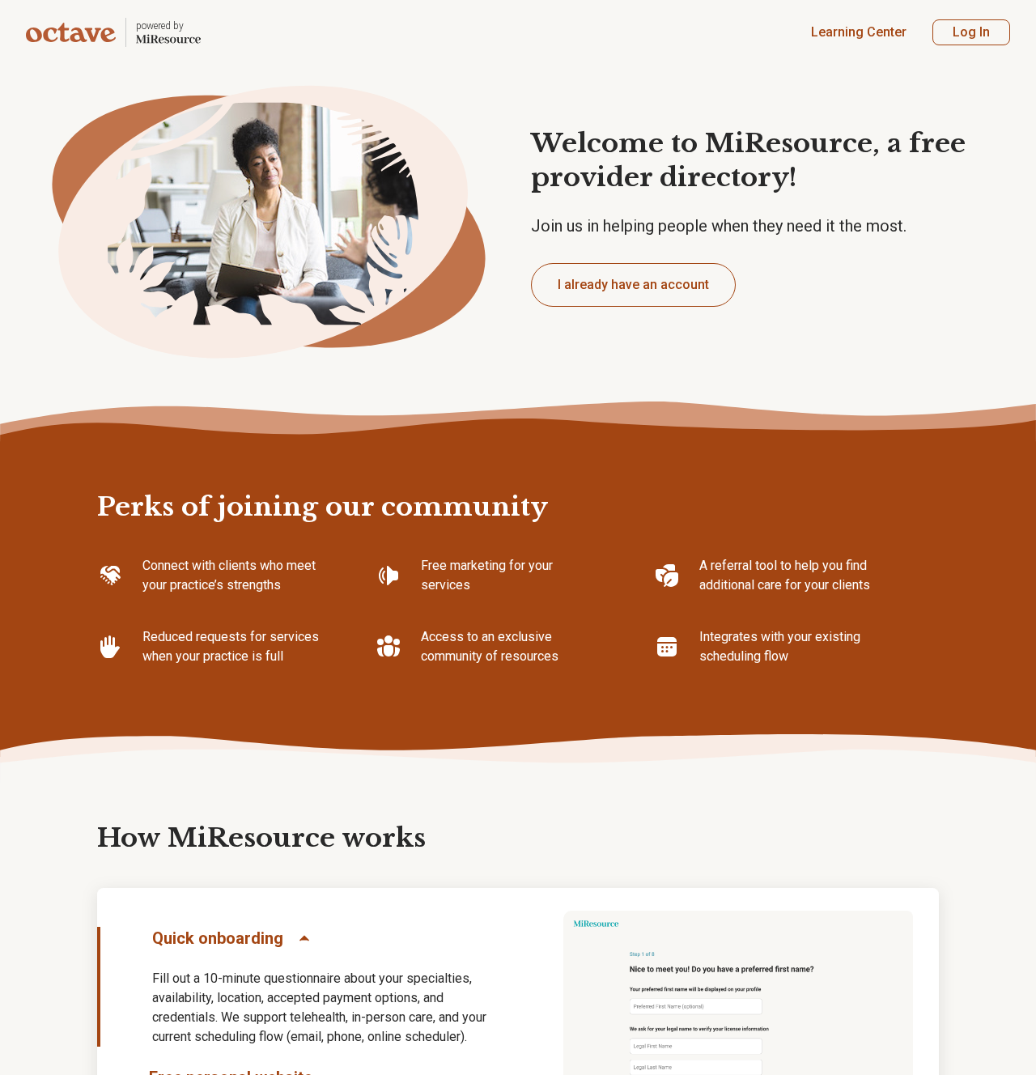
type textarea "*"
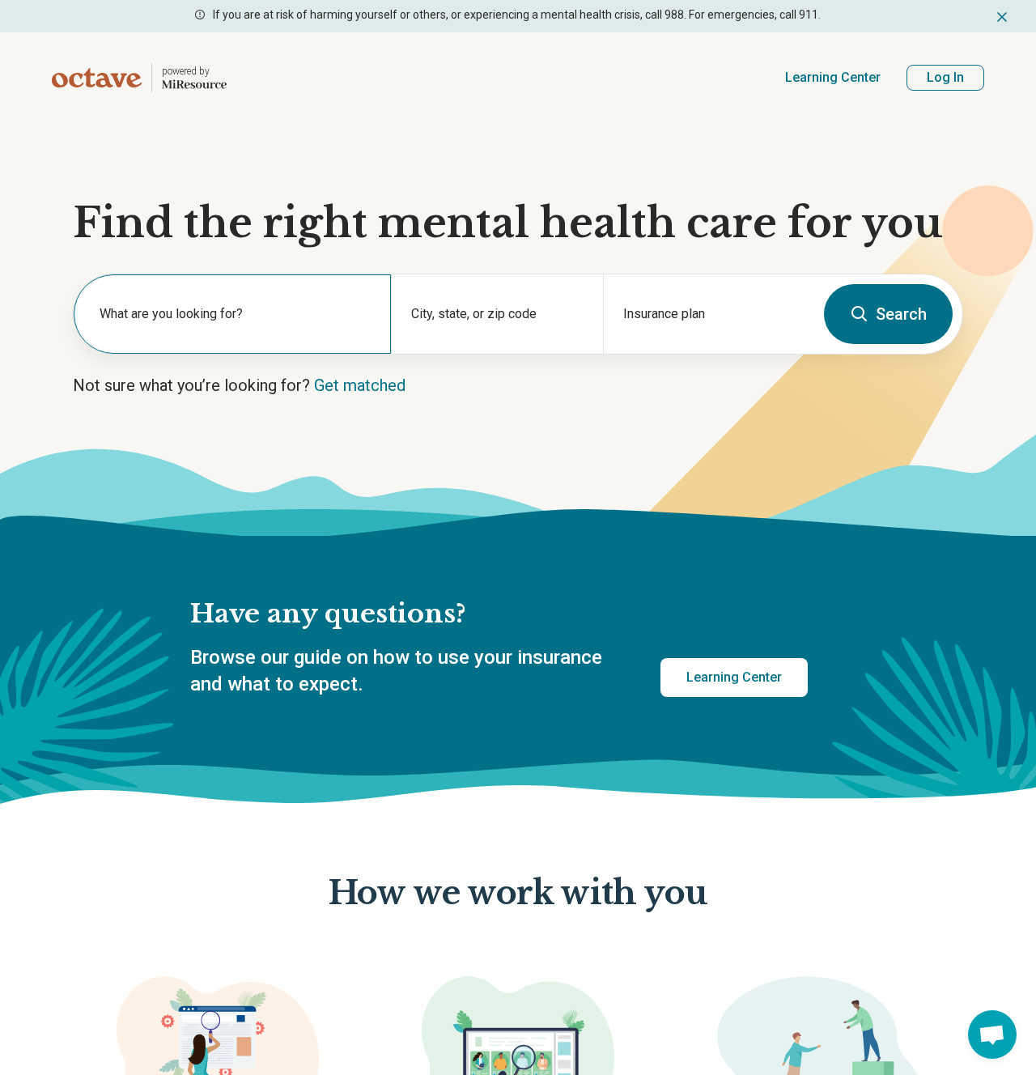
click at [209, 302] on div "What are you looking for?" at bounding box center [232, 313] width 317 height 79
click at [213, 310] on div "What are you looking for?" at bounding box center [232, 313] width 317 height 79
click at [201, 316] on input "text" at bounding box center [236, 322] width 272 height 19
click at [187, 326] on input "text" at bounding box center [236, 322] width 272 height 19
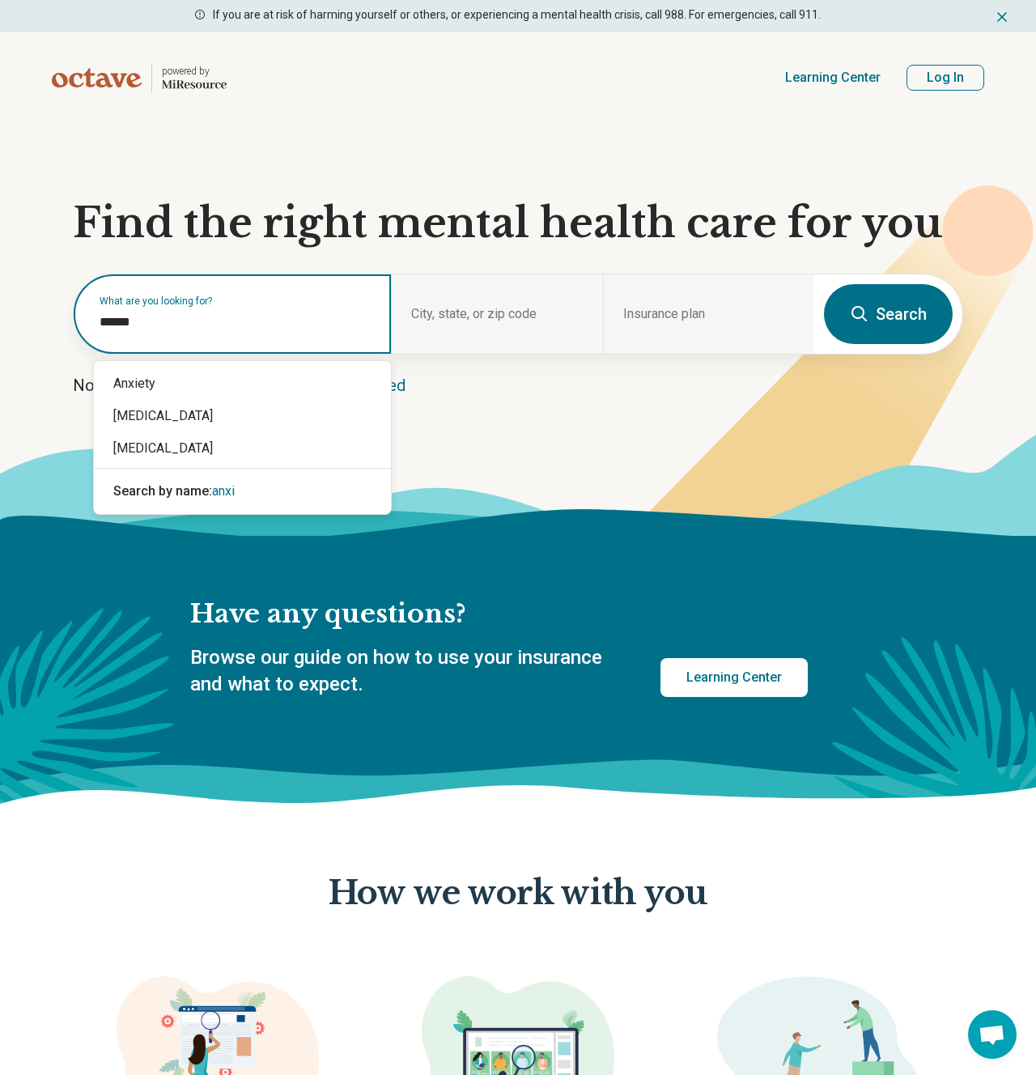
type input "*******"
click at [122, 382] on div "Anxiety" at bounding box center [242, 384] width 297 height 32
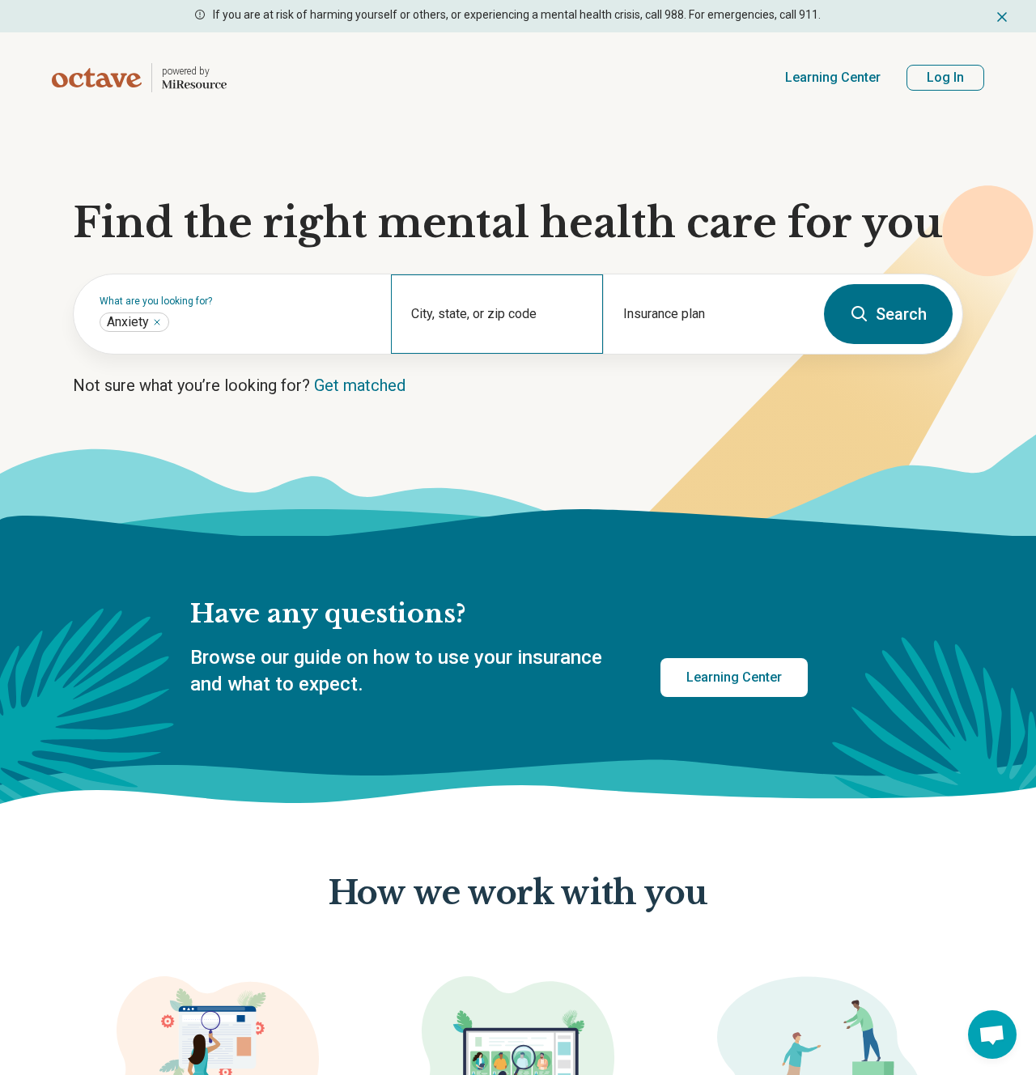
click at [494, 305] on div "City, state, or zip code" at bounding box center [496, 313] width 211 height 79
type input "*****"
click at [865, 312] on icon at bounding box center [859, 313] width 15 height 15
click at [519, 334] on input "City, state, or zip code" at bounding box center [497, 324] width 172 height 19
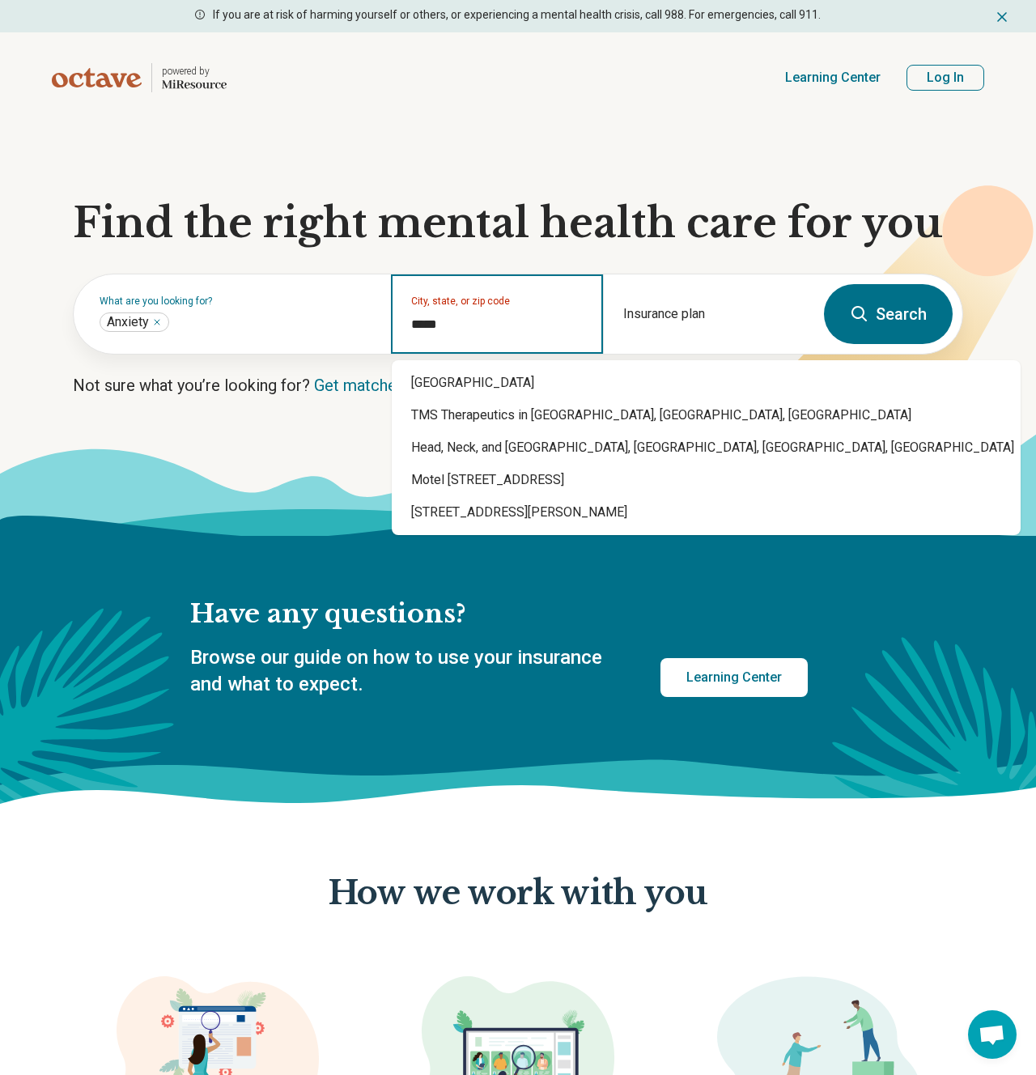
click at [481, 361] on div "[GEOGRAPHIC_DATA] TMS Therapeutics in [GEOGRAPHIC_DATA], [GEOGRAPHIC_DATA], [GE…" at bounding box center [706, 447] width 629 height 175
click at [485, 380] on div "La Jolla, CA 92037" at bounding box center [706, 383] width 629 height 32
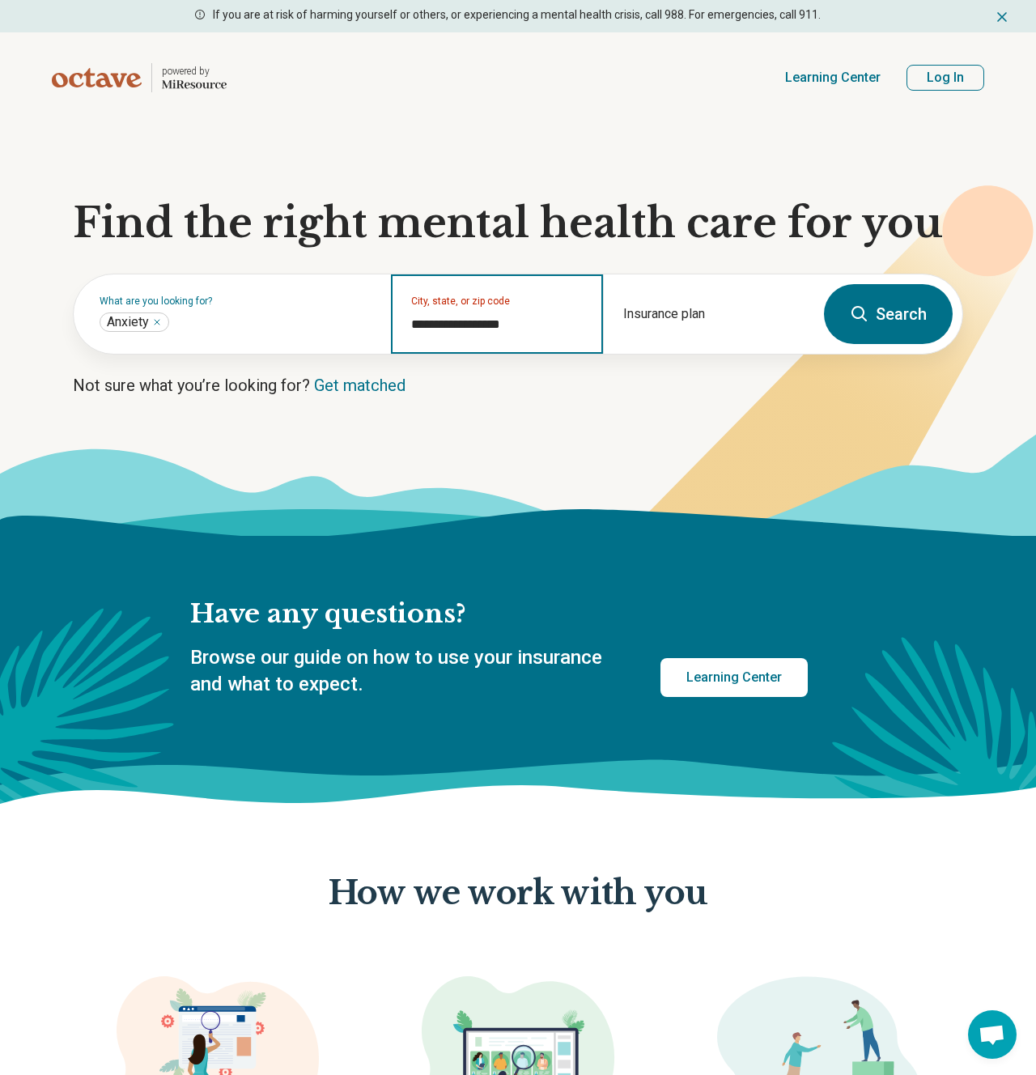
type input "**********"
click at [866, 322] on icon at bounding box center [859, 313] width 19 height 19
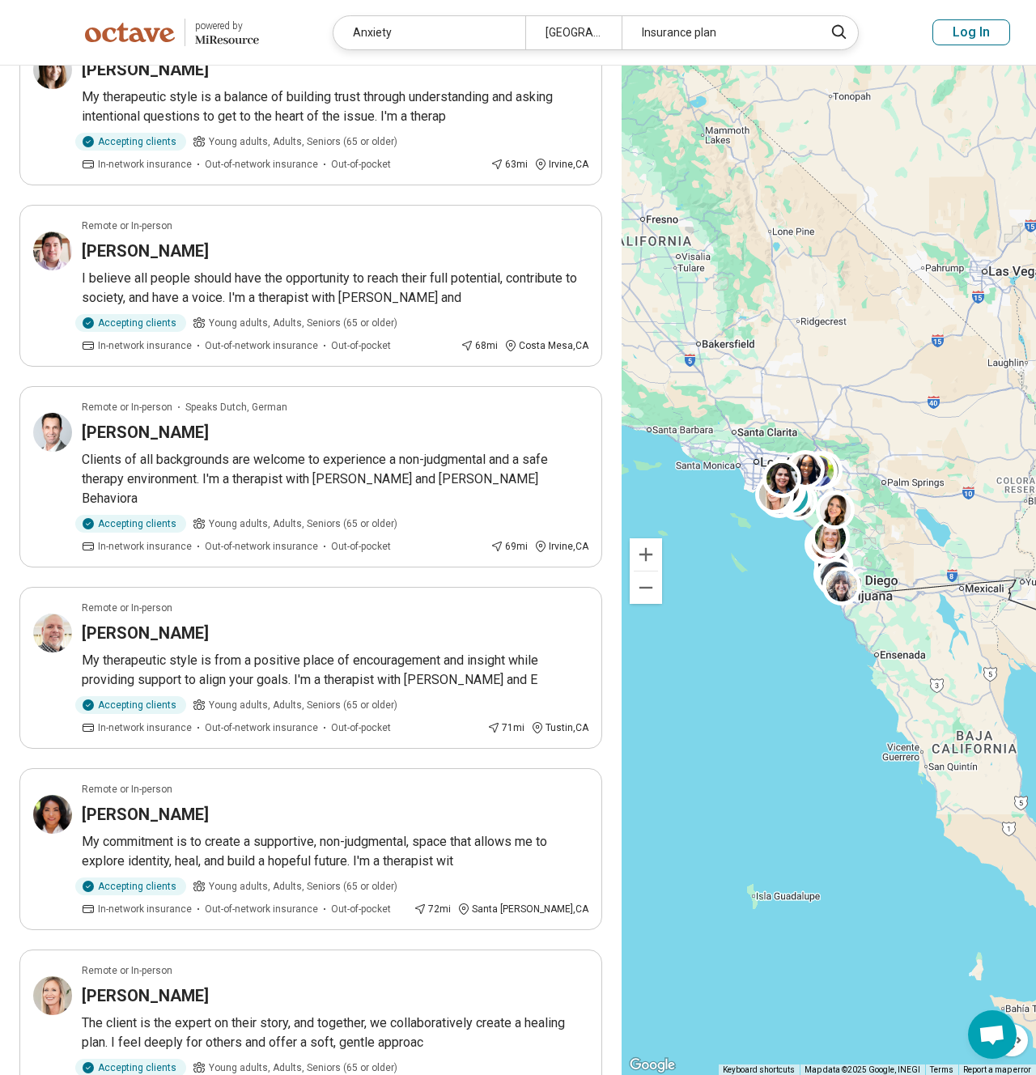
scroll to position [2213, 0]
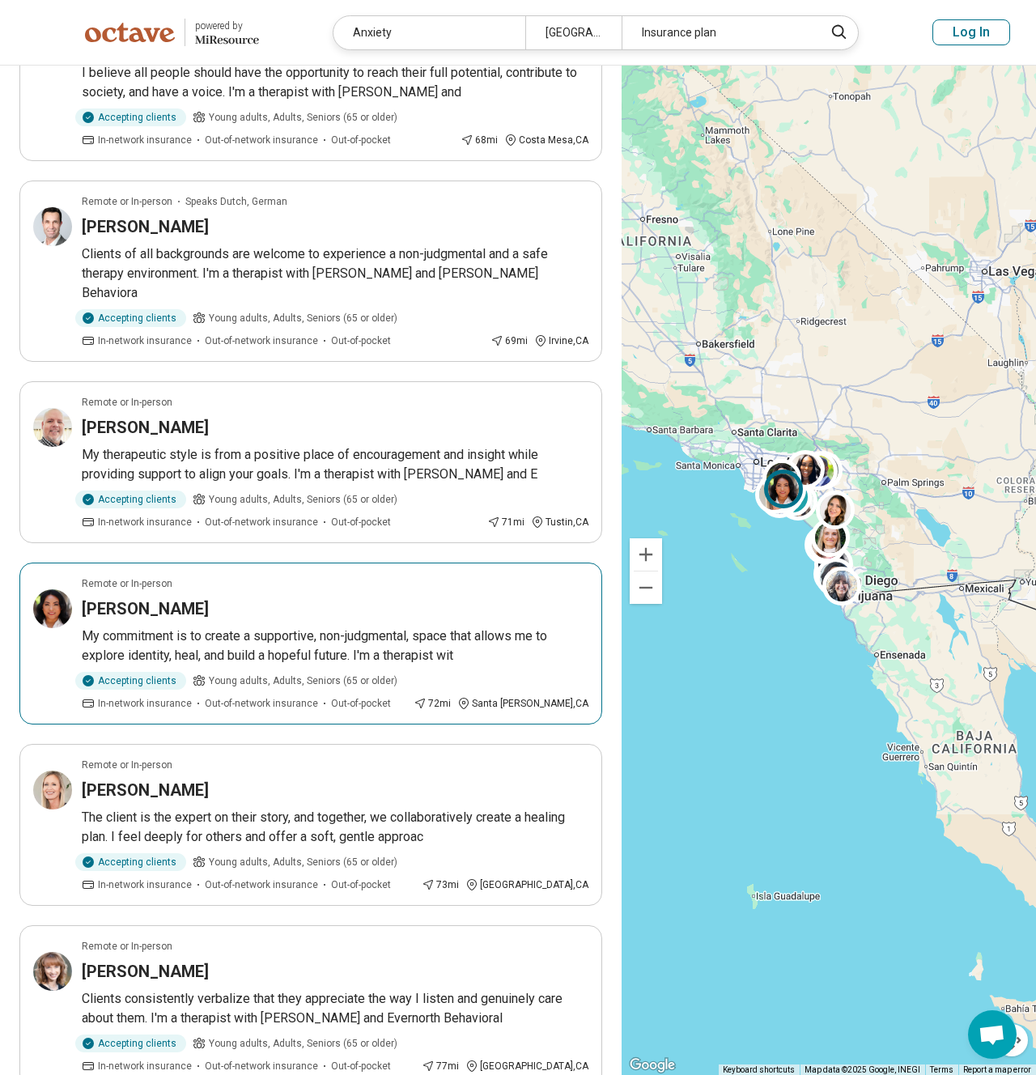
click at [53, 594] on img at bounding box center [52, 608] width 39 height 39
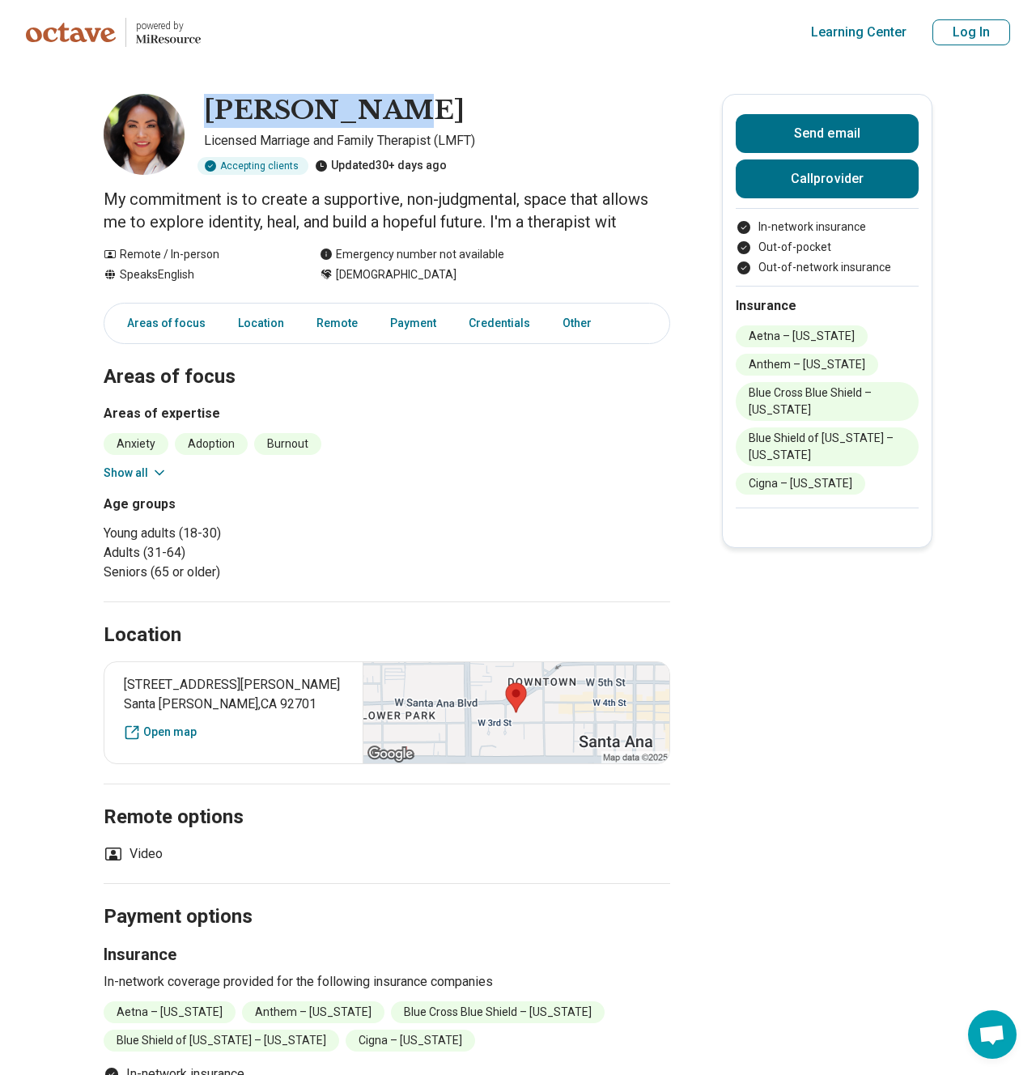
drag, startPoint x: 387, startPoint y: 113, endPoint x: 213, endPoint y: 109, distance: 174.1
click at [213, 109] on div "[PERSON_NAME]" at bounding box center [437, 111] width 466 height 34
copy h1 "[PERSON_NAME]"
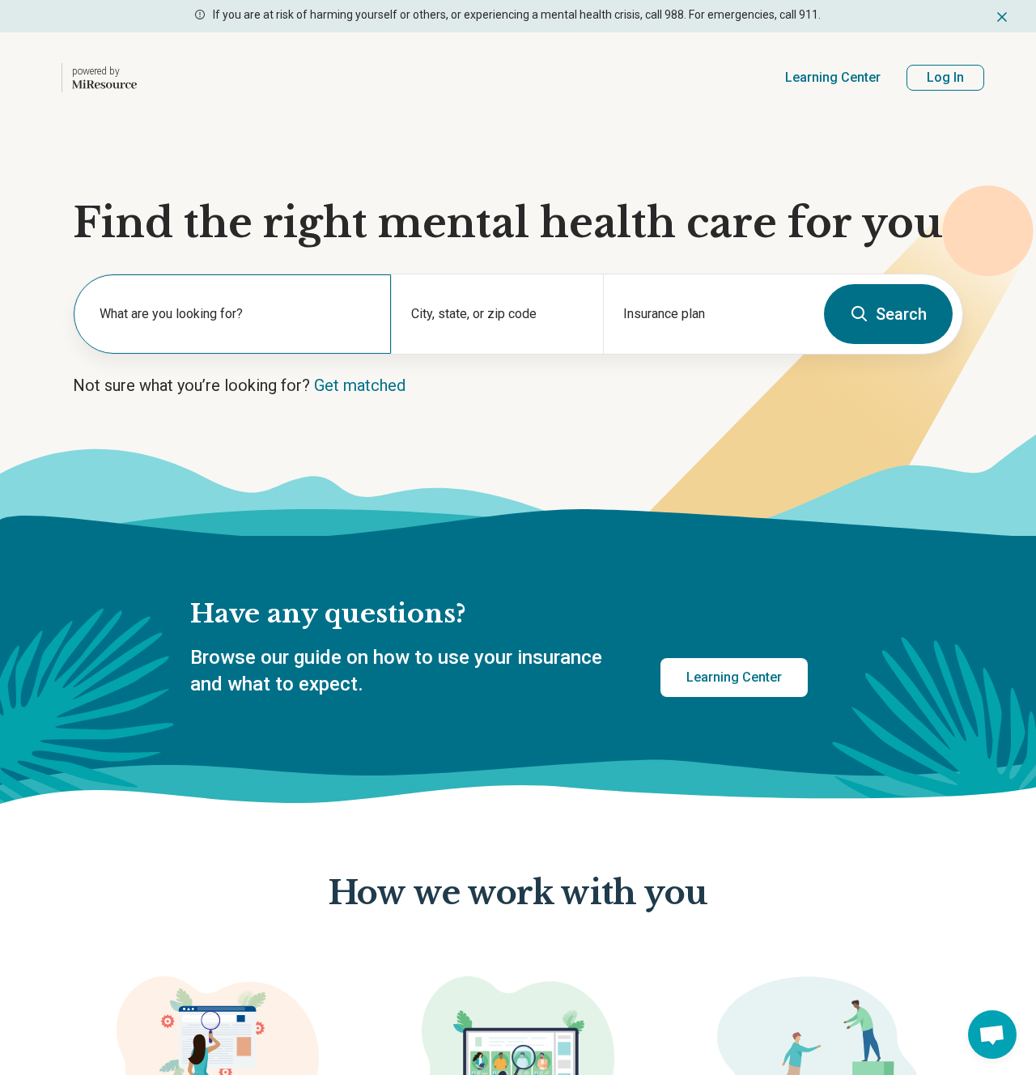
click at [237, 313] on label "What are you looking for?" at bounding box center [236, 313] width 272 height 19
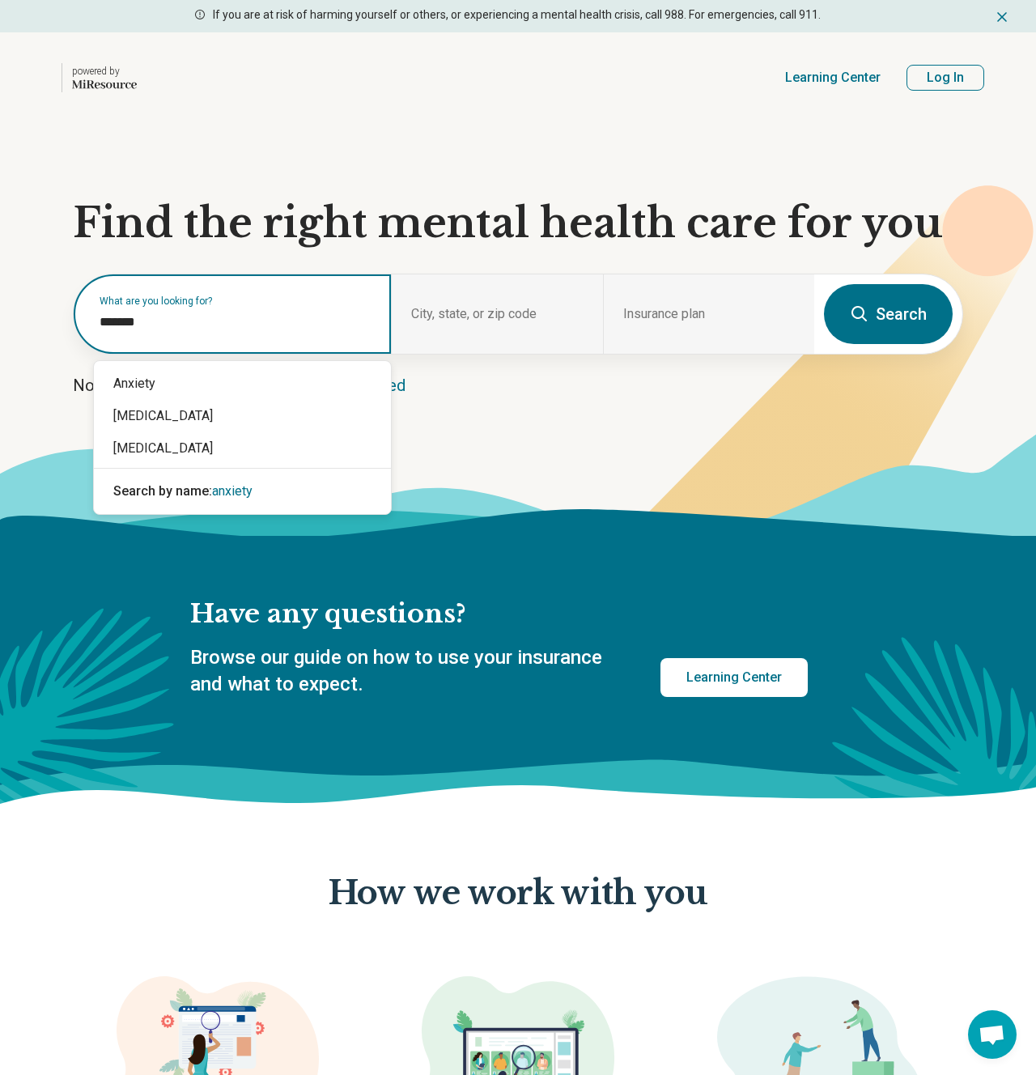
type input "*******"
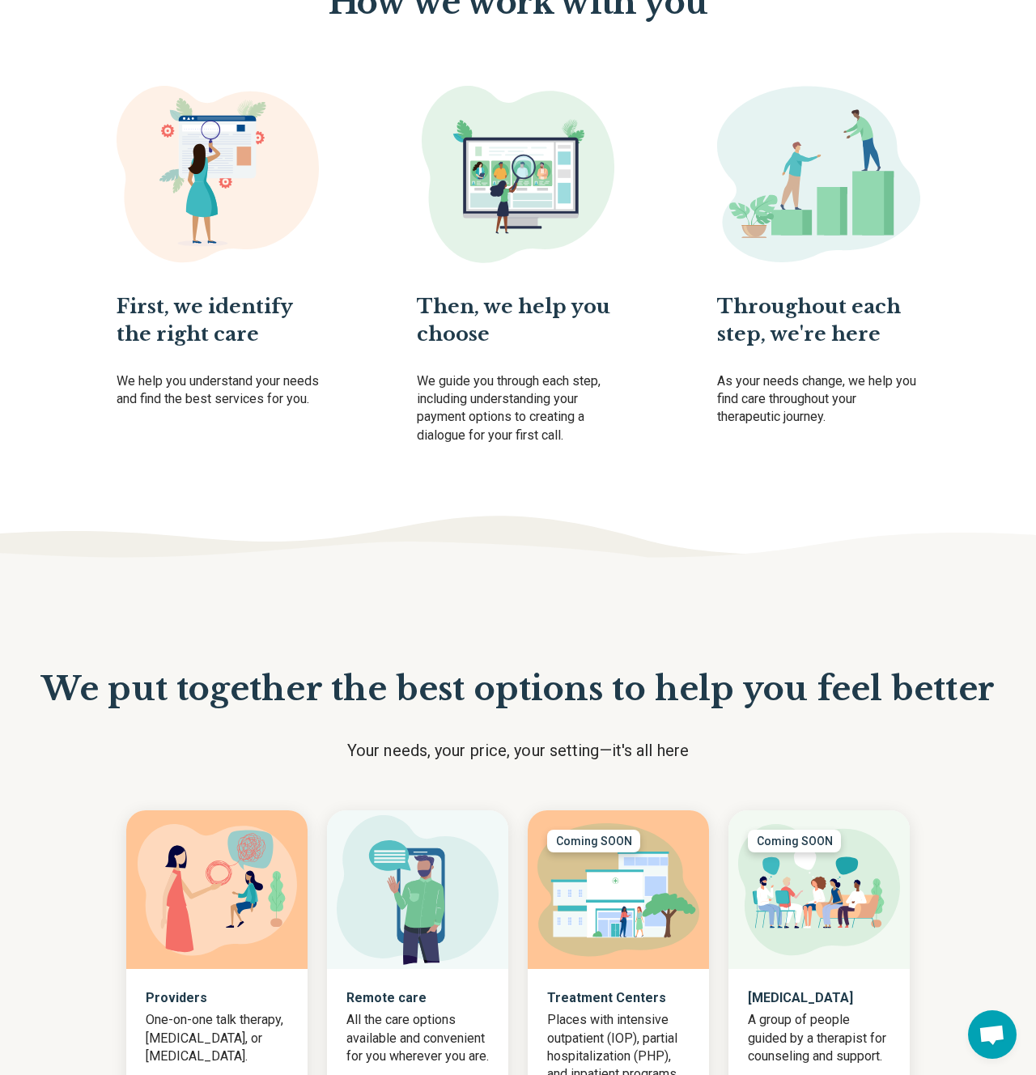
scroll to position [1043, 0]
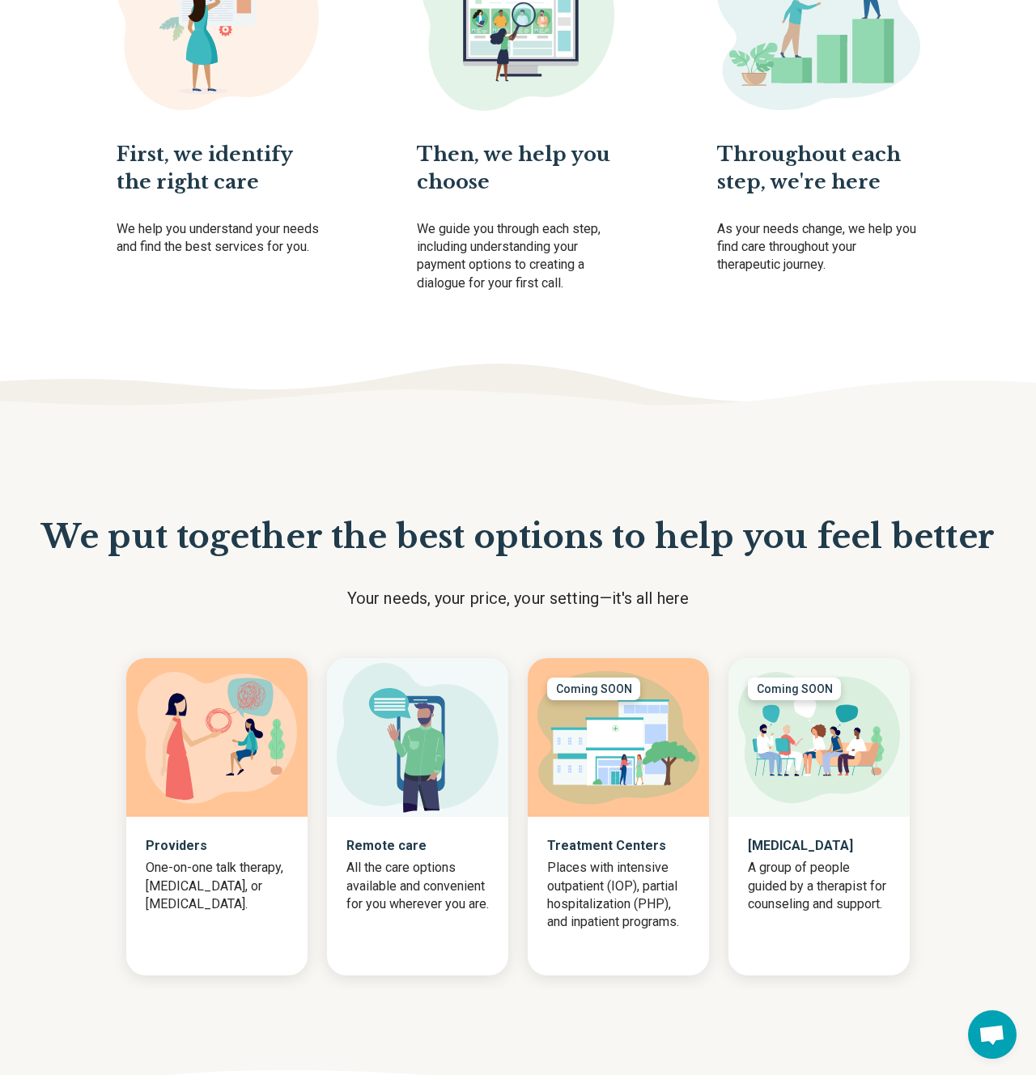
click at [568, 97] on img at bounding box center [518, 22] width 203 height 177
click at [398, 215] on div "First, we identify the right care We help you understand your needs and find th…" at bounding box center [518, 113] width 901 height 359
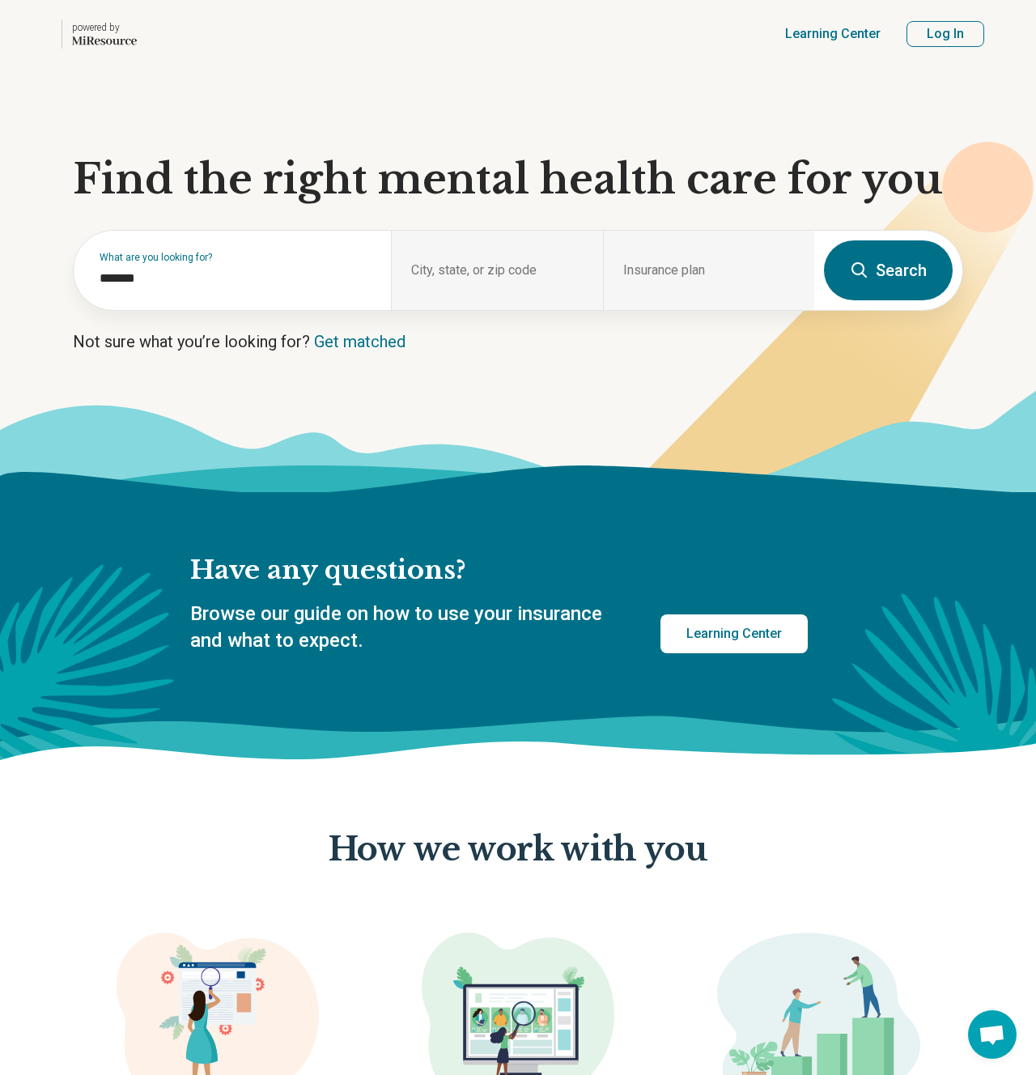
scroll to position [0, 0]
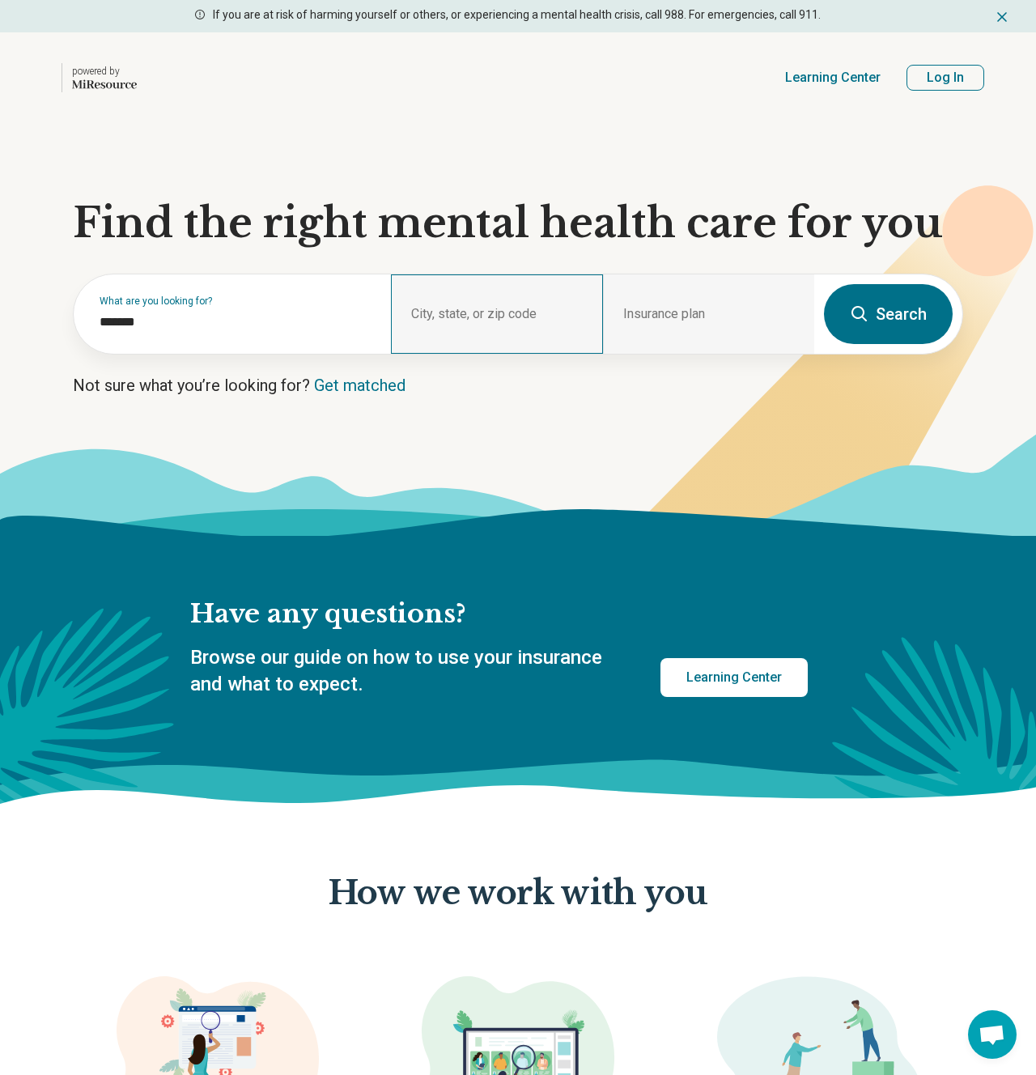
click at [462, 300] on div "City, state, or zip code" at bounding box center [496, 313] width 211 height 79
click at [461, 309] on div "City, state, or zip code" at bounding box center [496, 313] width 211 height 79
click at [478, 313] on div "City, state, or zip code" at bounding box center [496, 313] width 211 height 79
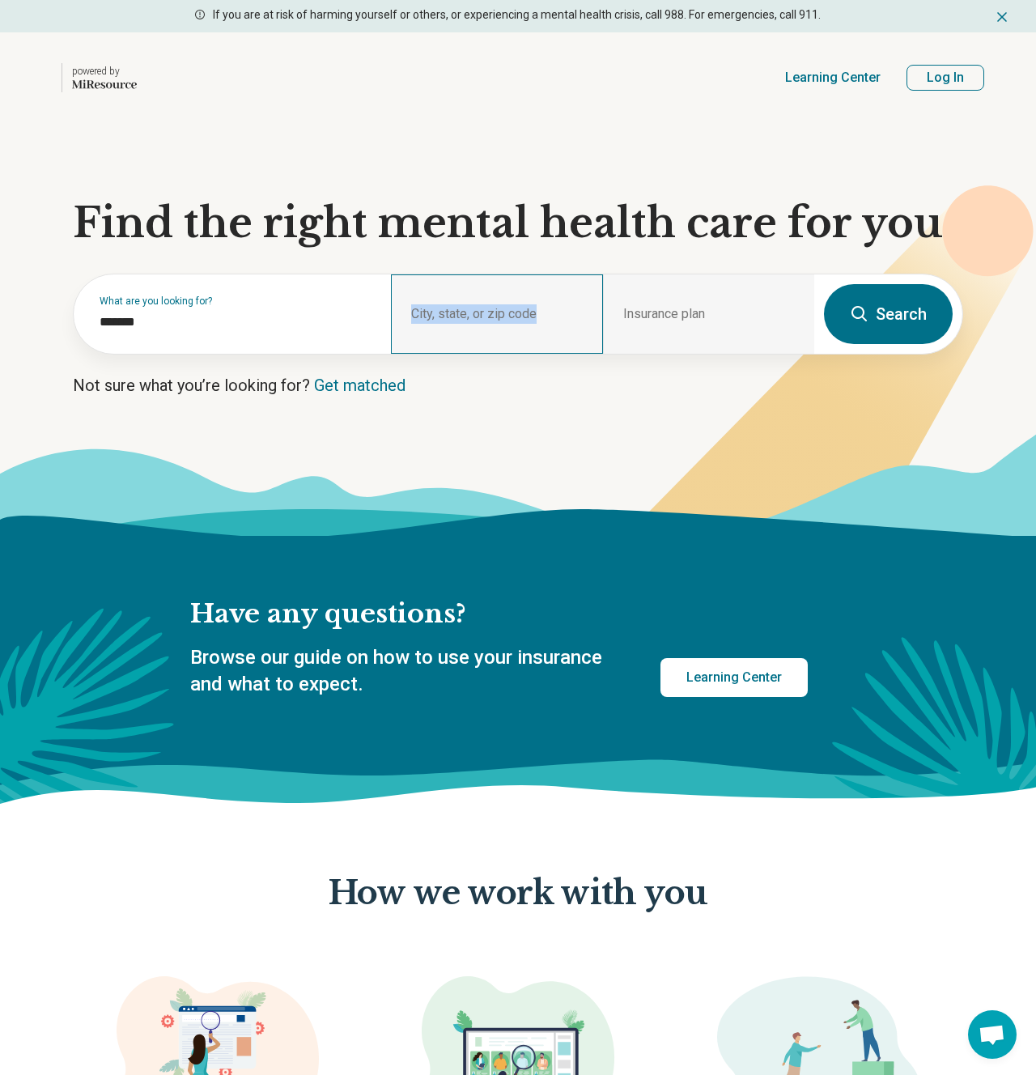
click at [478, 313] on div "City, state, or zip code" at bounding box center [496, 313] width 211 height 79
click at [995, 22] on icon "Dismiss" at bounding box center [1002, 17] width 16 height 16
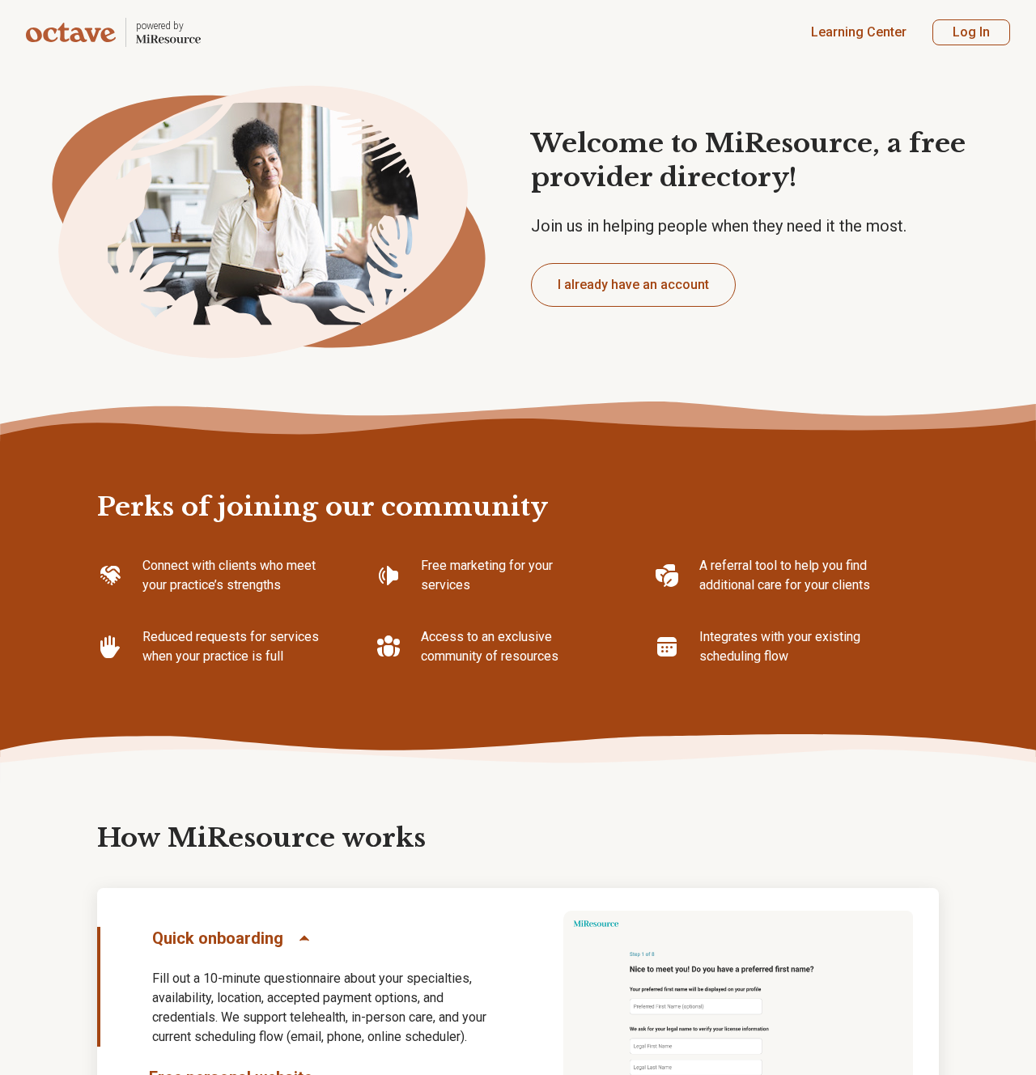
type textarea "*"
click at [455, 49] on icon at bounding box center [269, 207] width 486 height 324
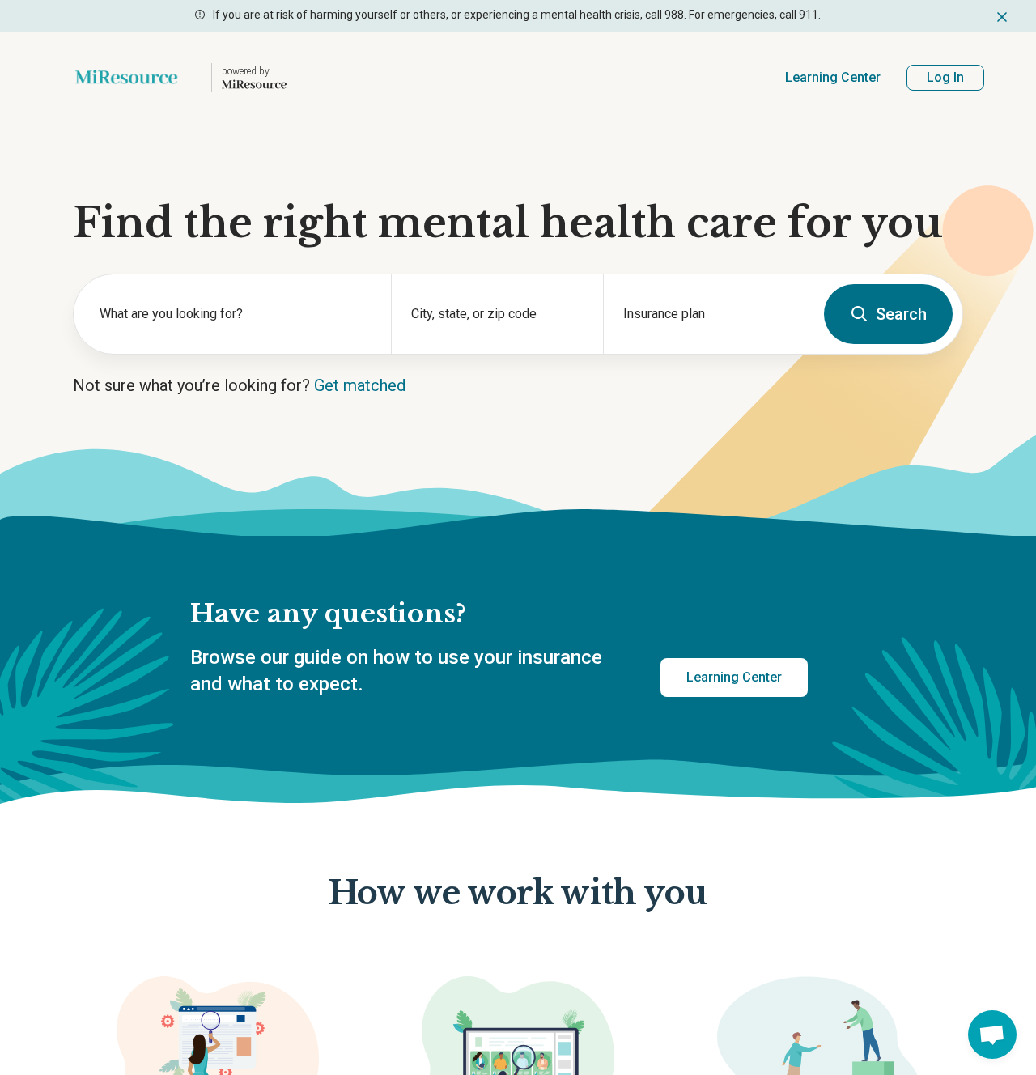
click at [675, 48] on div "Learning Center" at bounding box center [597, 77] width 568 height 65
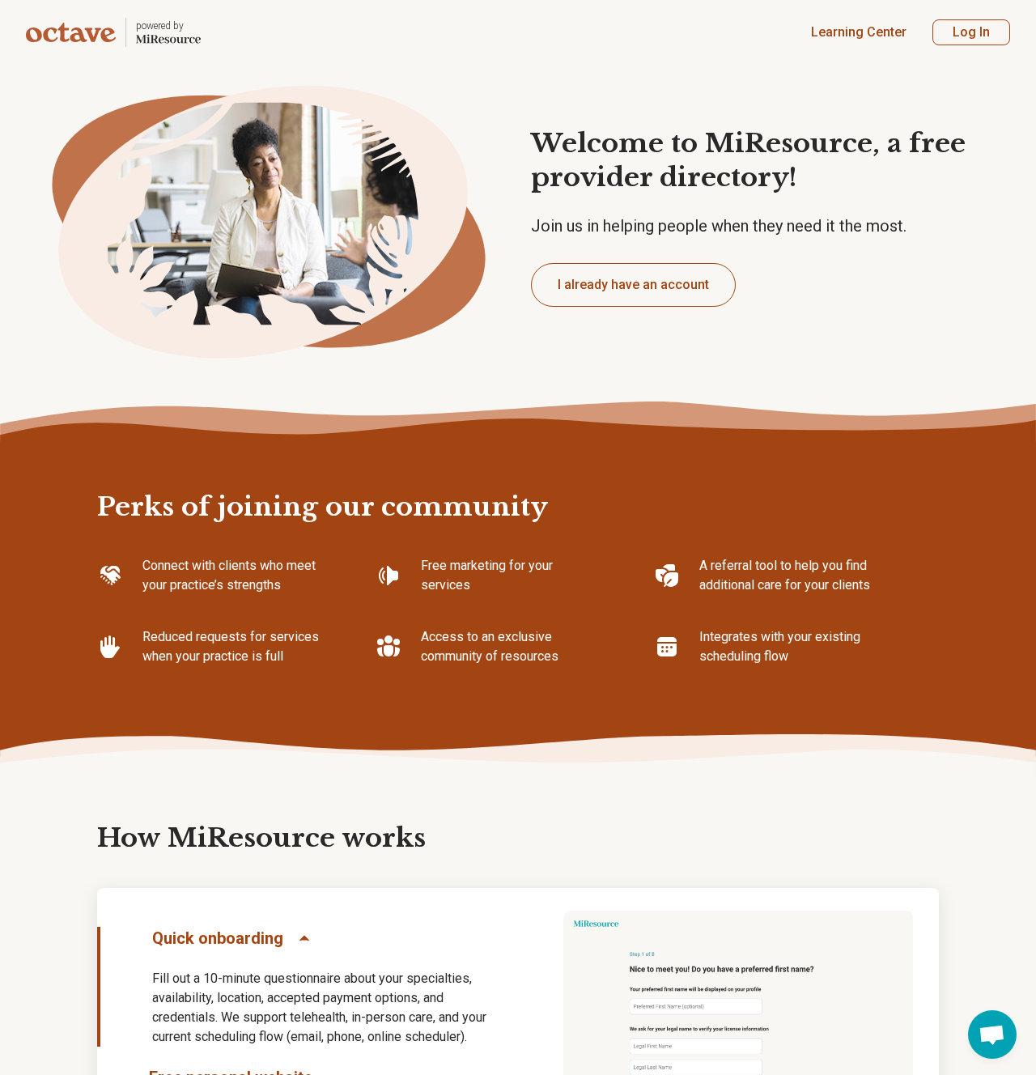
click at [521, 338] on div "Welcome to MiResource, a free provider directory! Join us in helping people whe…" at bounding box center [518, 217] width 1036 height 304
click at [457, 192] on ellipse at bounding box center [263, 221] width 467 height 353
